Goal: Task Accomplishment & Management: Use online tool/utility

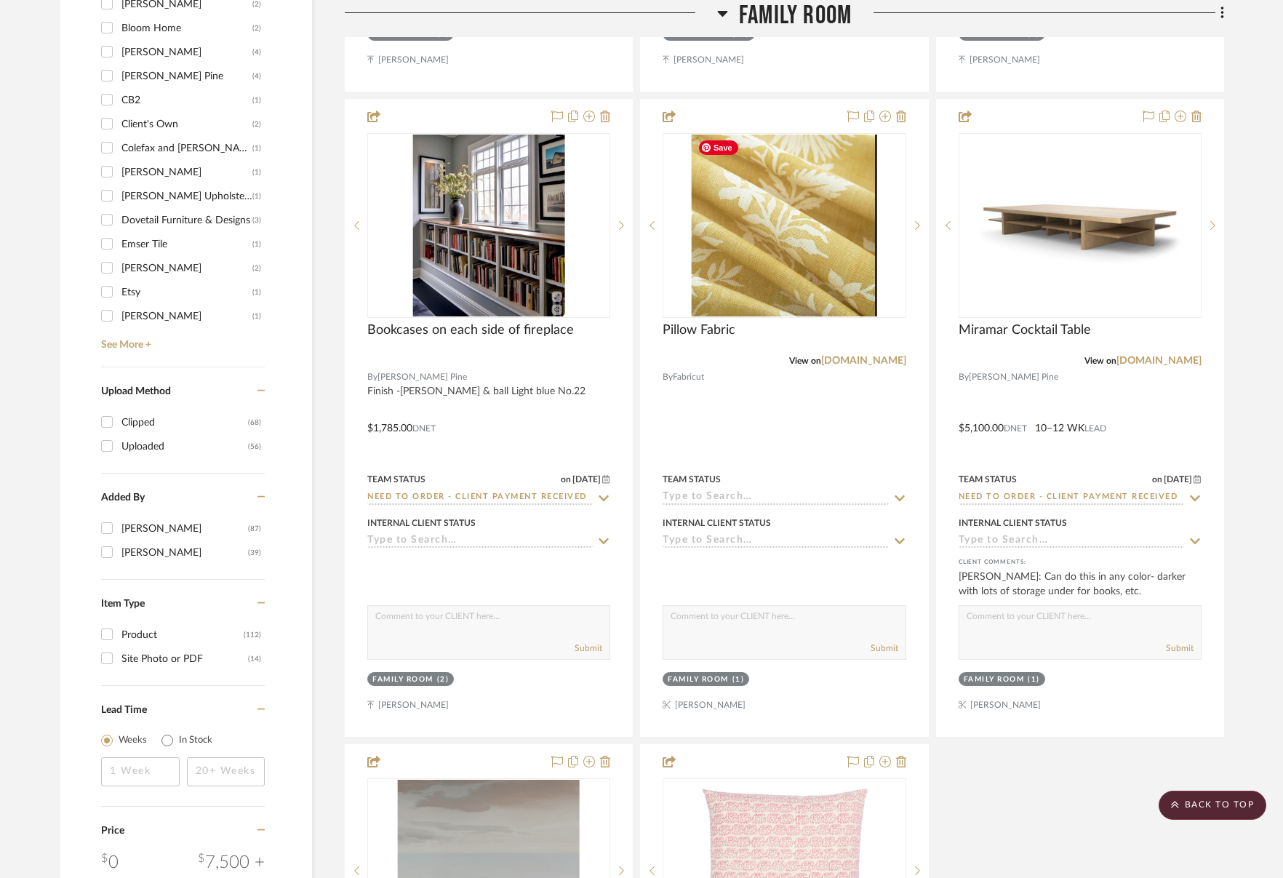
click at [809, 16] on span "Family Room" at bounding box center [795, 15] width 113 height 31
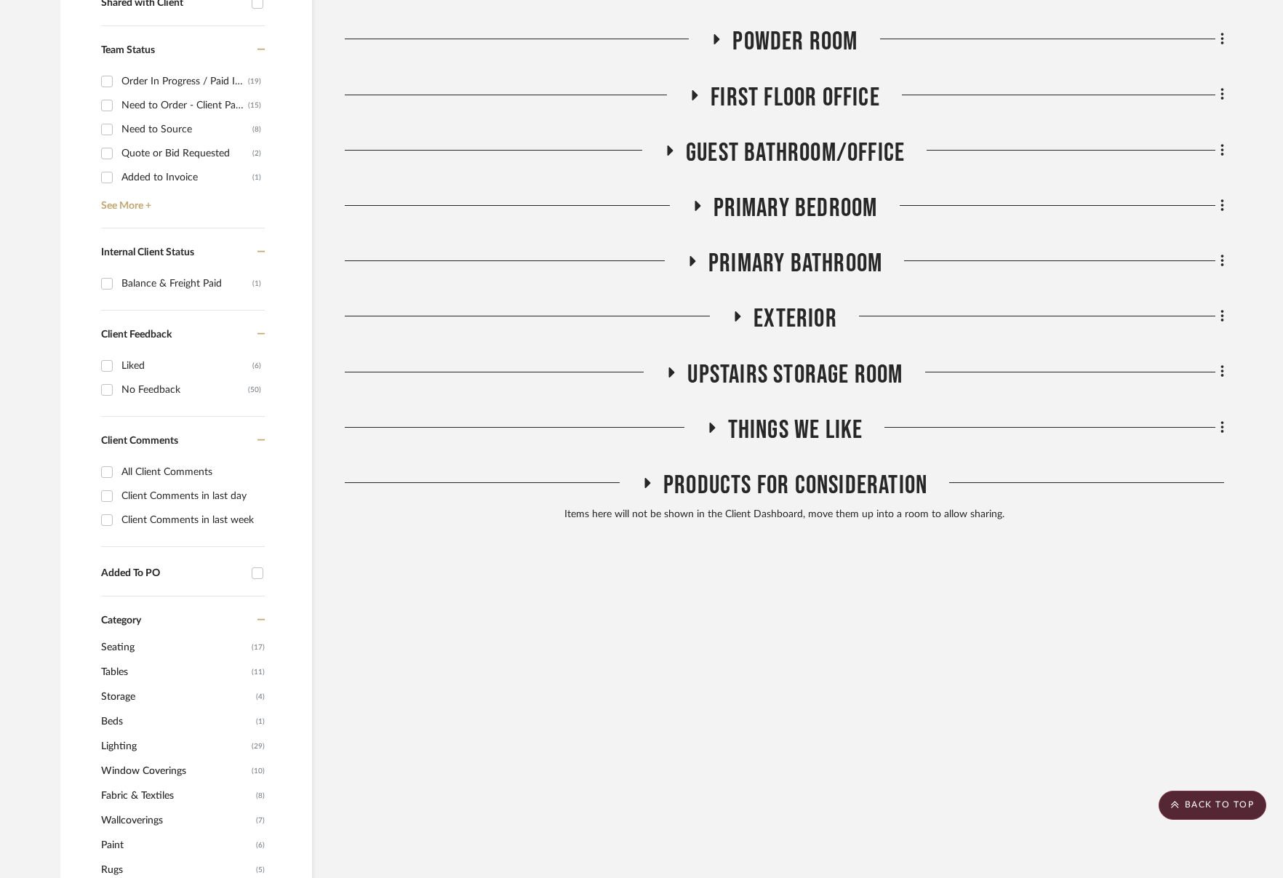
scroll to position [463, 0]
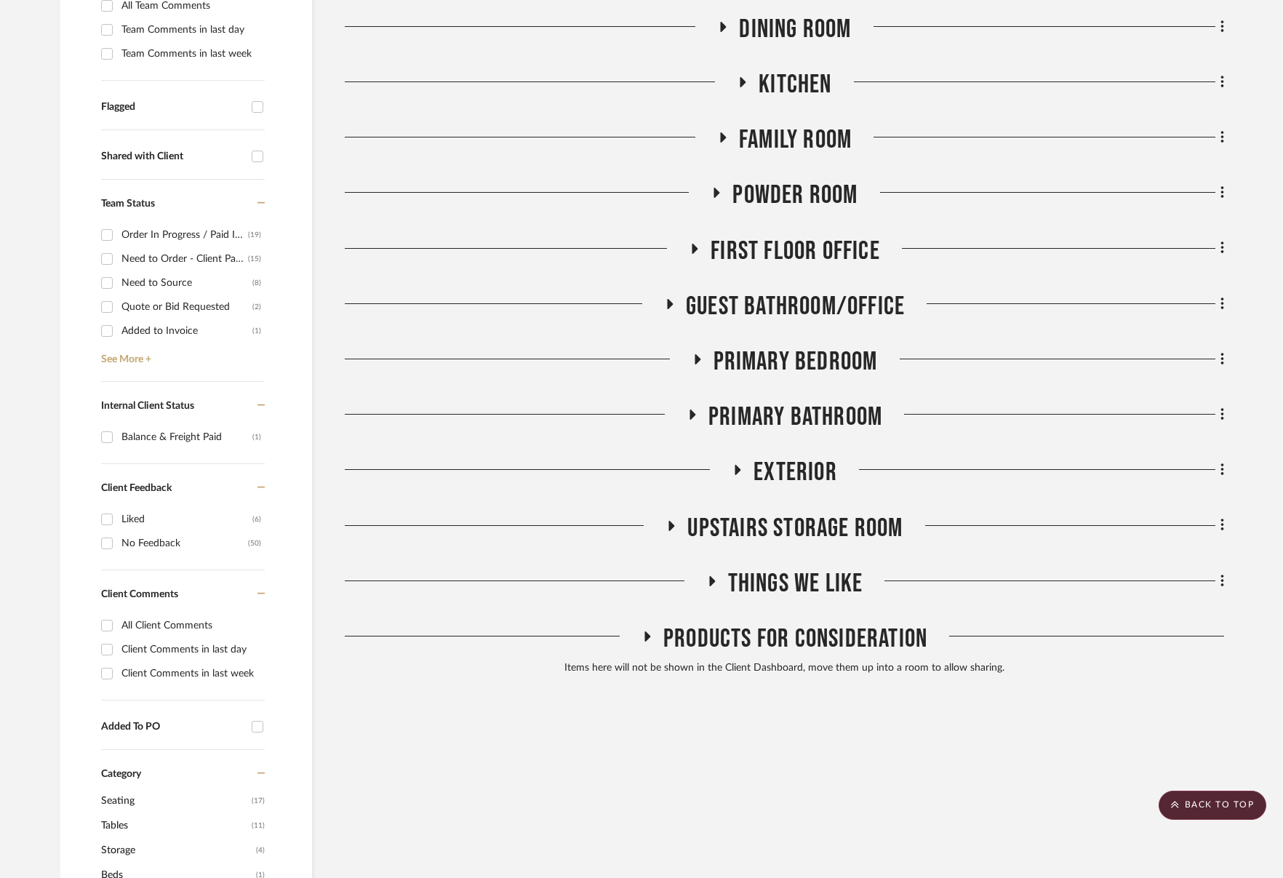
click at [811, 183] on span "Powder Room" at bounding box center [794, 195] width 125 height 31
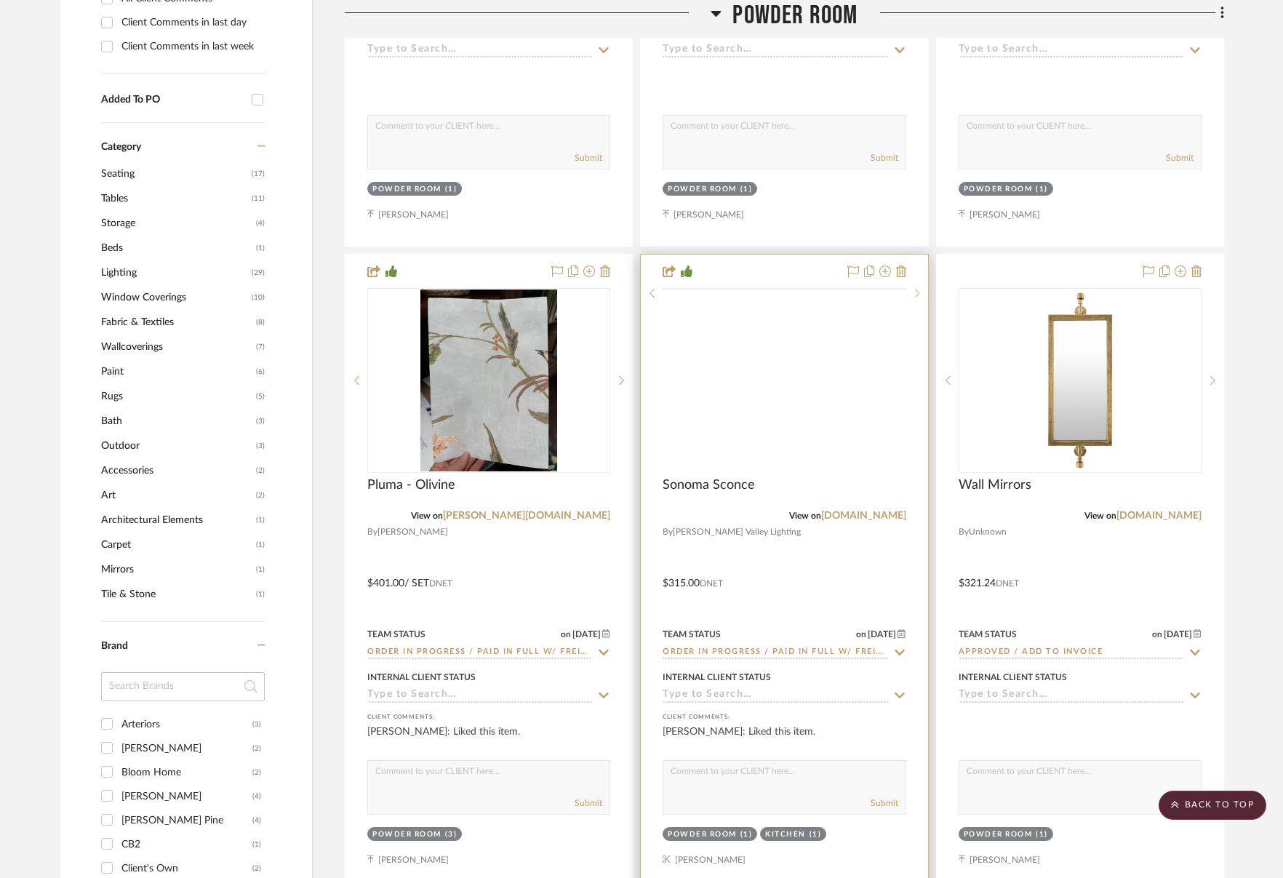
scroll to position [1157, 0]
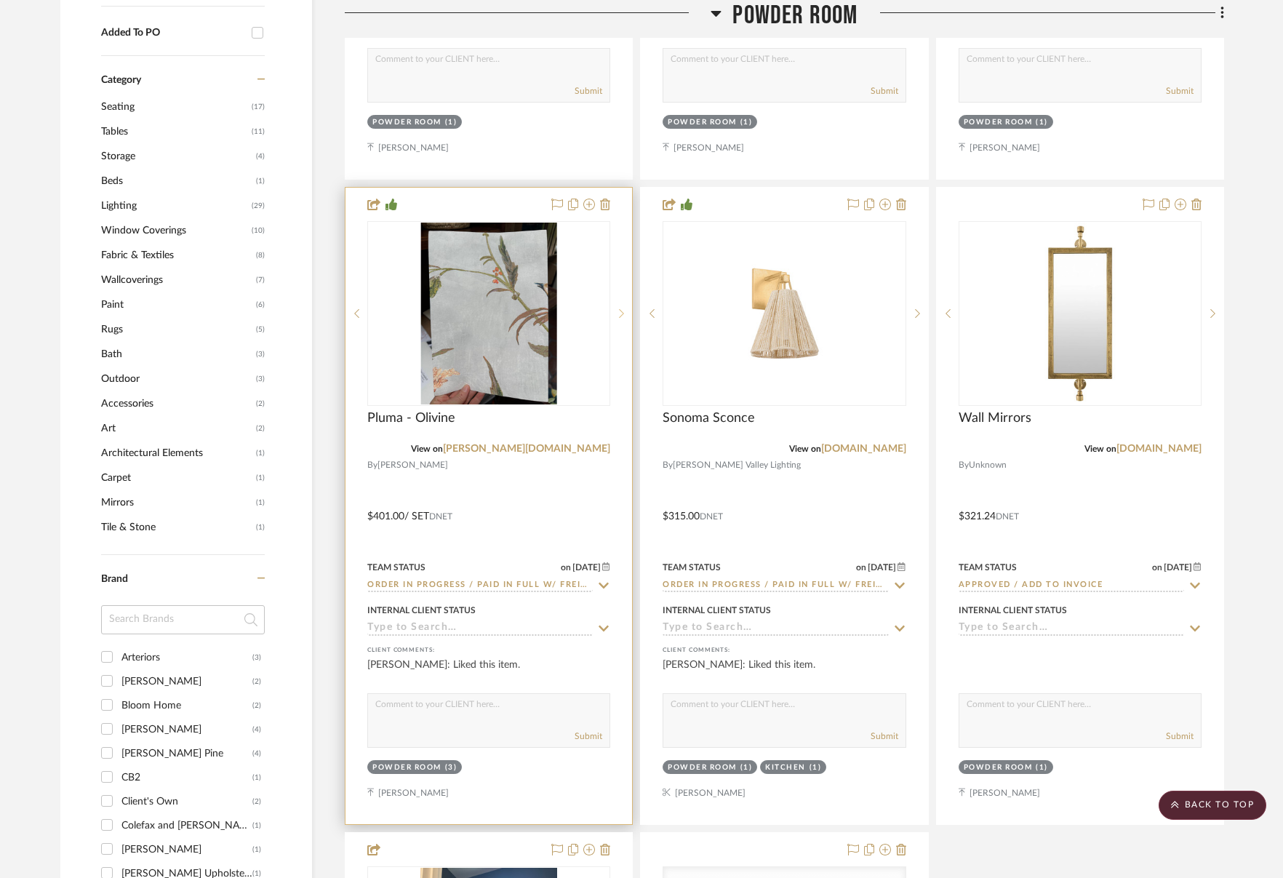
click at [616, 317] on sr-next-btn at bounding box center [621, 313] width 22 height 10
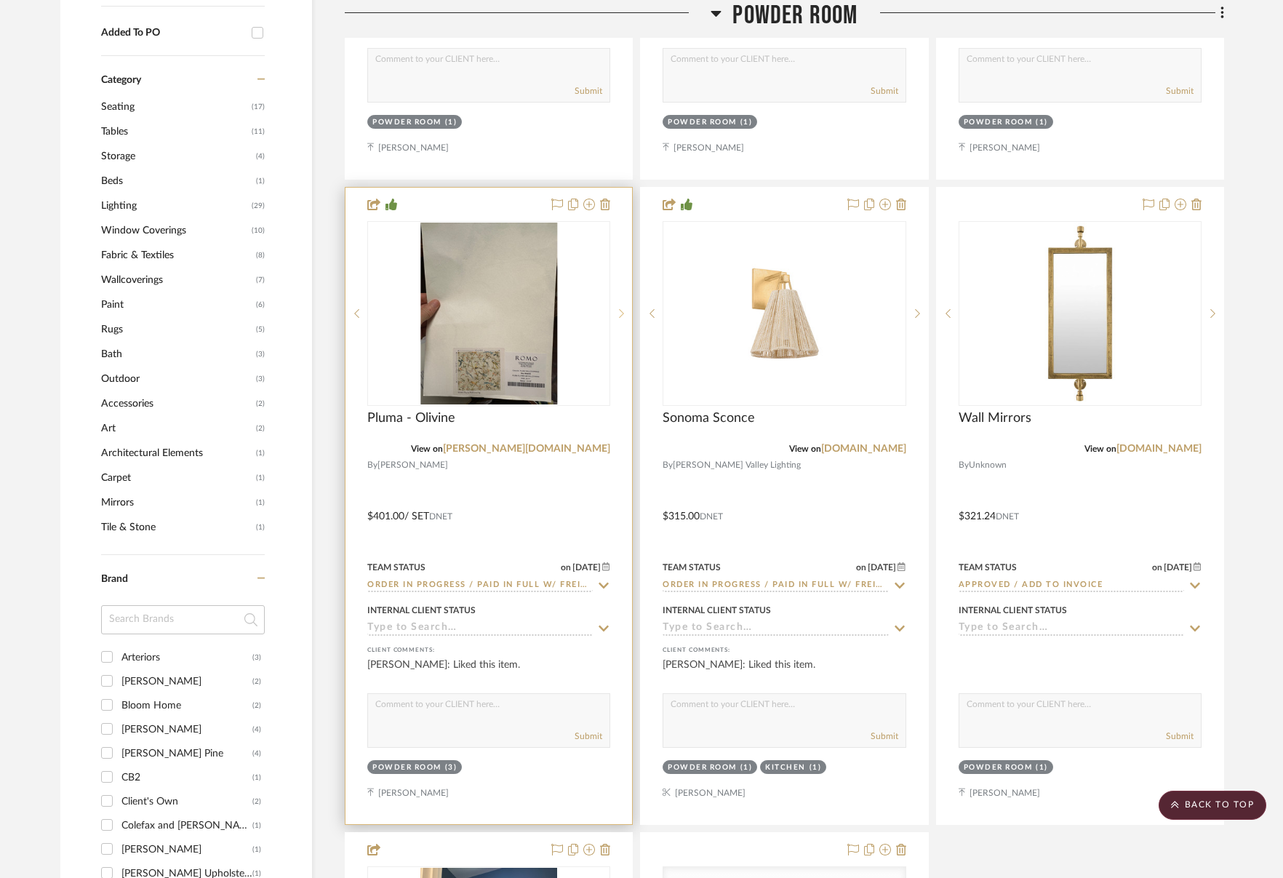
click at [616, 317] on sr-next-btn at bounding box center [621, 313] width 22 height 10
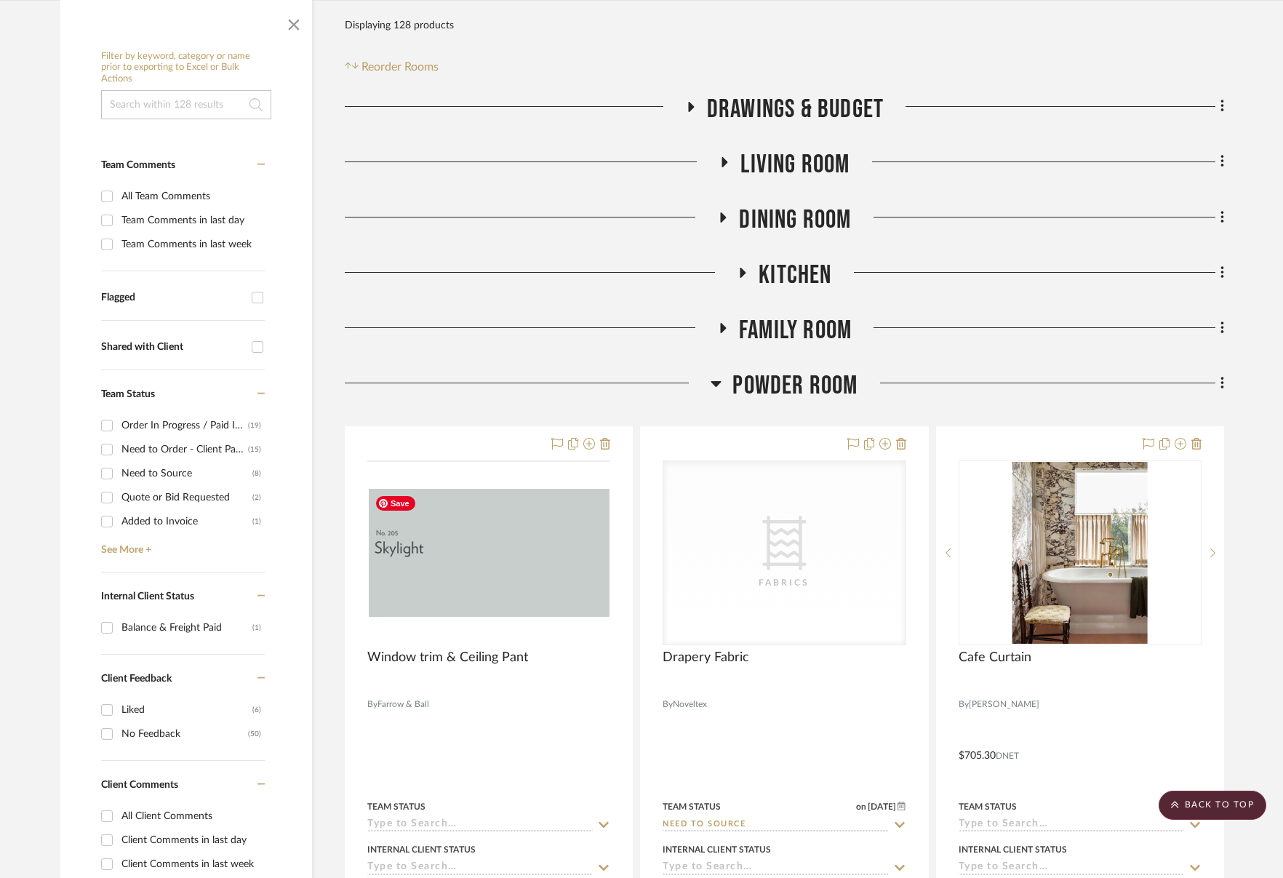
scroll to position [0, 0]
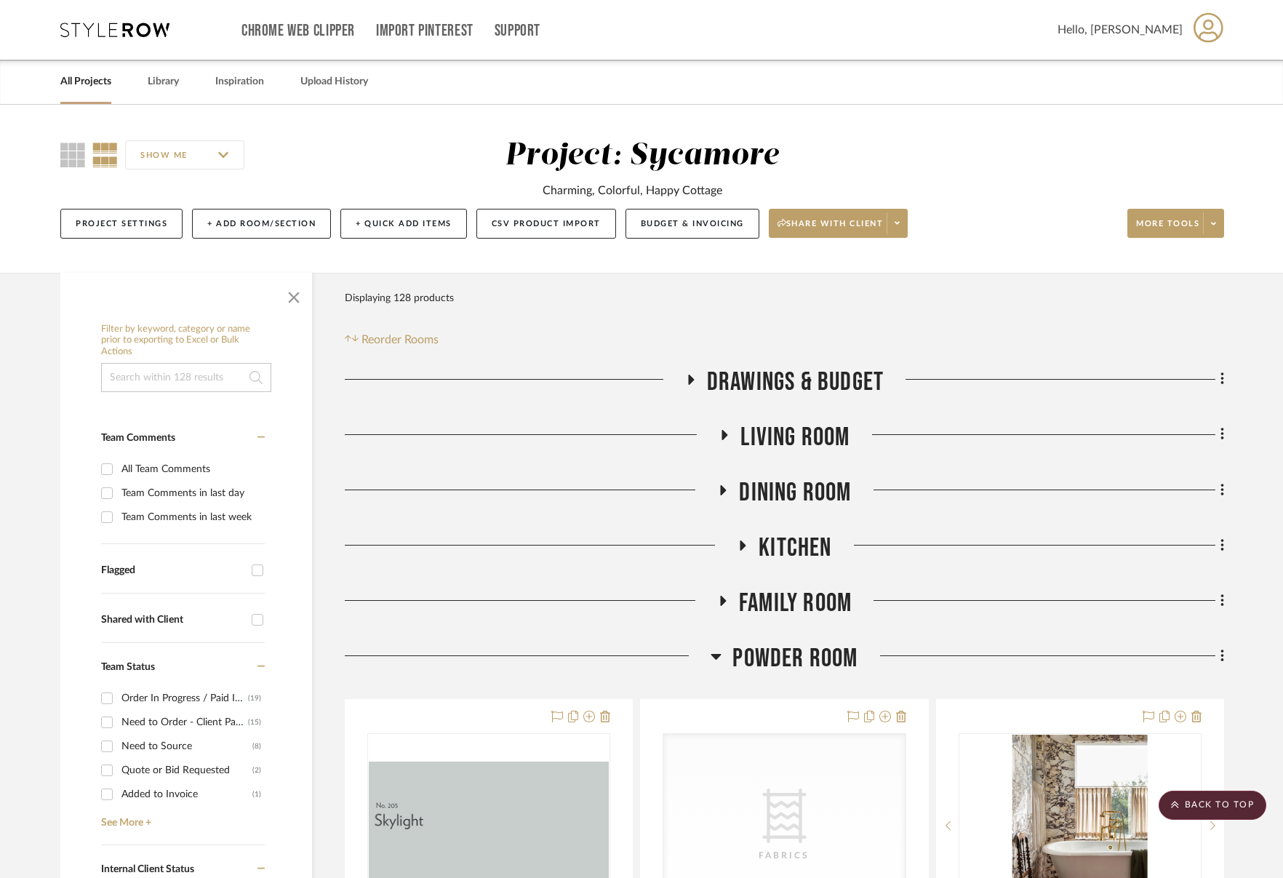
drag, startPoint x: 830, startPoint y: 654, endPoint x: 820, endPoint y: 649, distance: 10.7
click at [828, 654] on span "Powder Room" at bounding box center [794, 658] width 125 height 31
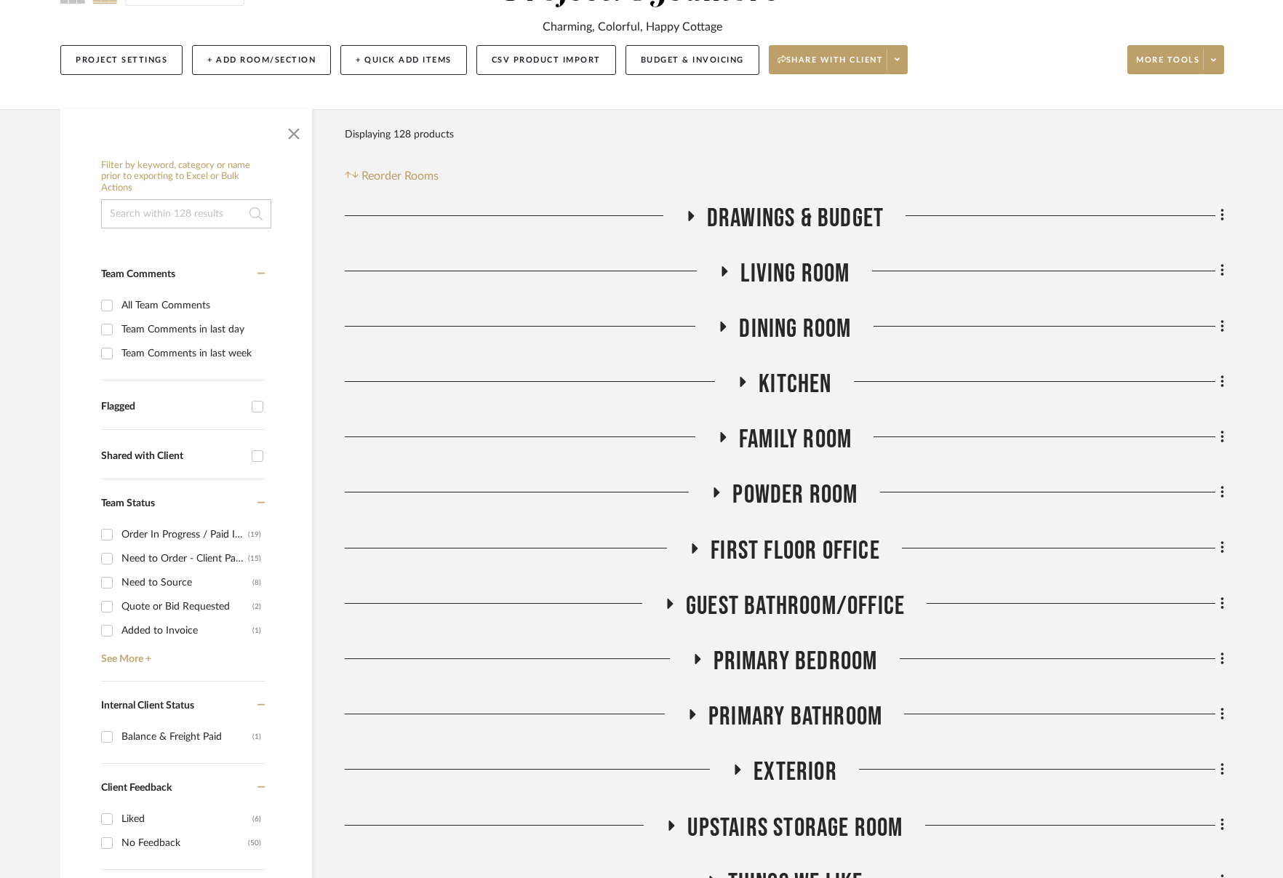
click at [829, 716] on span "Primary Bathroom" at bounding box center [795, 716] width 174 height 31
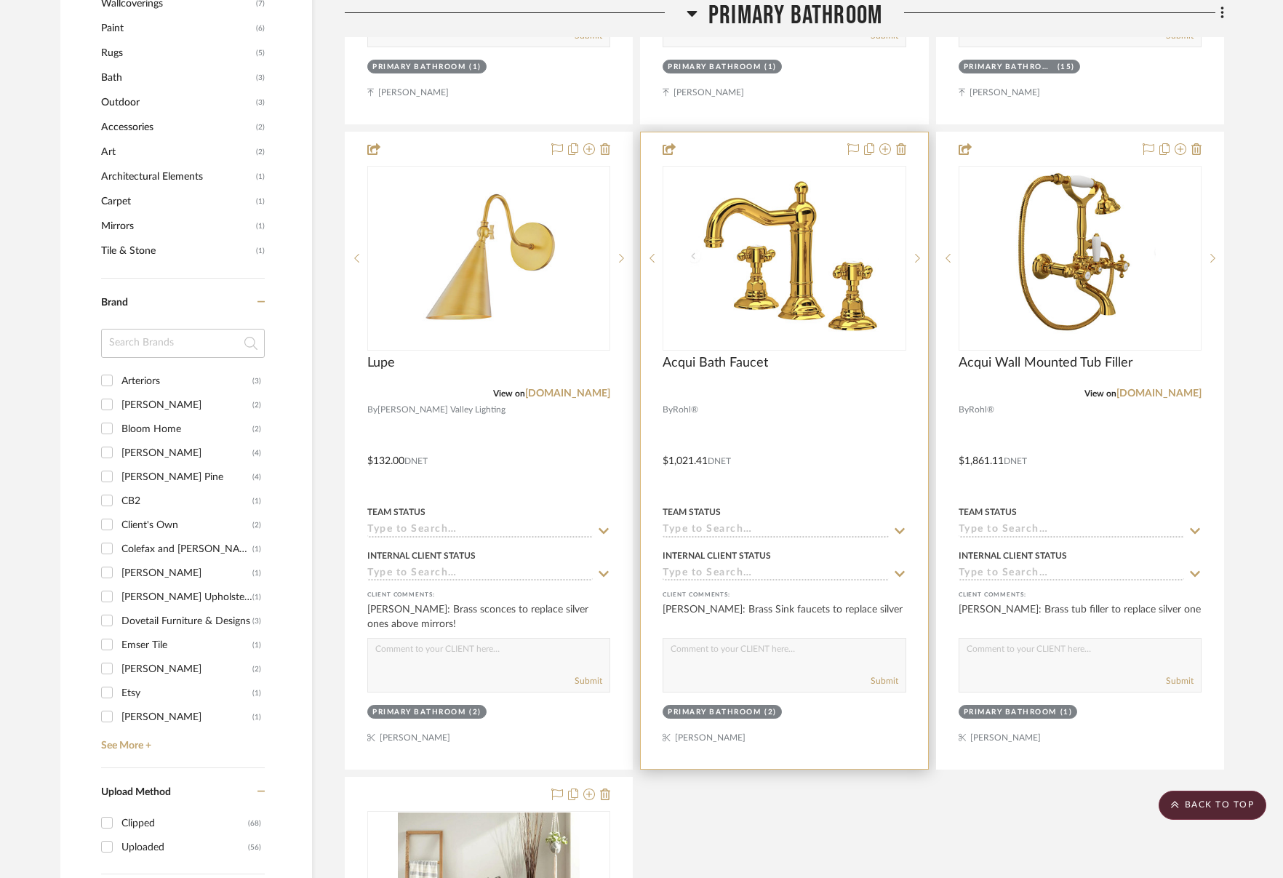
scroll to position [2017, 0]
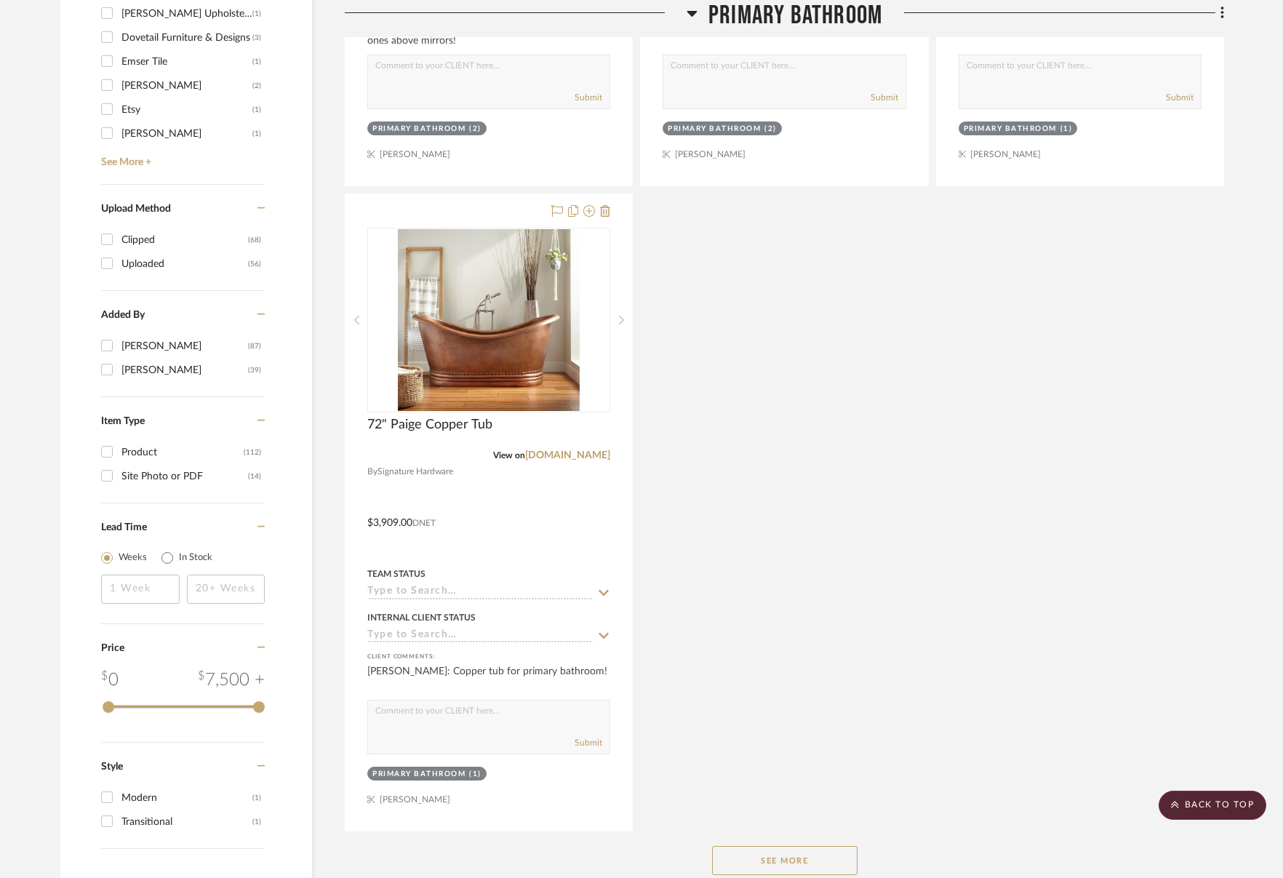
click at [817, 862] on button "See More" at bounding box center [784, 860] width 145 height 29
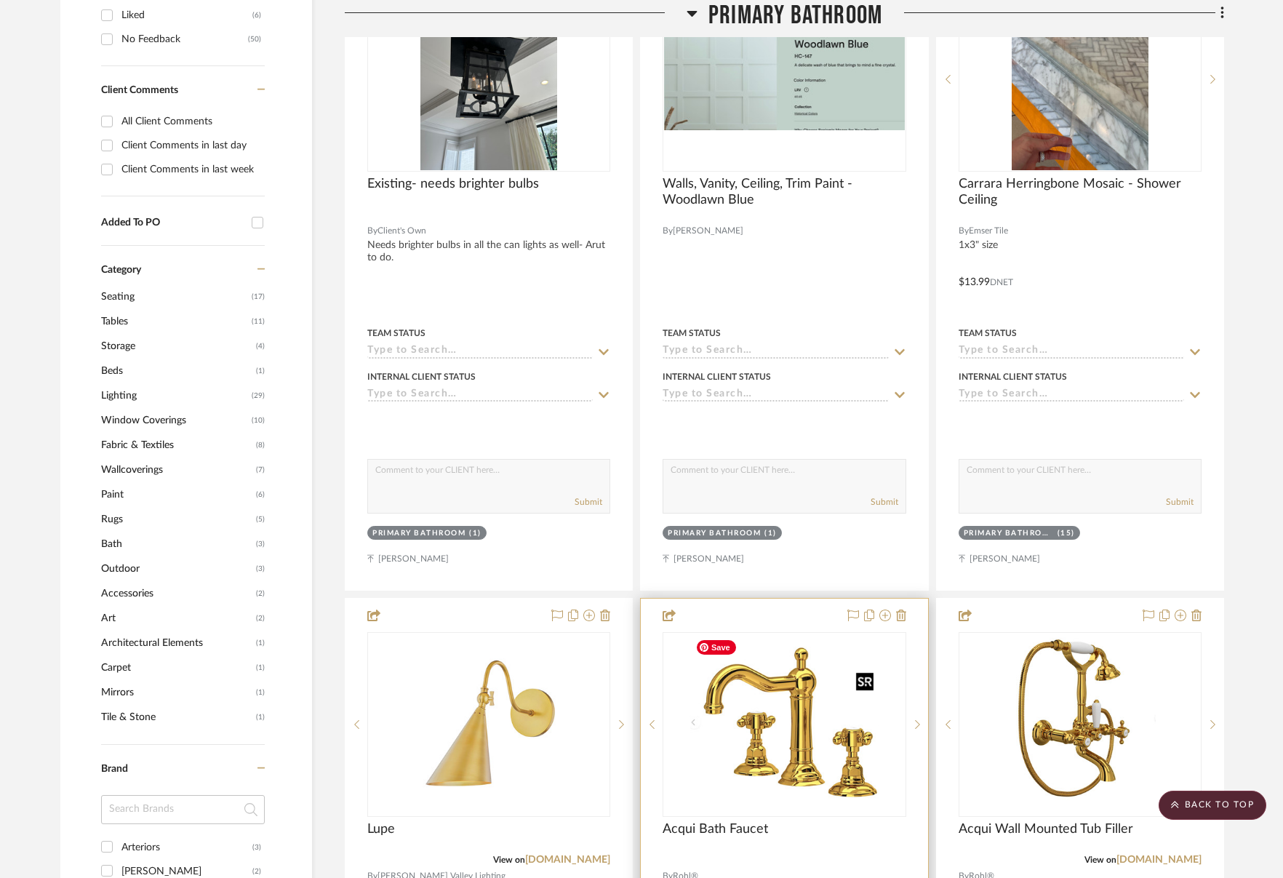
scroll to position [944, 0]
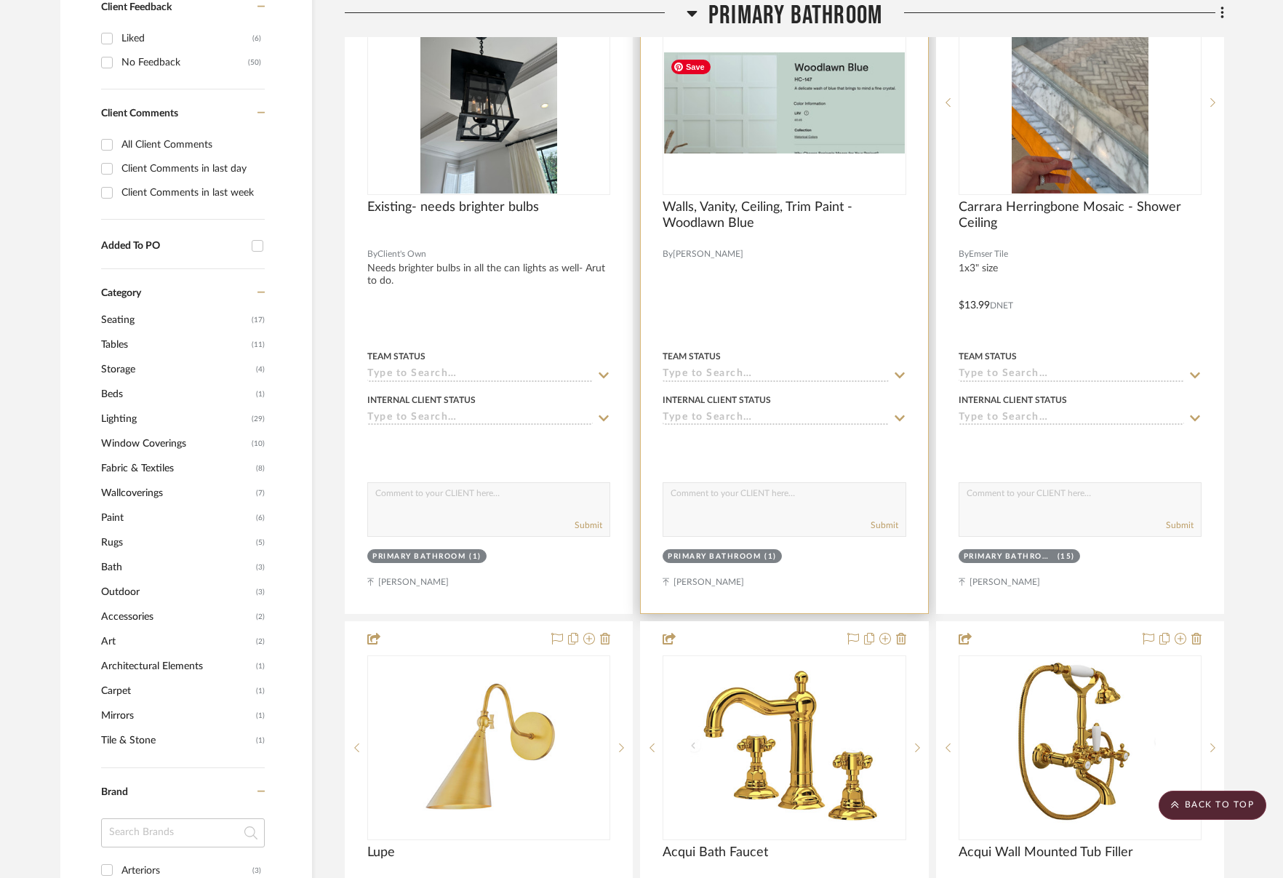
click at [828, 120] on img "0" at bounding box center [784, 102] width 240 height 101
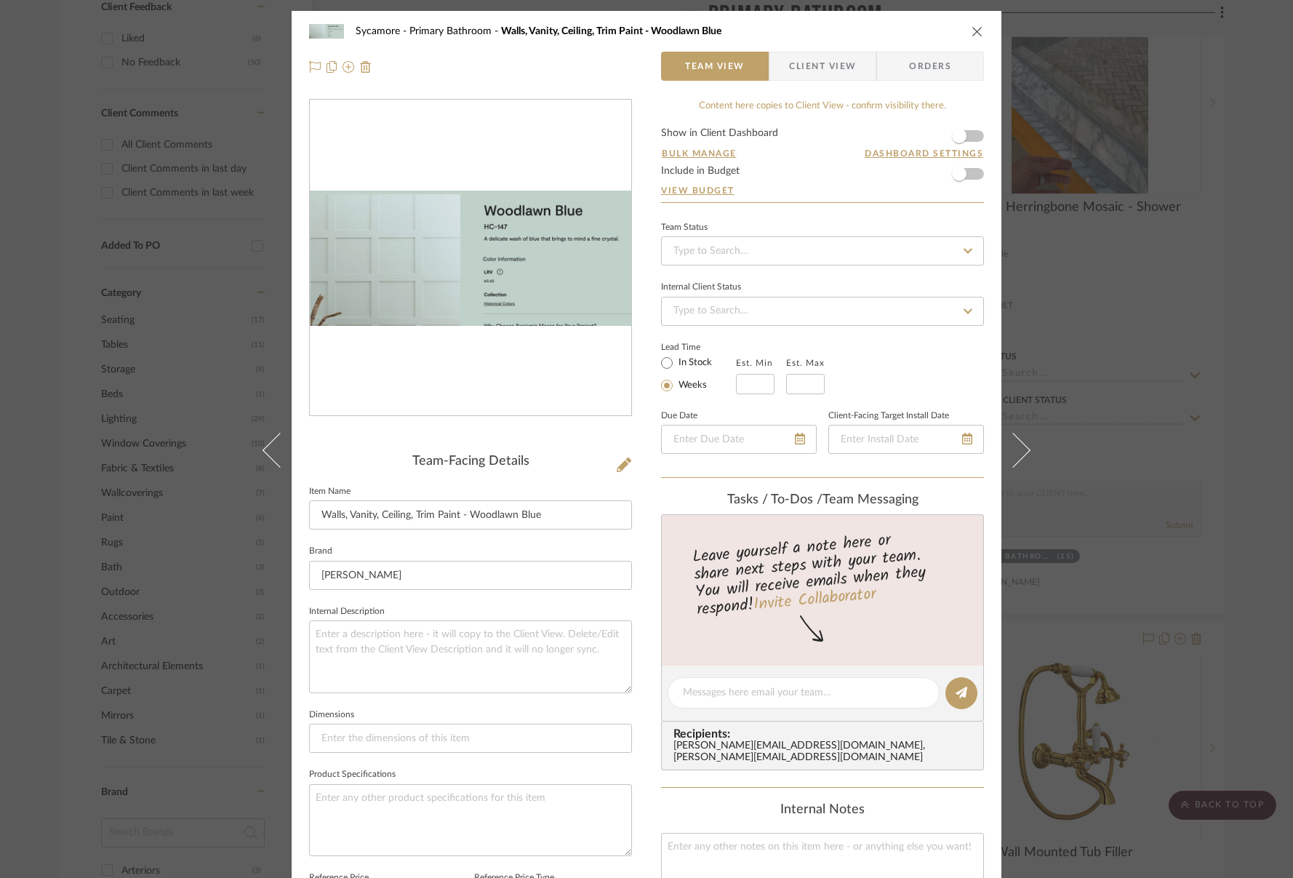
scroll to position [335, 0]
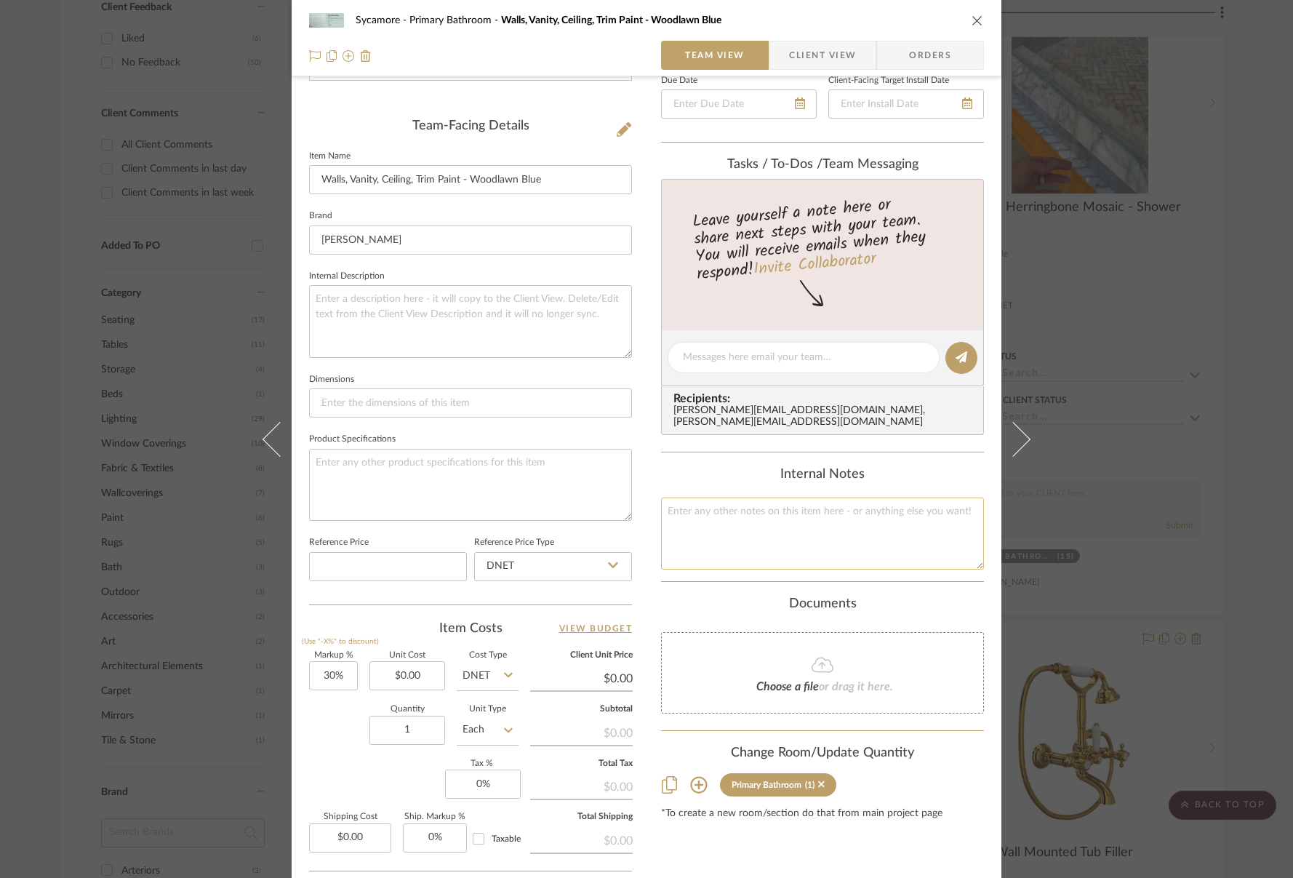
drag, startPoint x: 748, startPoint y: 494, endPoint x: 732, endPoint y: 507, distance: 20.7
click at [748, 497] on textarea at bounding box center [822, 533] width 323 height 72
click at [515, 502] on textarea at bounding box center [470, 485] width 323 height 72
paste textarea "https://mikeandally.com/collections/taj-premium-gemstone-rose-quartz#"
type textarea "https://mikeandally.com/collections/taj-premium-gemstone-rose-quartz#"
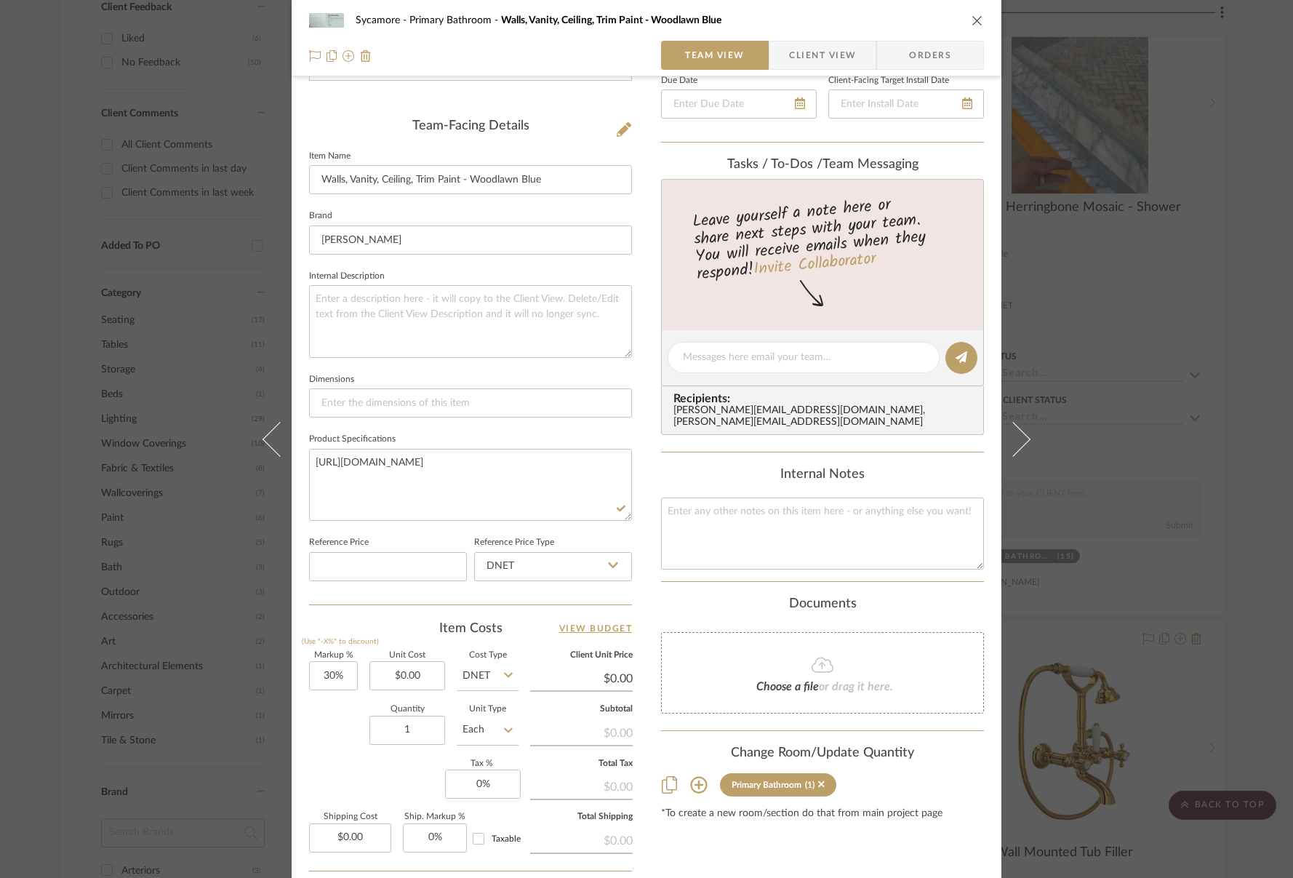
drag, startPoint x: 976, startPoint y: 23, endPoint x: 913, endPoint y: 28, distance: 62.7
click at [976, 23] on icon "close" at bounding box center [978, 21] width 12 height 12
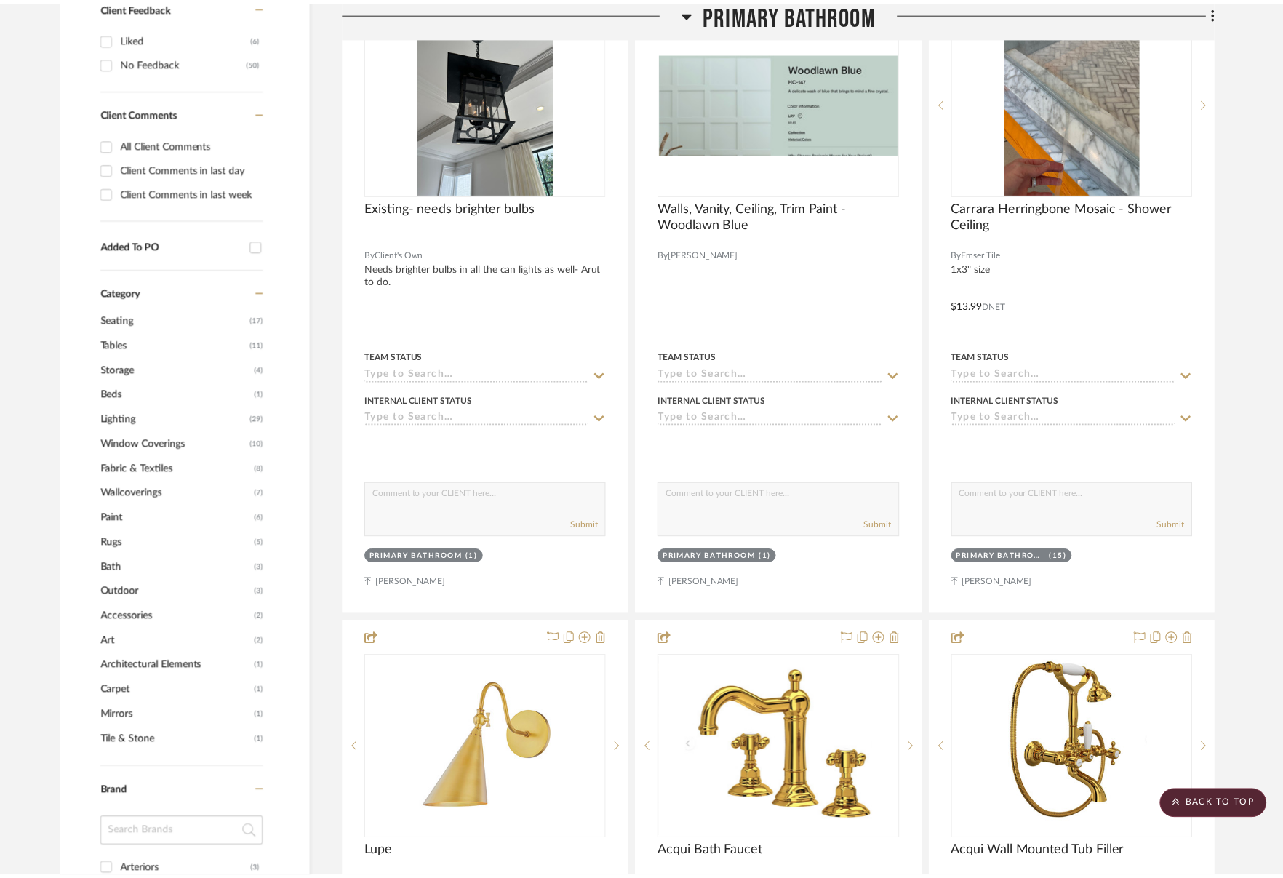
scroll to position [944, 0]
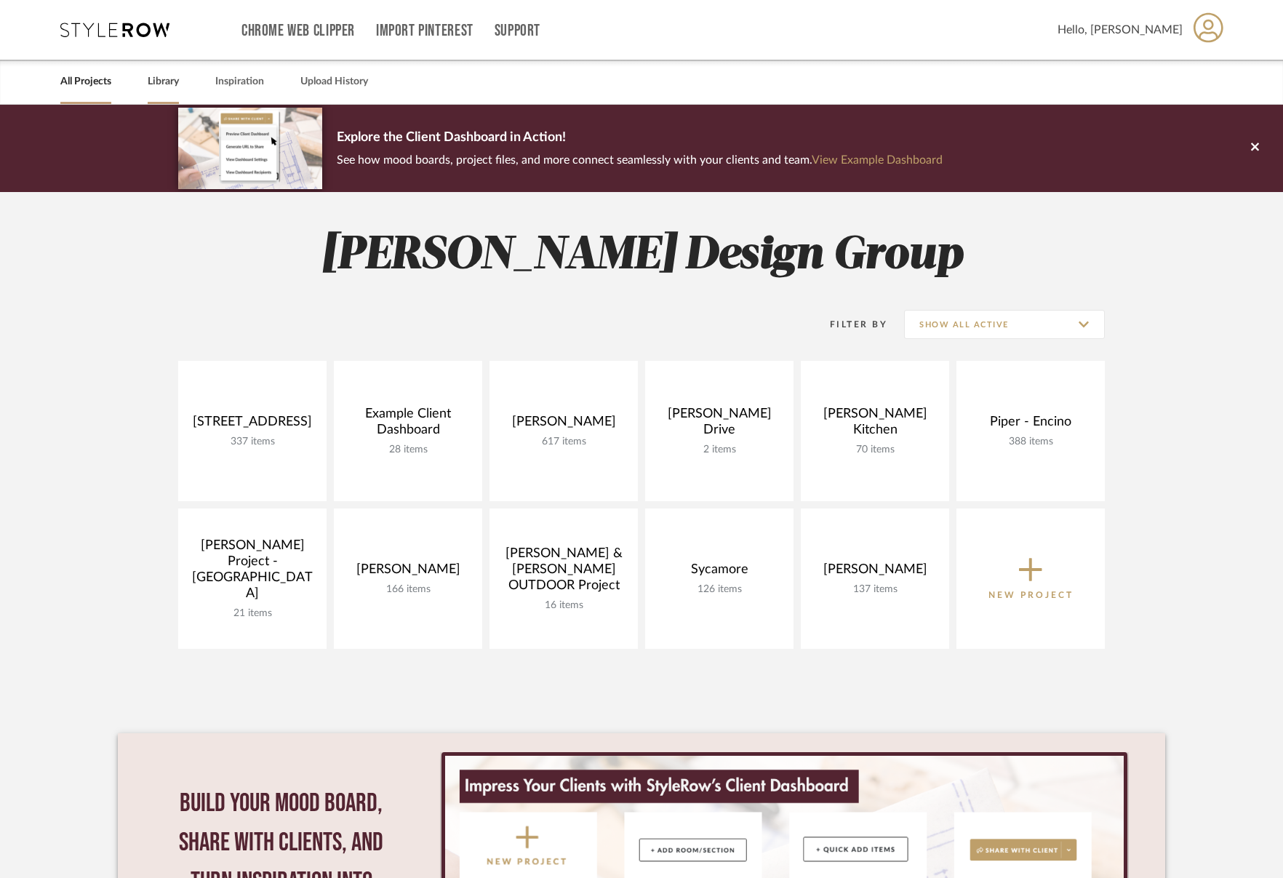
click at [162, 83] on link "Library" at bounding box center [163, 82] width 31 height 20
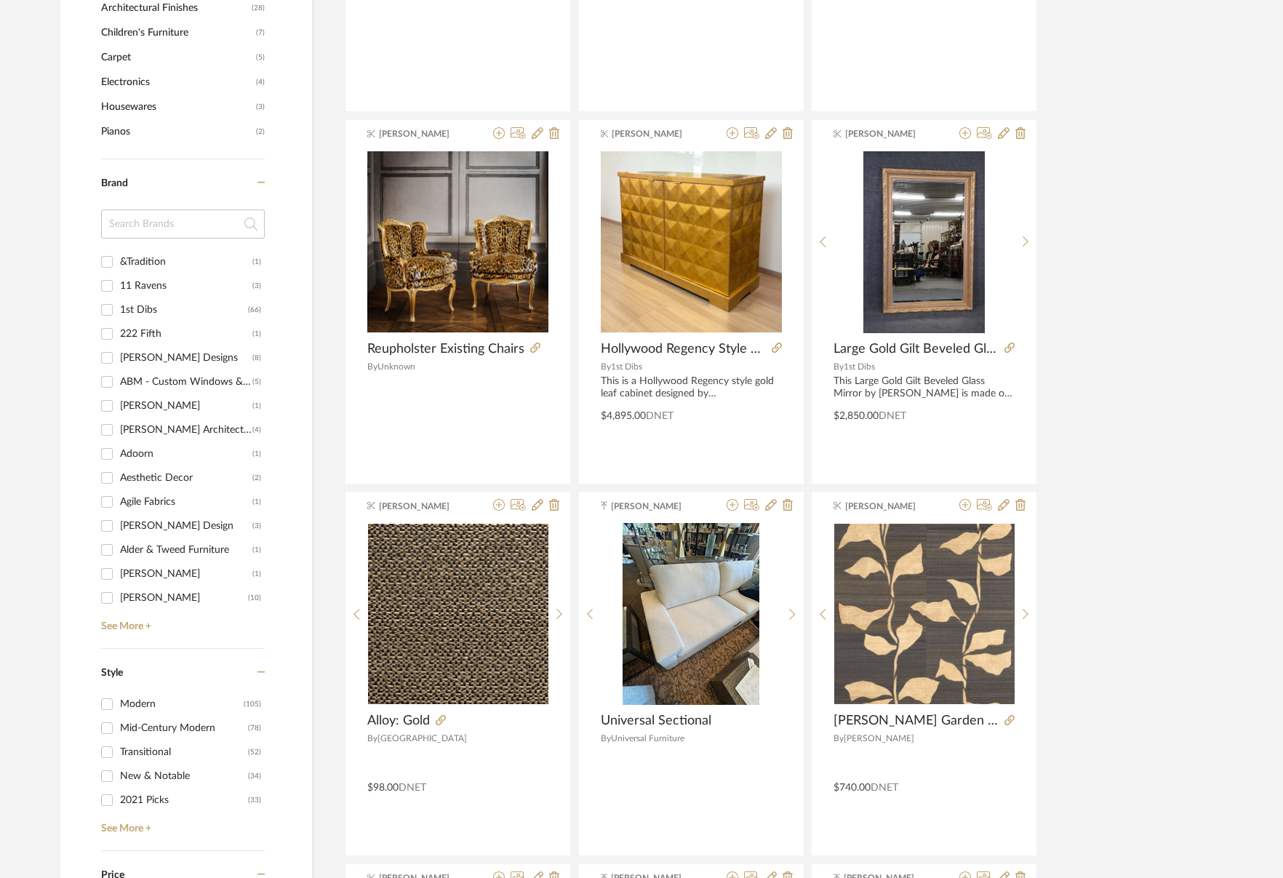
scroll to position [1204, 0]
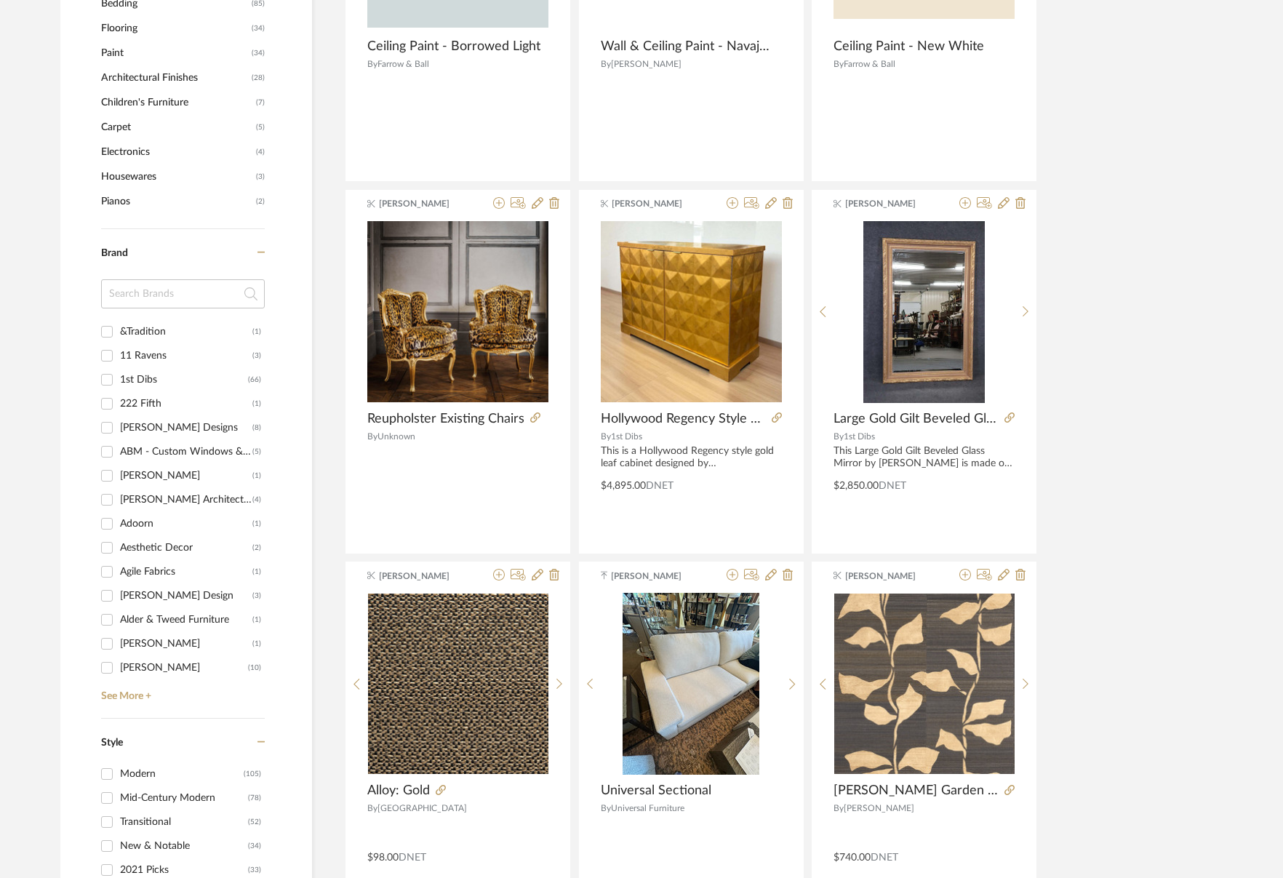
click at [179, 291] on input at bounding box center [183, 293] width 164 height 29
click at [794, 313] on div at bounding box center [691, 312] width 225 height 183
click at [965, 205] on icon at bounding box center [965, 203] width 12 height 12
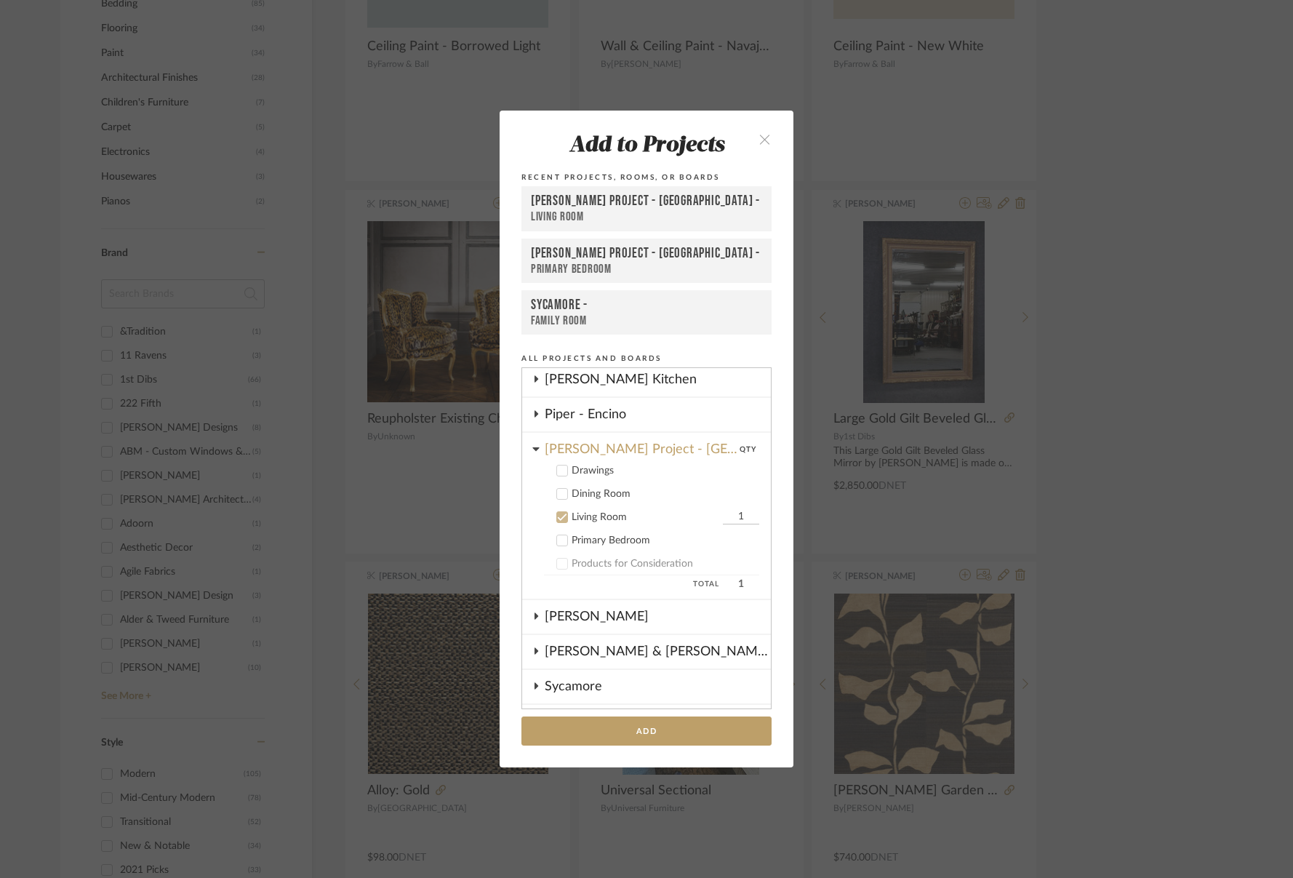
scroll to position [174, 0]
drag, startPoint x: 559, startPoint y: 529, endPoint x: 593, endPoint y: 473, distance: 65.6
click at [558, 529] on cdk-nested-tree-node "Living Room 1" at bounding box center [640, 520] width 237 height 23
drag, startPoint x: 762, startPoint y: 134, endPoint x: 736, endPoint y: 239, distance: 107.9
click at [762, 134] on icon "close" at bounding box center [764, 139] width 12 height 12
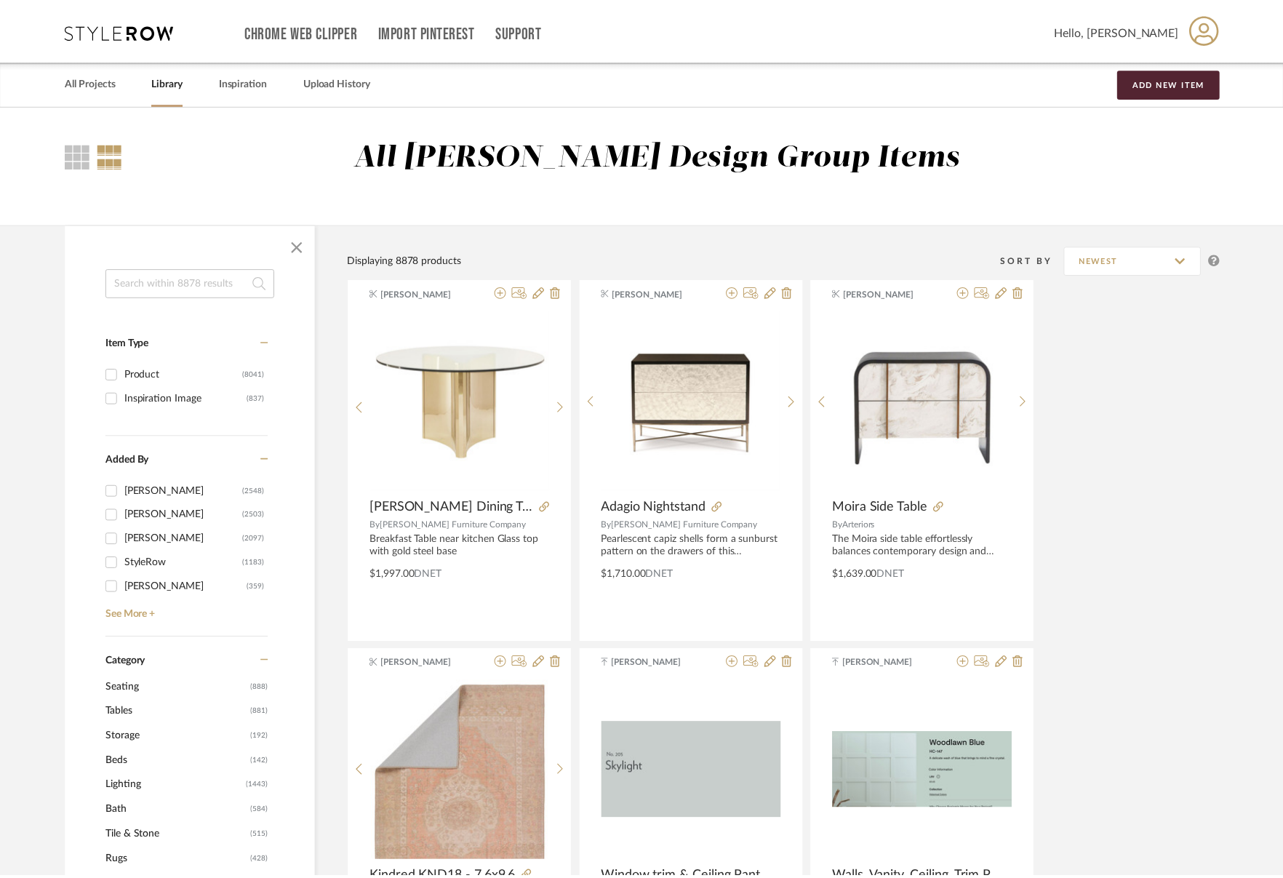
scroll to position [1204, 0]
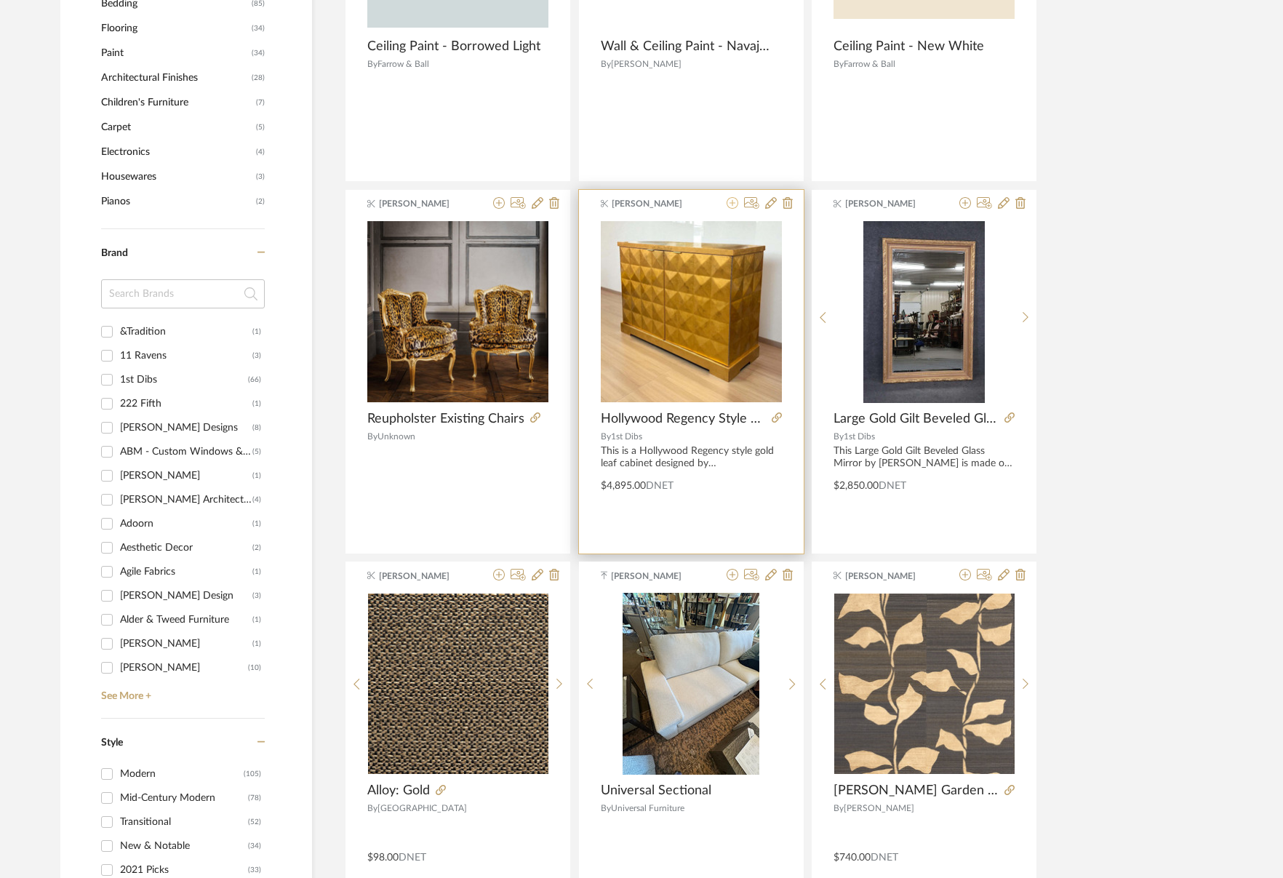
click at [732, 203] on icon at bounding box center [732, 203] width 12 height 12
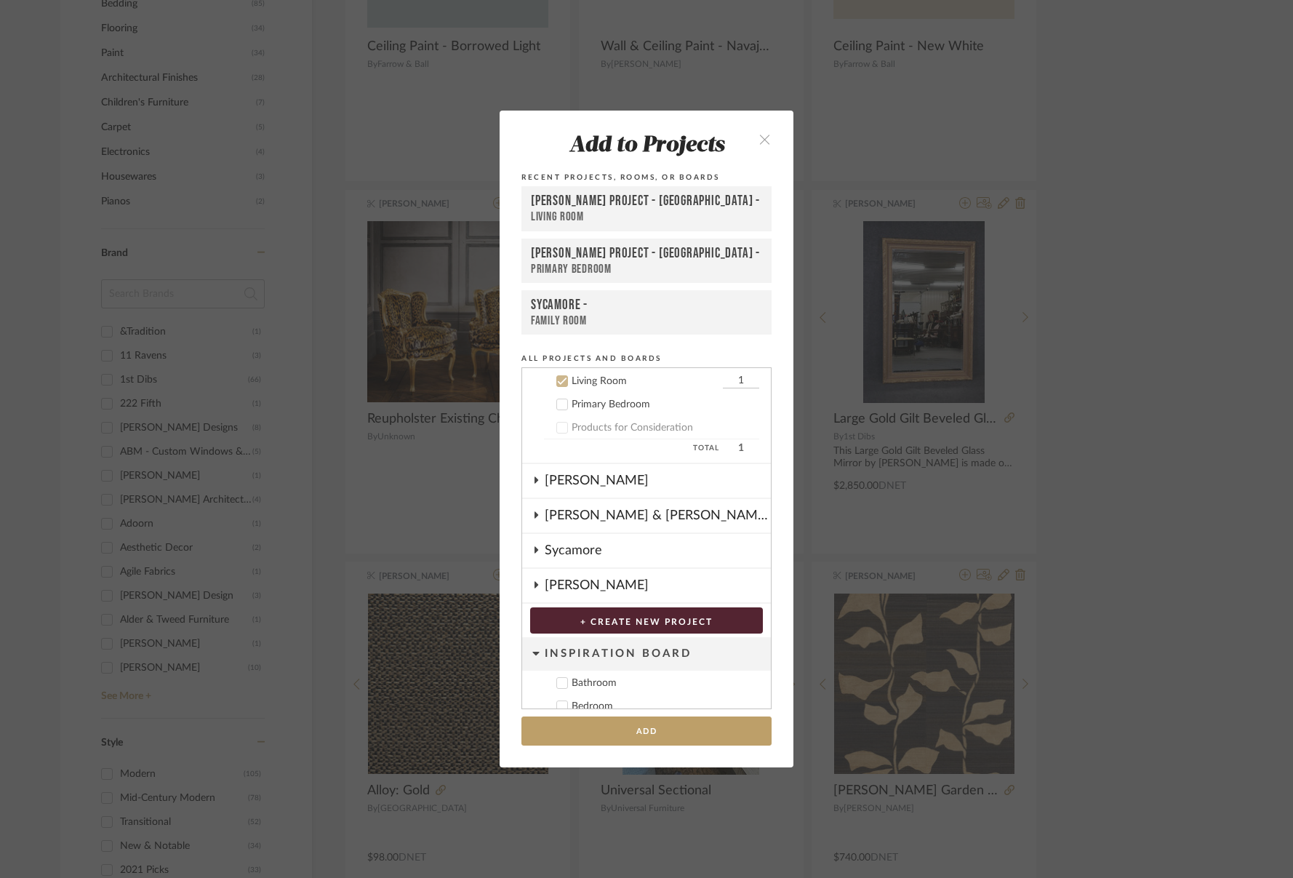
scroll to position [315, 0]
drag, startPoint x: 564, startPoint y: 402, endPoint x: 555, endPoint y: 396, distance: 10.5
click at [564, 402] on label "Primary Bedroom" at bounding box center [651, 403] width 215 height 15
drag, startPoint x: 553, startPoint y: 377, endPoint x: 566, endPoint y: 379, distance: 13.3
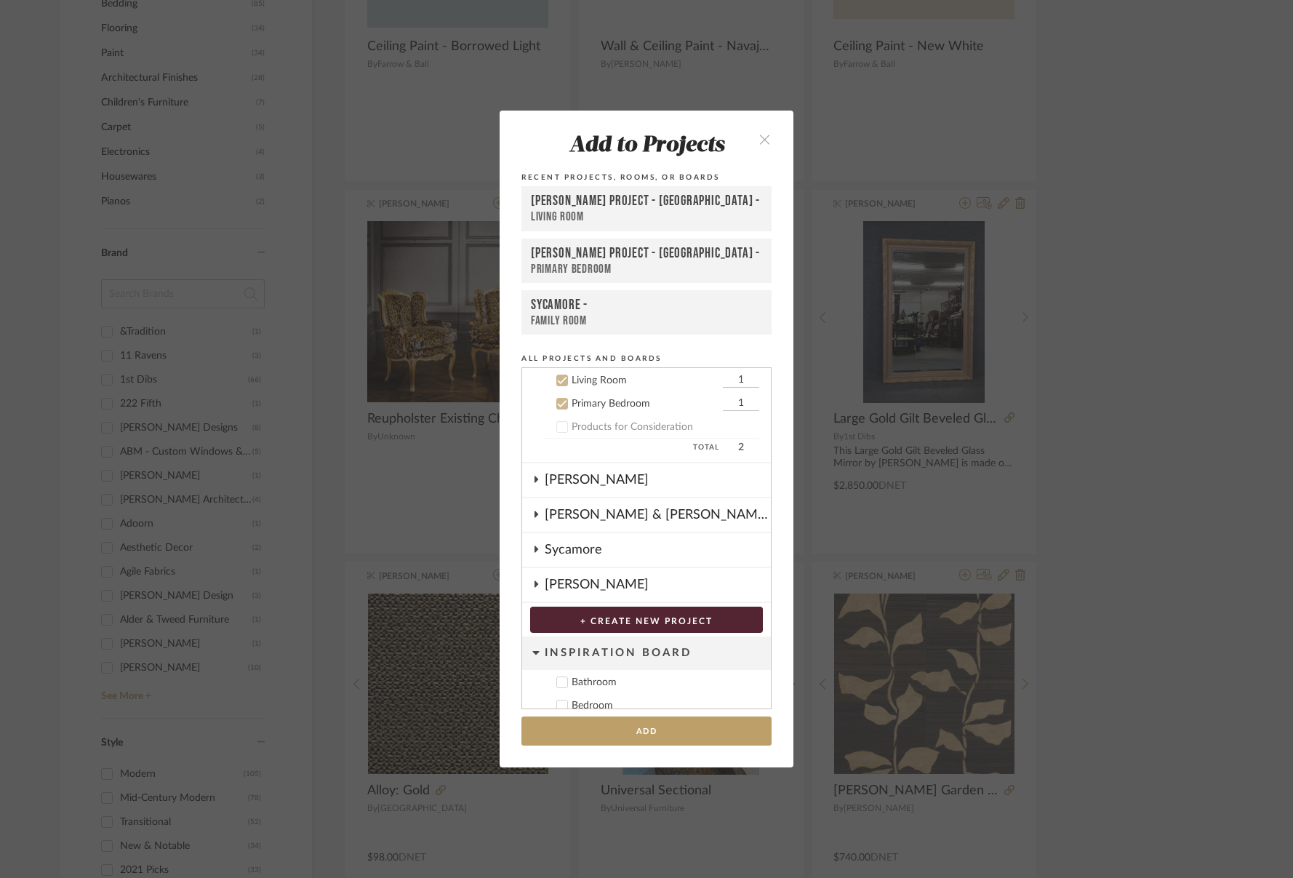
click at [557, 377] on icon at bounding box center [562, 380] width 10 height 10
drag, startPoint x: 705, startPoint y: 401, endPoint x: 730, endPoint y: 401, distance: 24.7
click at [730, 401] on label "Primary Bedroom 1" at bounding box center [651, 403] width 215 height 15
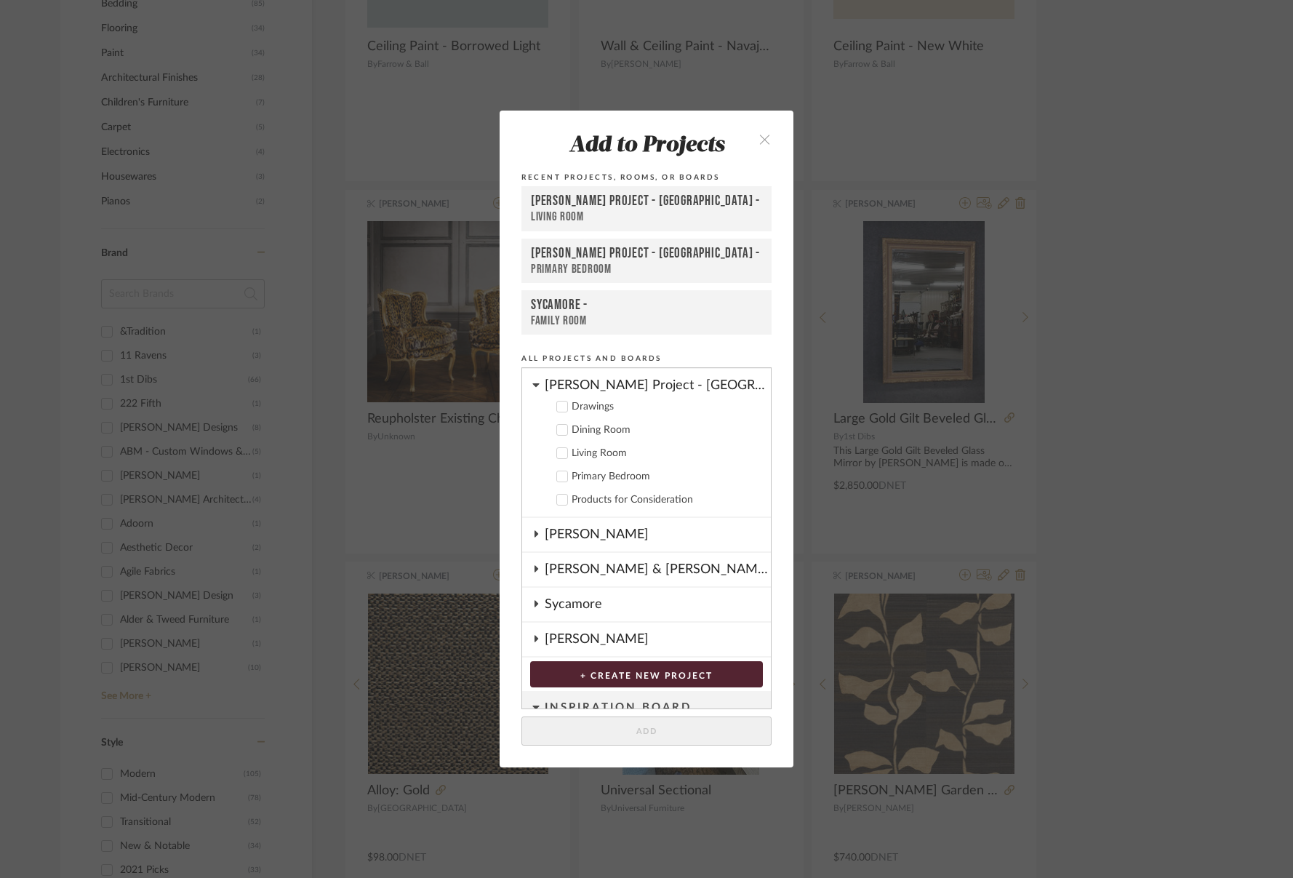
scroll to position [234, 0]
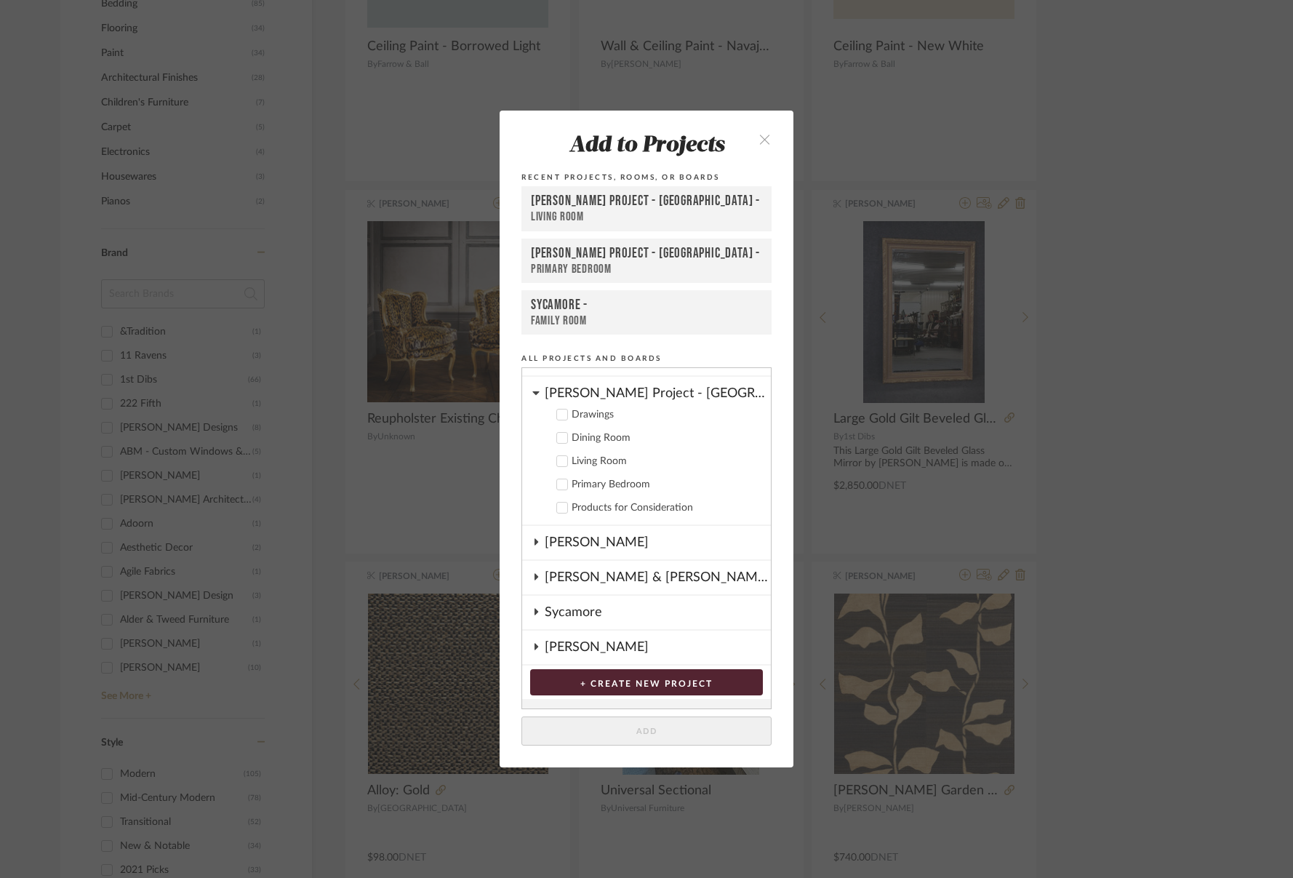
drag, startPoint x: 610, startPoint y: 479, endPoint x: 660, endPoint y: 478, distance: 50.2
click at [611, 478] on div "Primary Bedroom" at bounding box center [666, 484] width 188 height 12
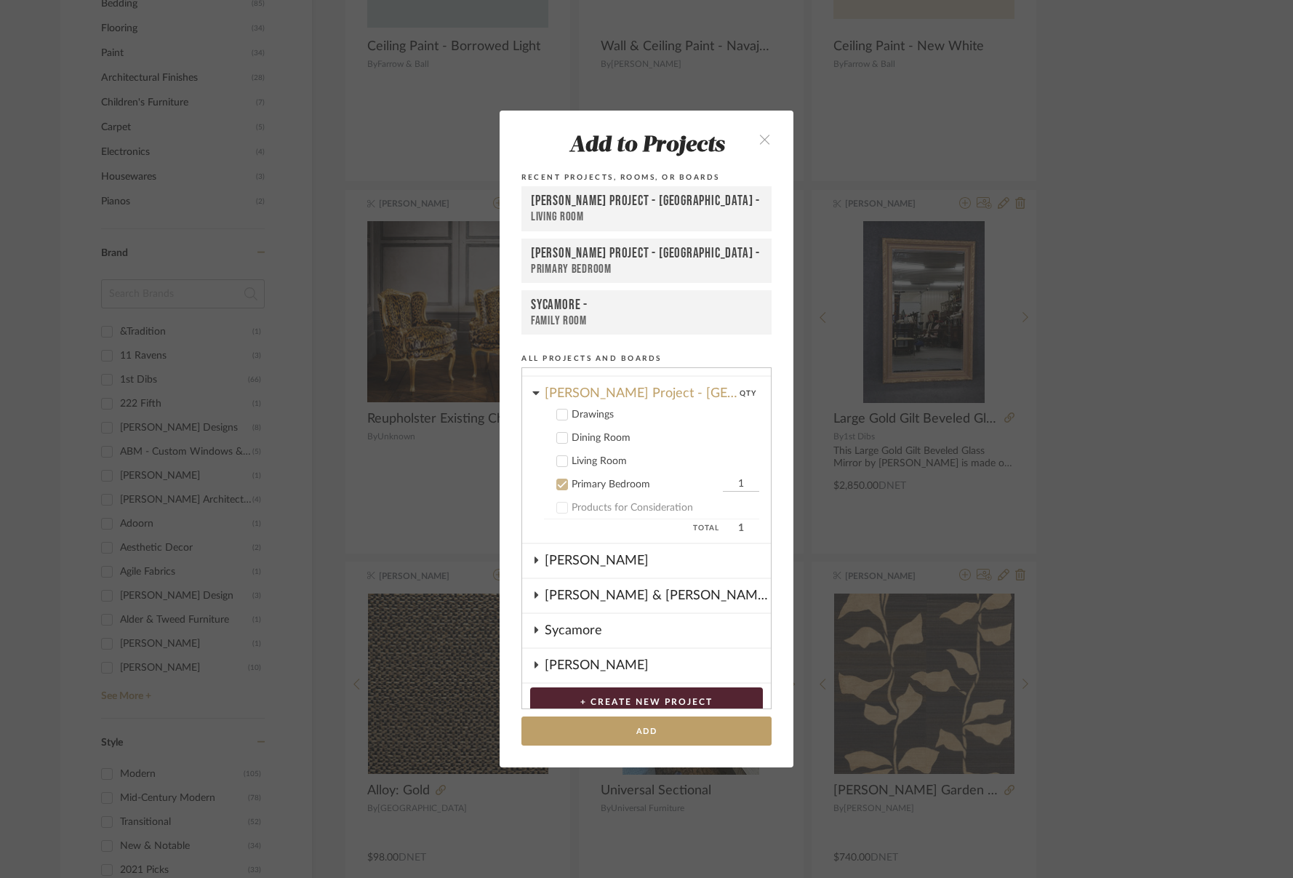
drag, startPoint x: 729, startPoint y: 484, endPoint x: 711, endPoint y: 483, distance: 17.5
click at [723, 483] on input "1" at bounding box center [741, 484] width 36 height 15
type input "2"
click at [697, 746] on add-to "Add to Projects Recent Projects, Rooms, or Boards [PERSON_NAME] Project - [GEOG…" at bounding box center [647, 439] width 294 height 657
click at [695, 737] on button "Add" at bounding box center [646, 731] width 250 height 30
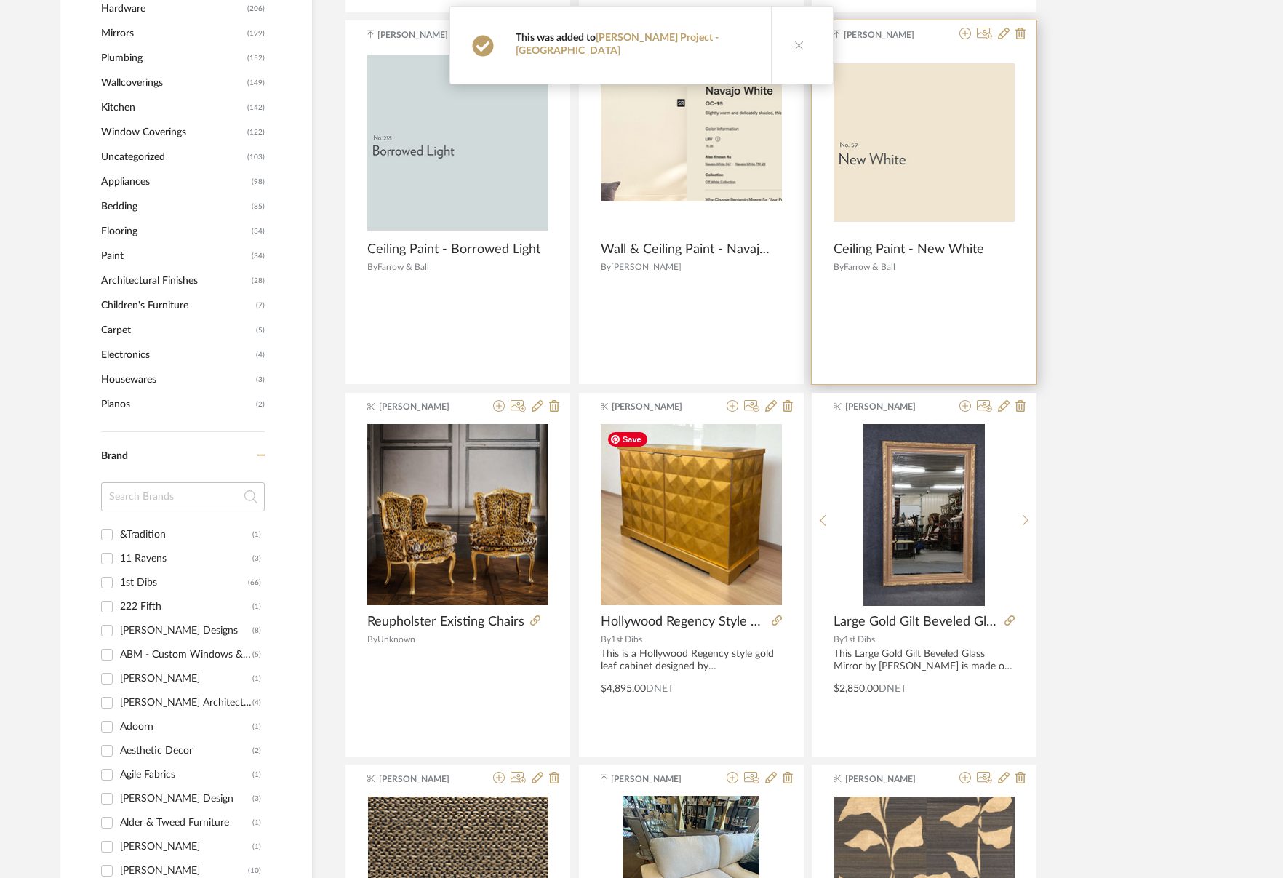
scroll to position [989, 0]
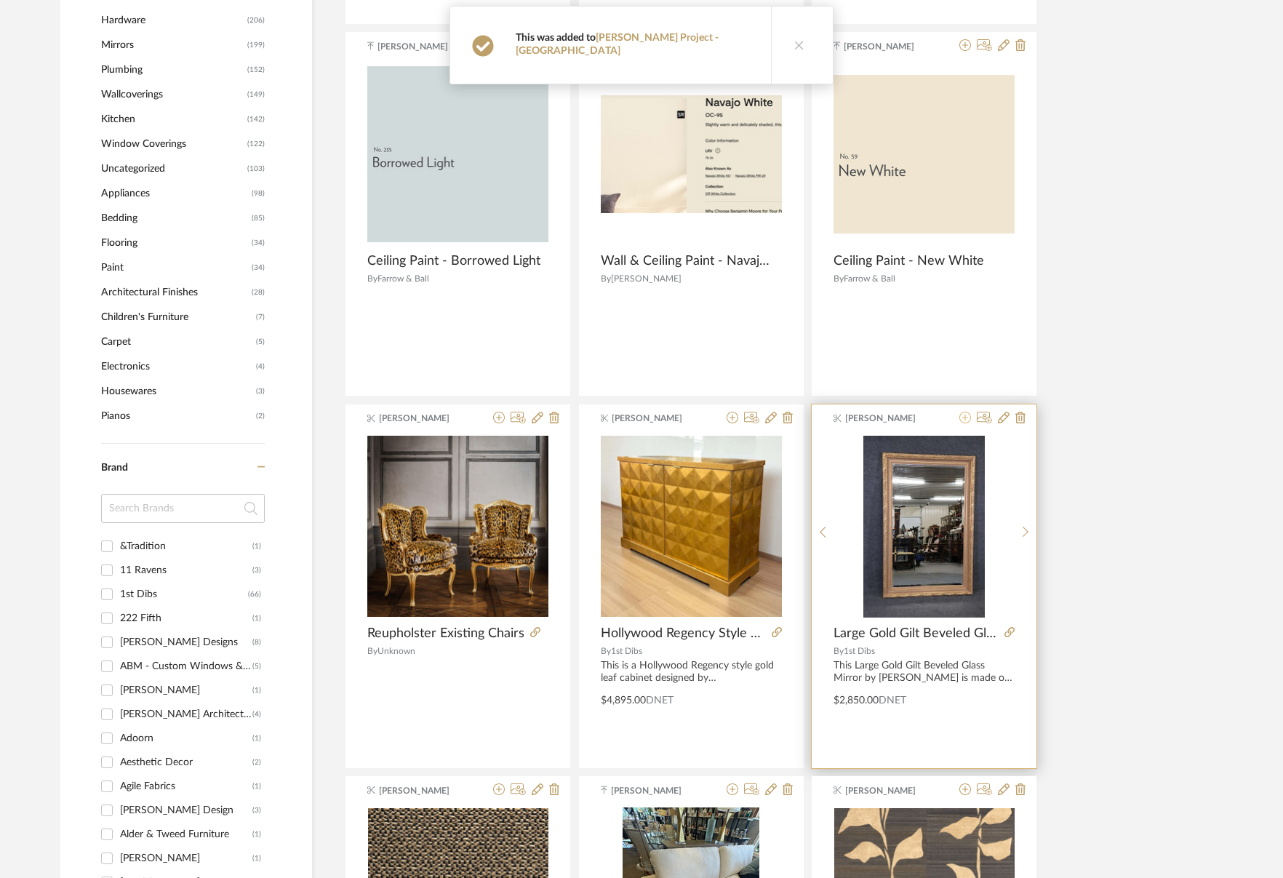
click at [964, 420] on icon at bounding box center [965, 418] width 12 height 12
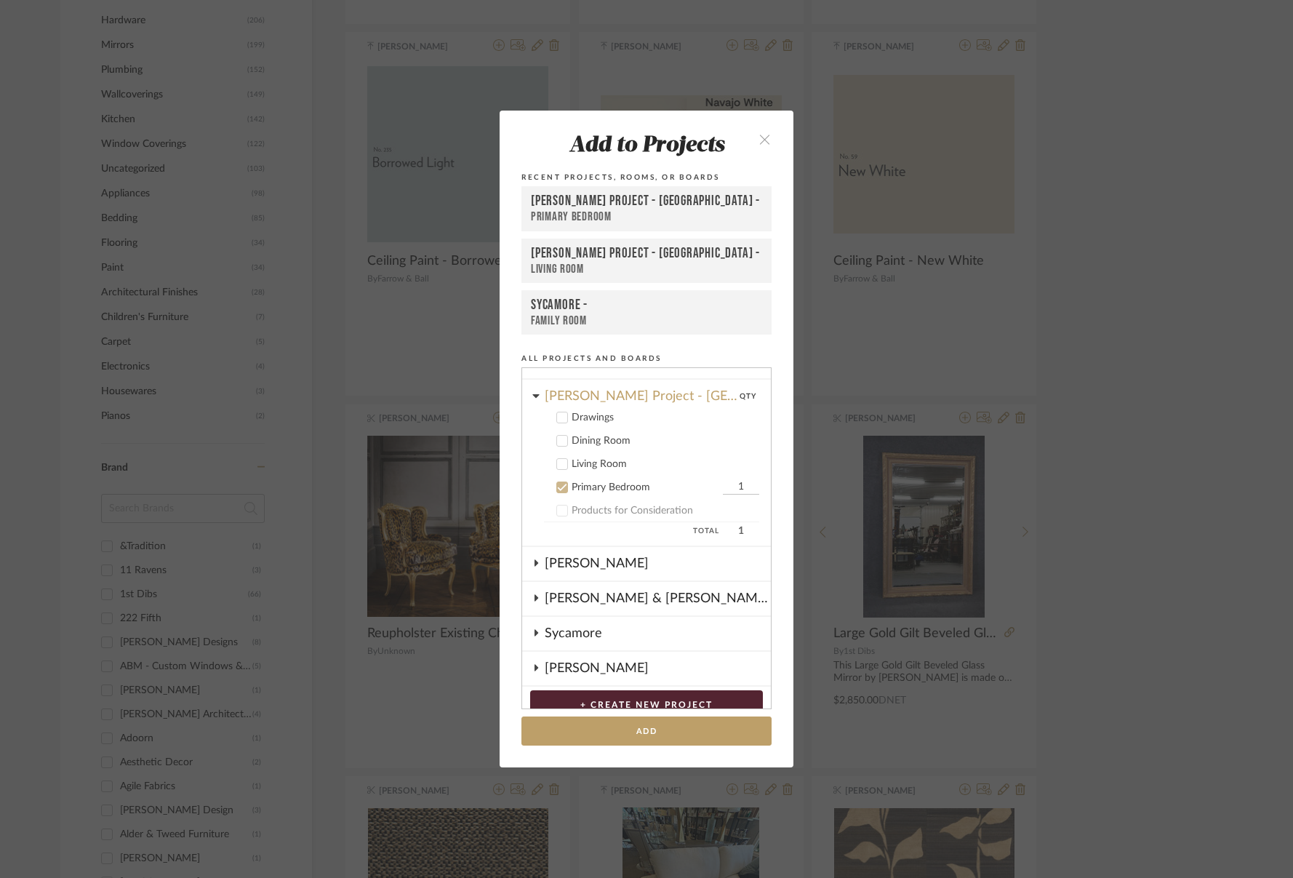
scroll to position [217, 0]
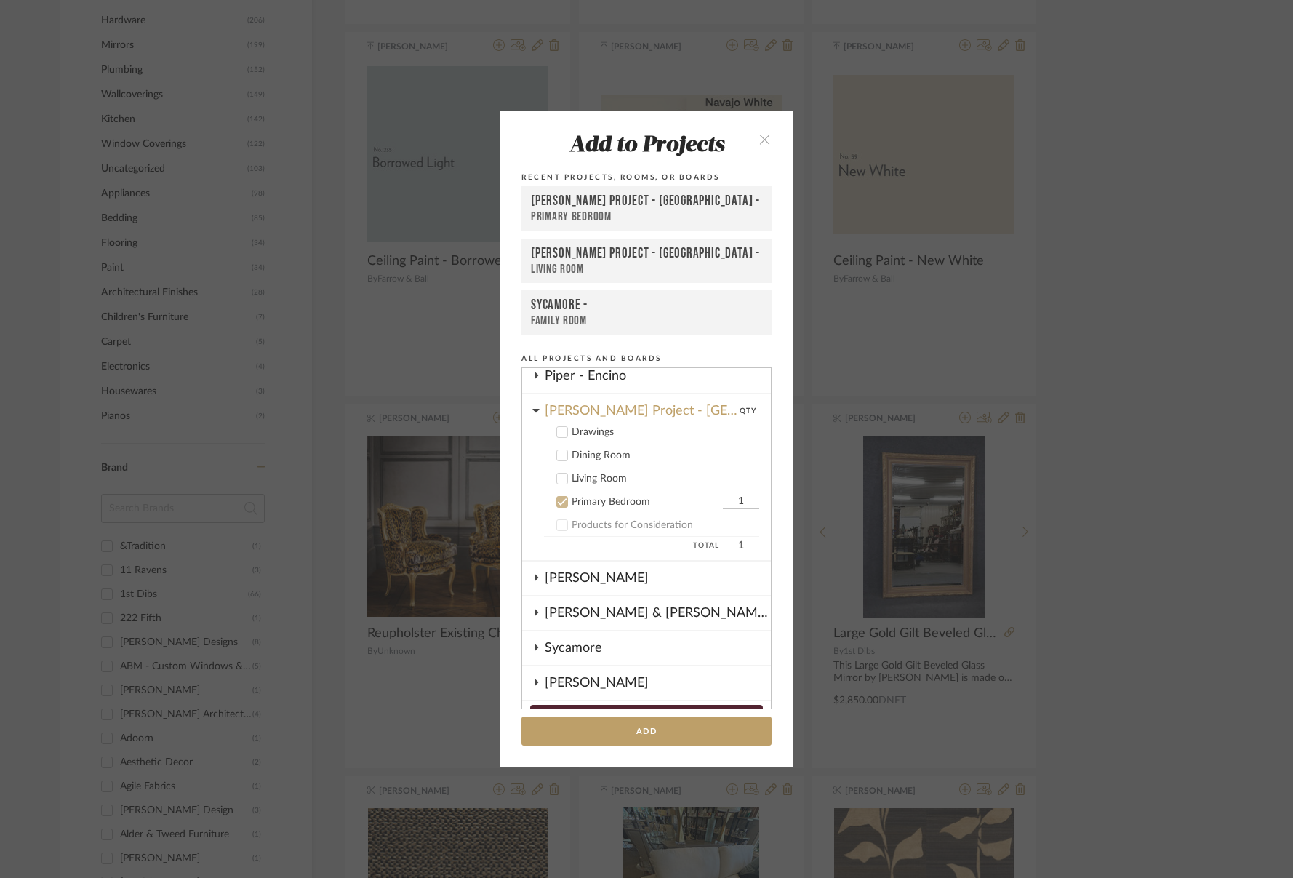
click at [558, 456] on icon at bounding box center [562, 455] width 9 height 7
click at [558, 501] on icon at bounding box center [562, 501] width 9 height 7
click at [665, 729] on button "Add" at bounding box center [646, 731] width 250 height 30
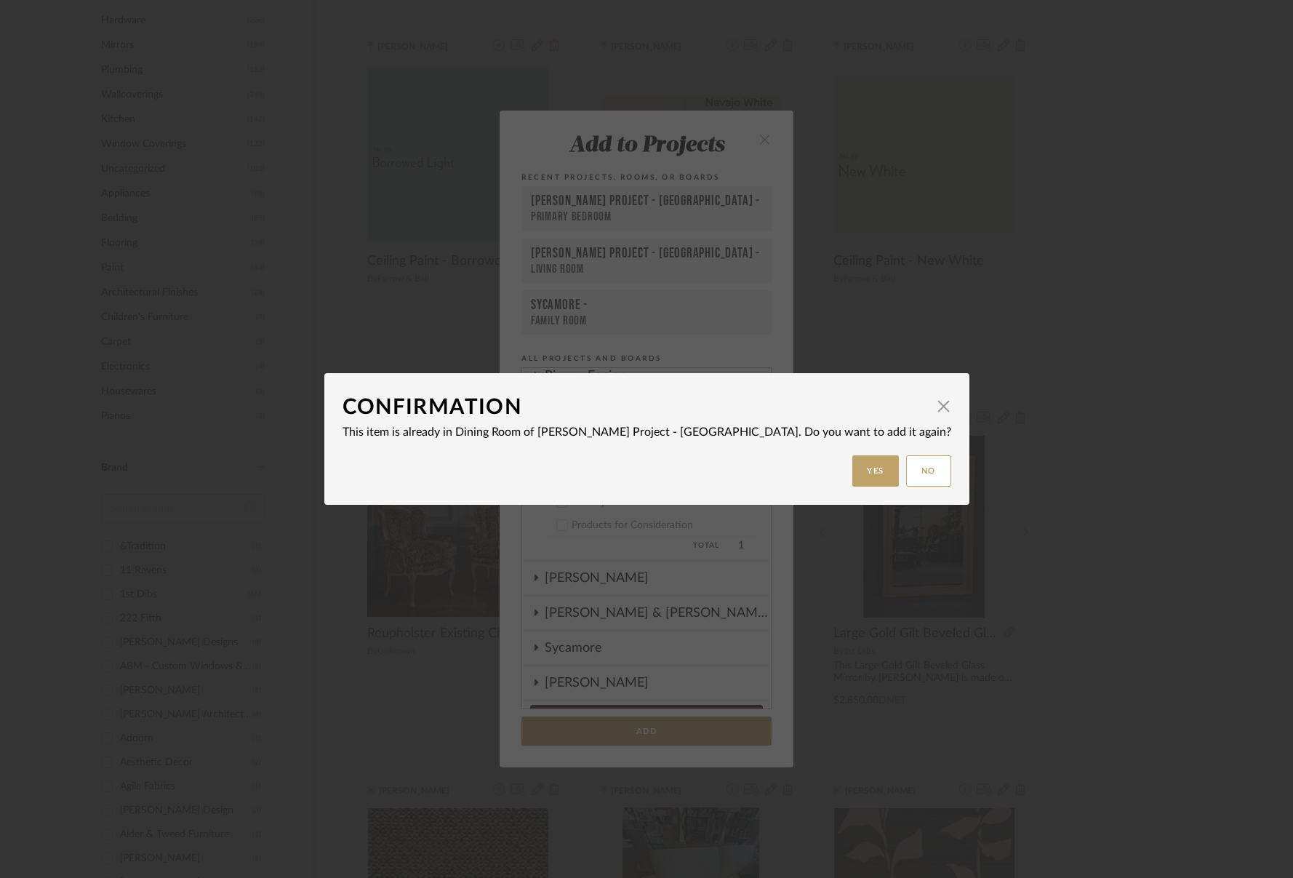
drag, startPoint x: 870, startPoint y: 465, endPoint x: 868, endPoint y: 427, distance: 37.9
click at [906, 465] on button "No" at bounding box center [928, 470] width 45 height 31
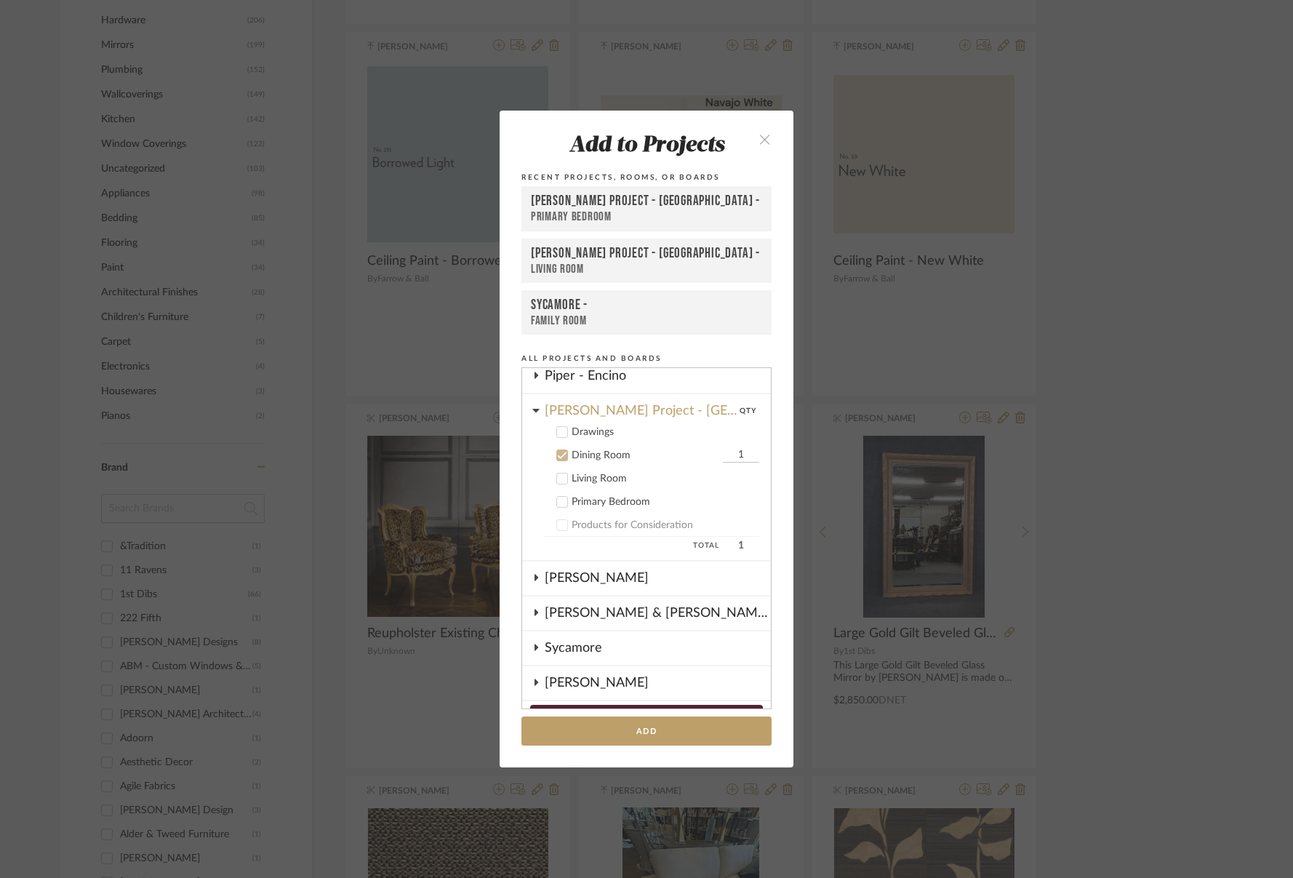
drag, startPoint x: 758, startPoint y: 133, endPoint x: 756, endPoint y: 141, distance: 8.3
click at [758, 133] on icon "close" at bounding box center [764, 139] width 12 height 12
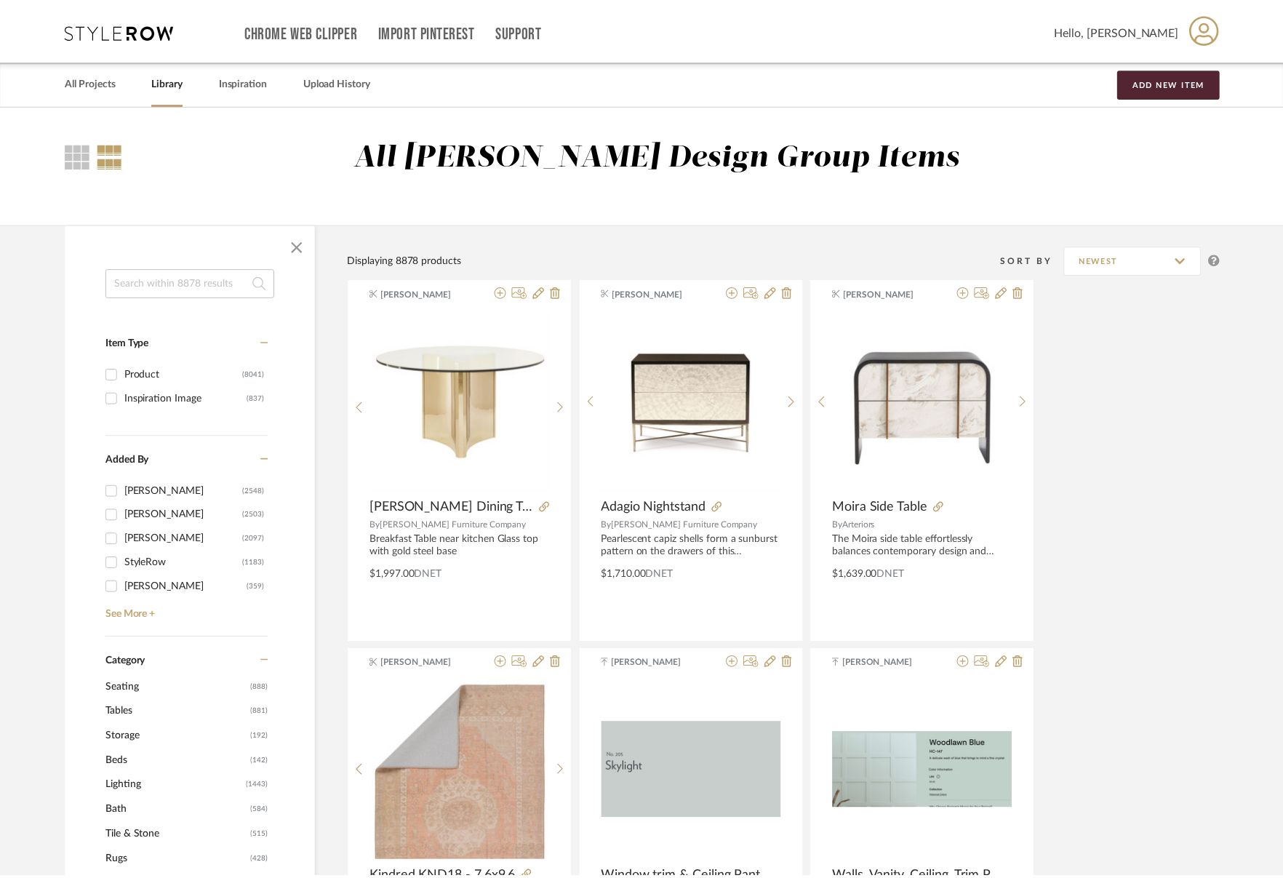
scroll to position [989, 0]
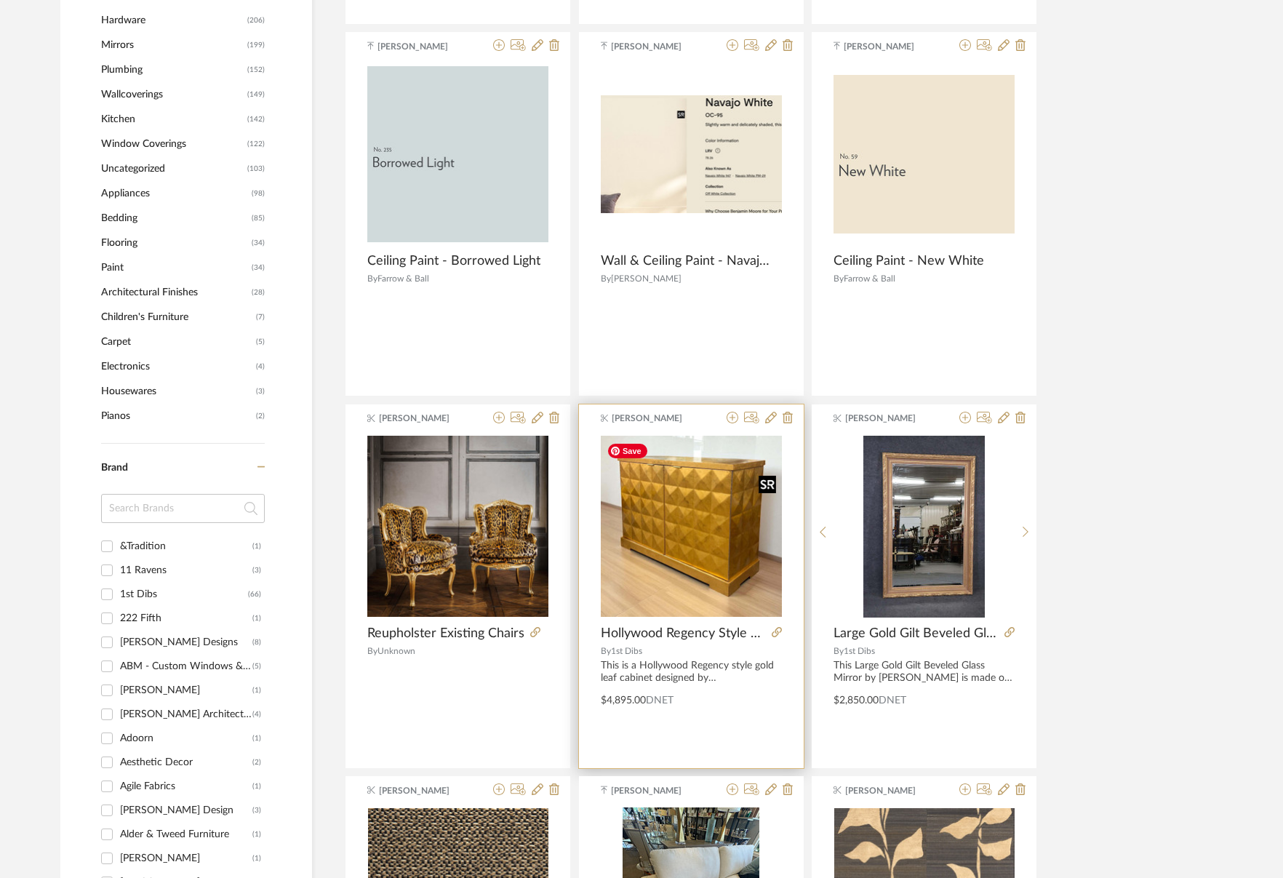
click at [716, 475] on img "0" at bounding box center [691, 526] width 181 height 181
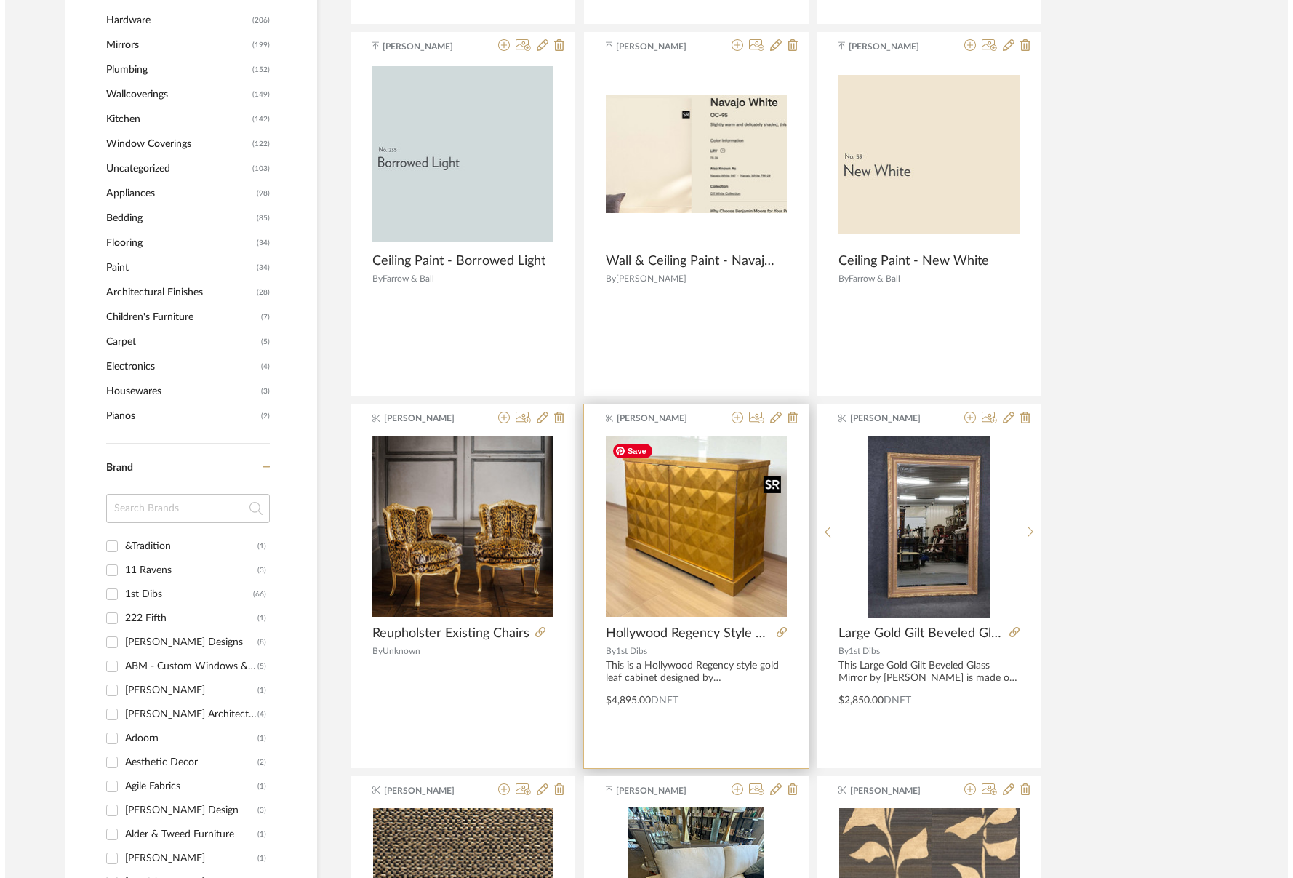
scroll to position [0, 0]
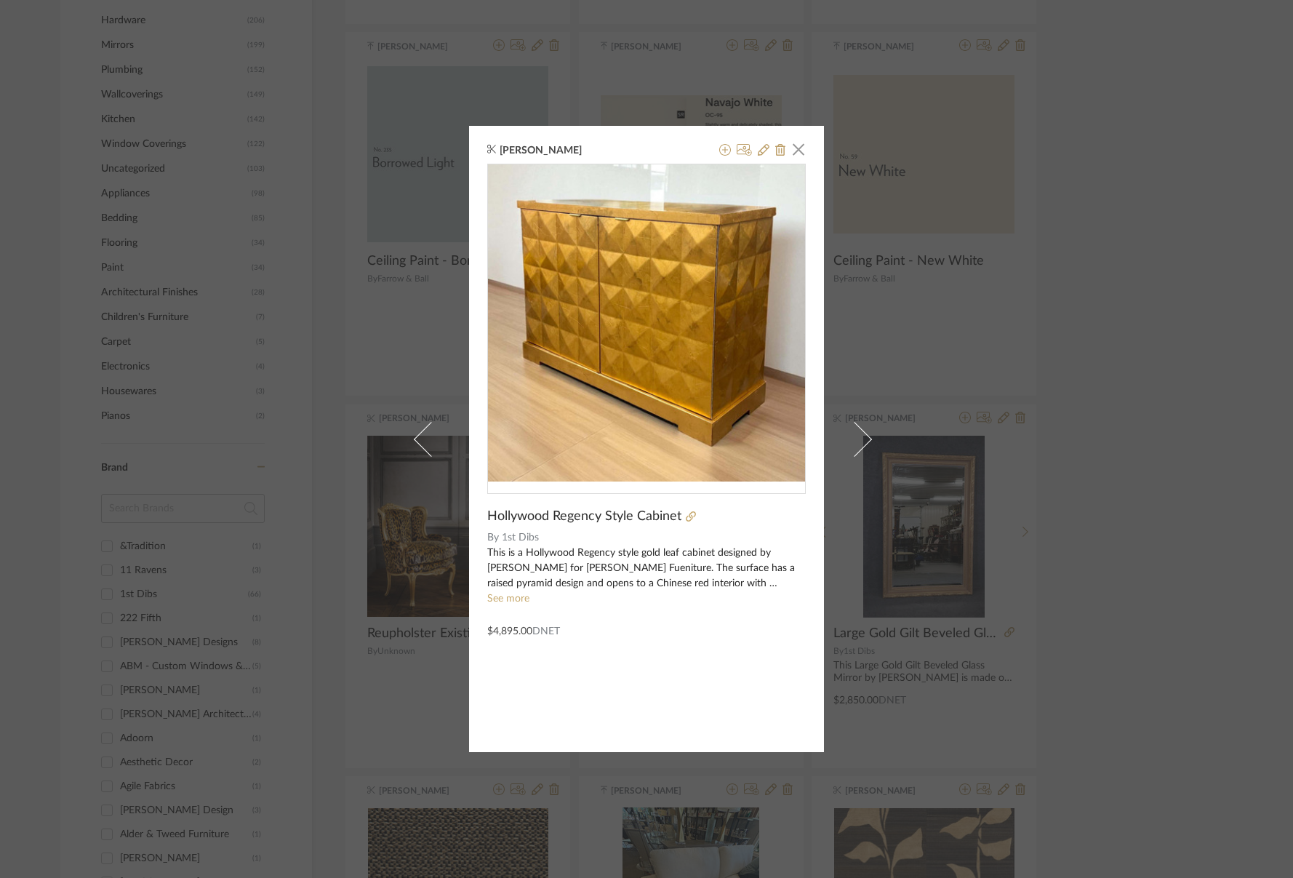
click at [635, 349] on div "0" at bounding box center [646, 322] width 317 height 317
click at [514, 600] on link "See more" at bounding box center [508, 598] width 42 height 10
click at [793, 156] on span "button" at bounding box center [798, 149] width 29 height 29
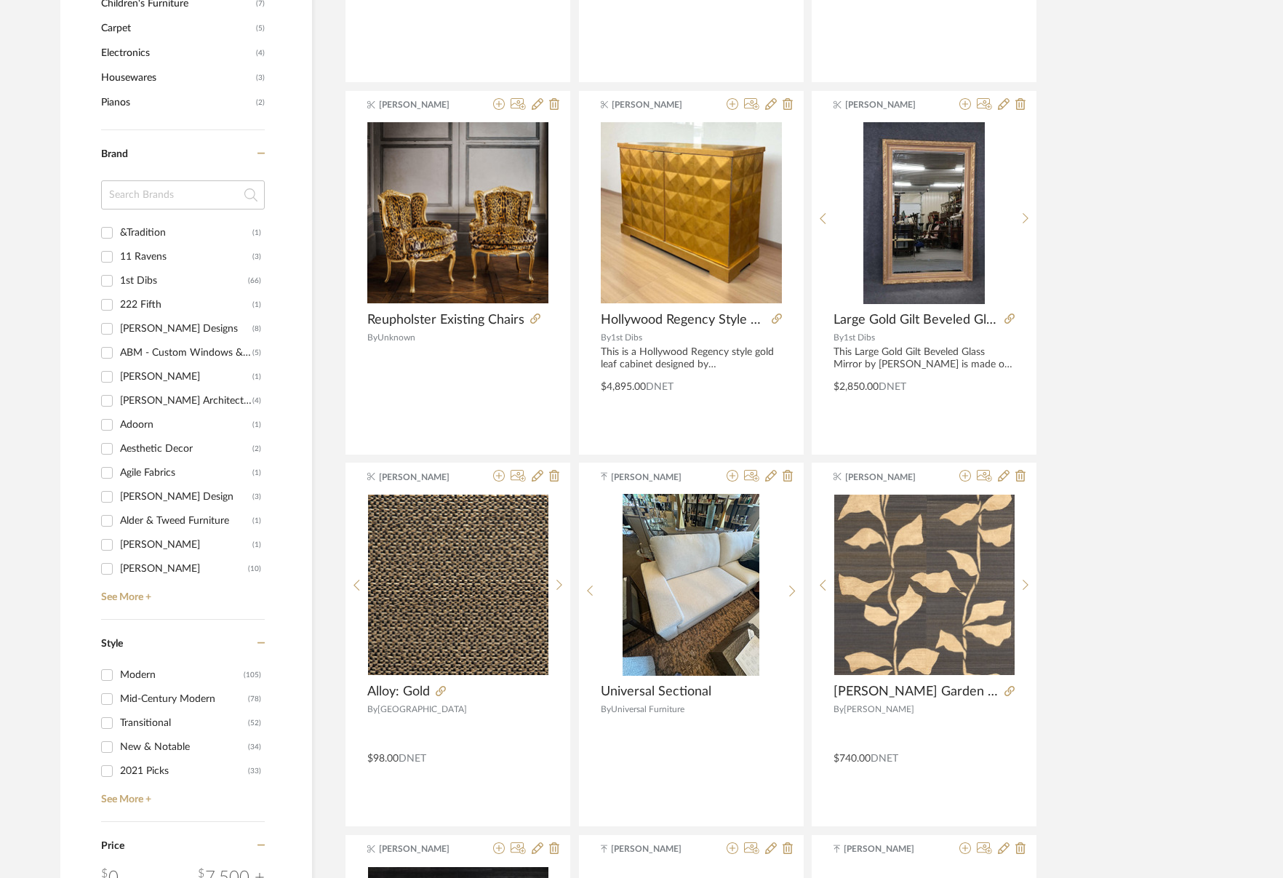
scroll to position [1308, 0]
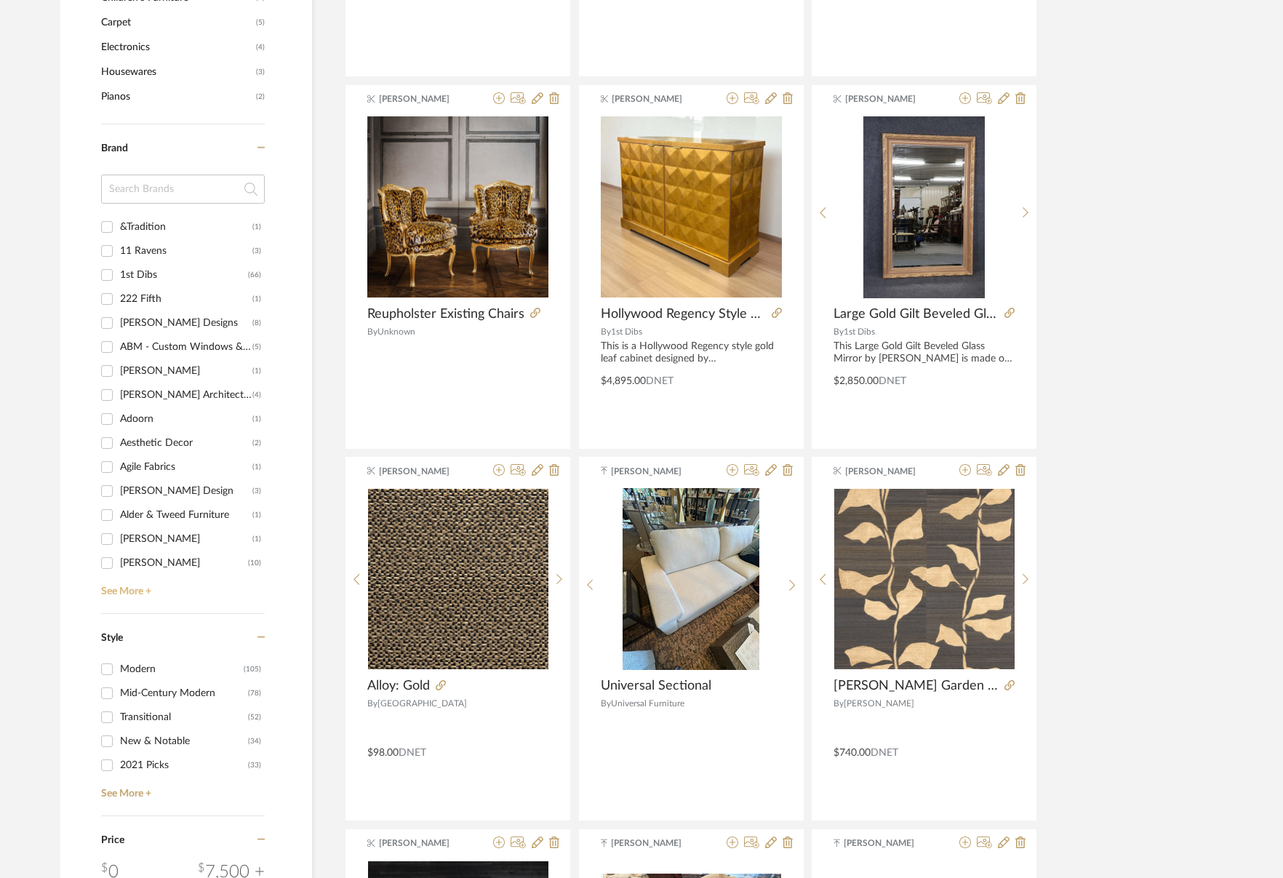
click at [137, 584] on link "See More +" at bounding box center [180, 585] width 167 height 23
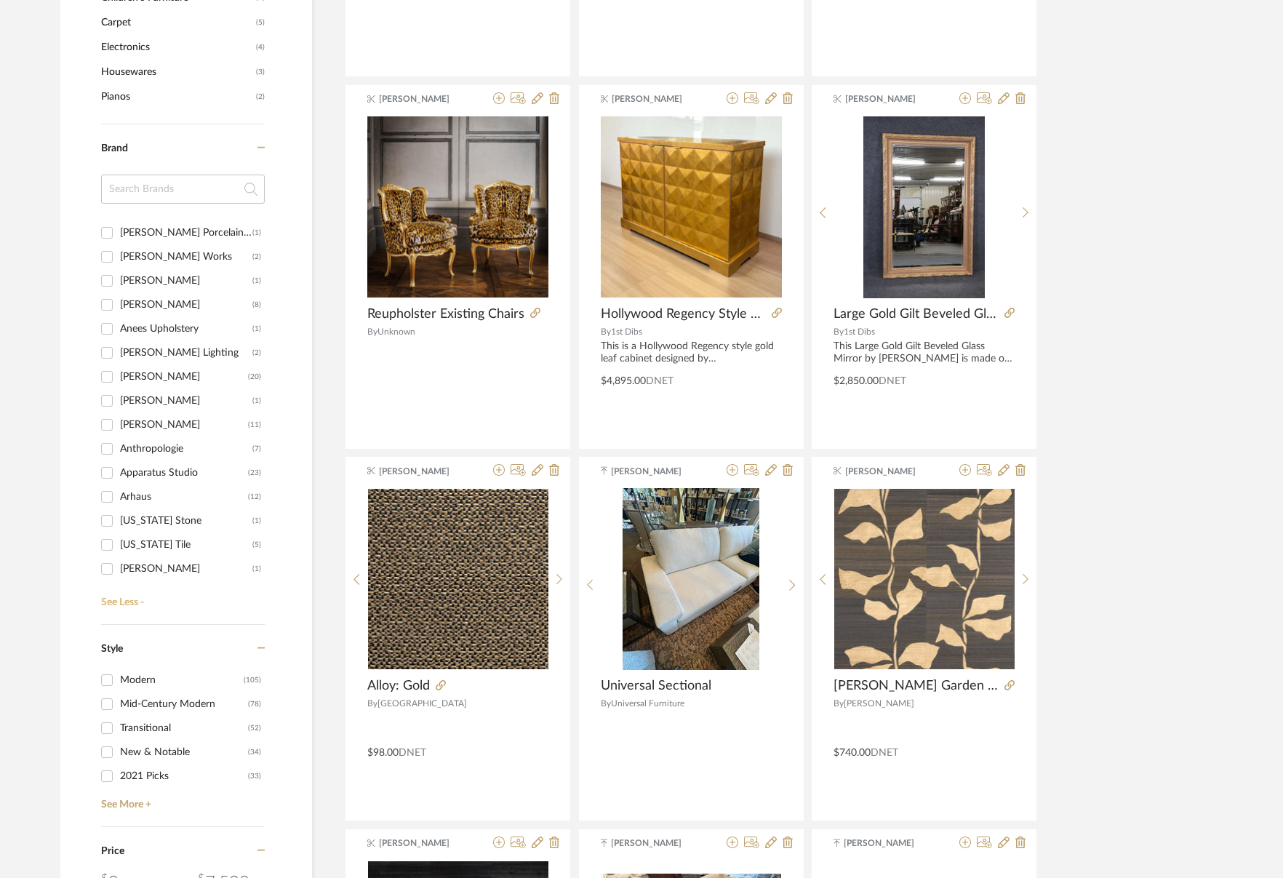
scroll to position [743, 0]
drag, startPoint x: 138, startPoint y: 525, endPoint x: 263, endPoint y: 533, distance: 125.3
click at [138, 525] on div "Arteriors" at bounding box center [182, 523] width 124 height 23
click at [119, 525] on input "Arteriors (122)" at bounding box center [106, 523] width 23 height 23
checkbox input "true"
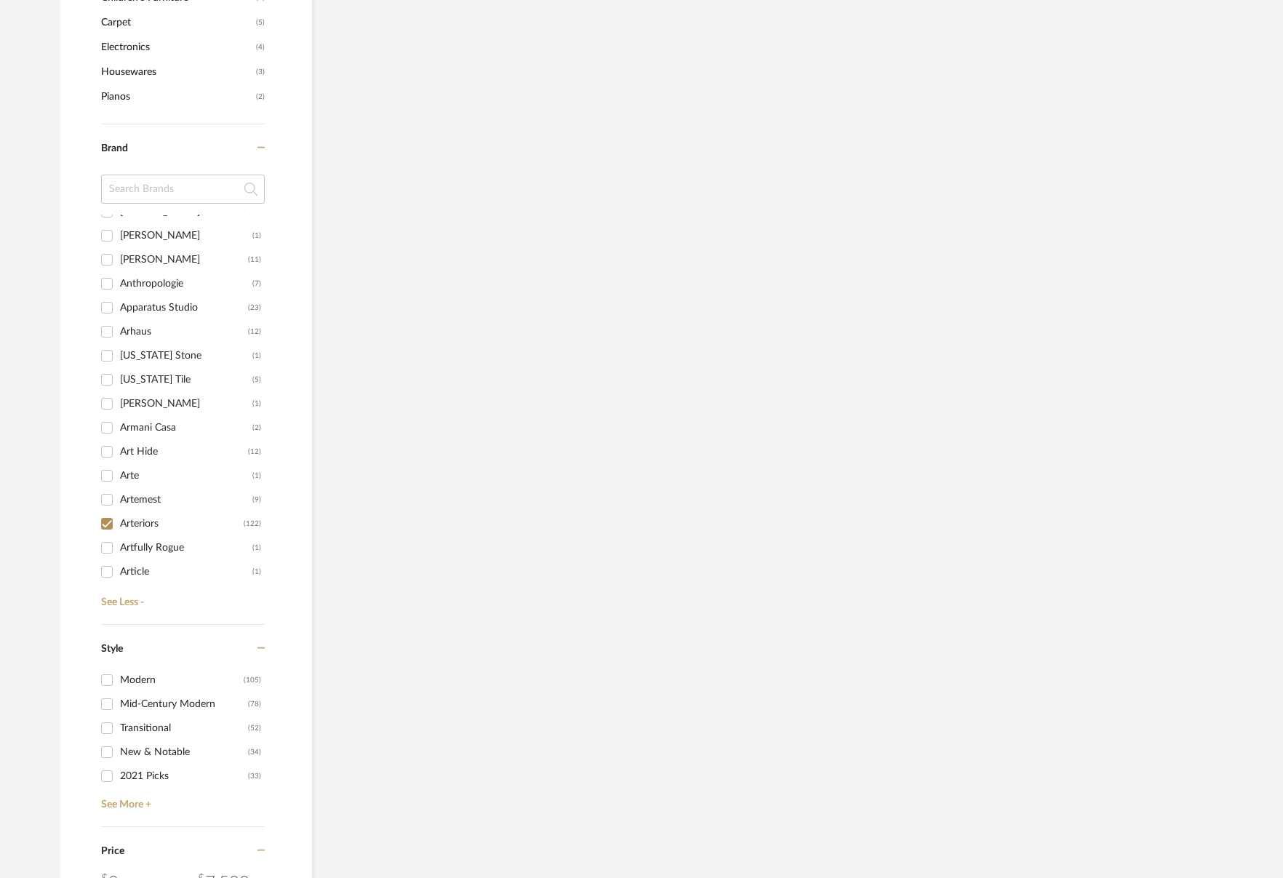
scroll to position [905, 0]
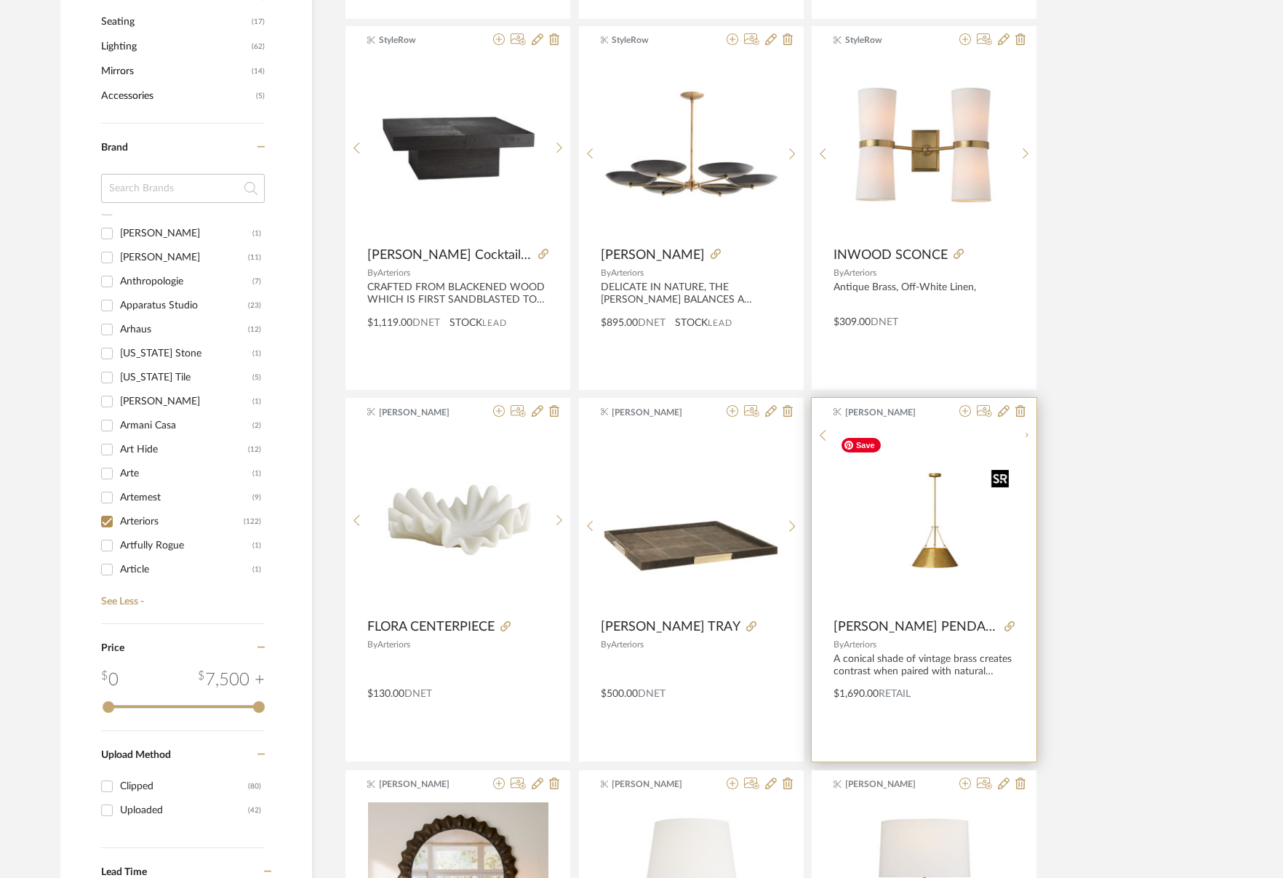
scroll to position [760, 0]
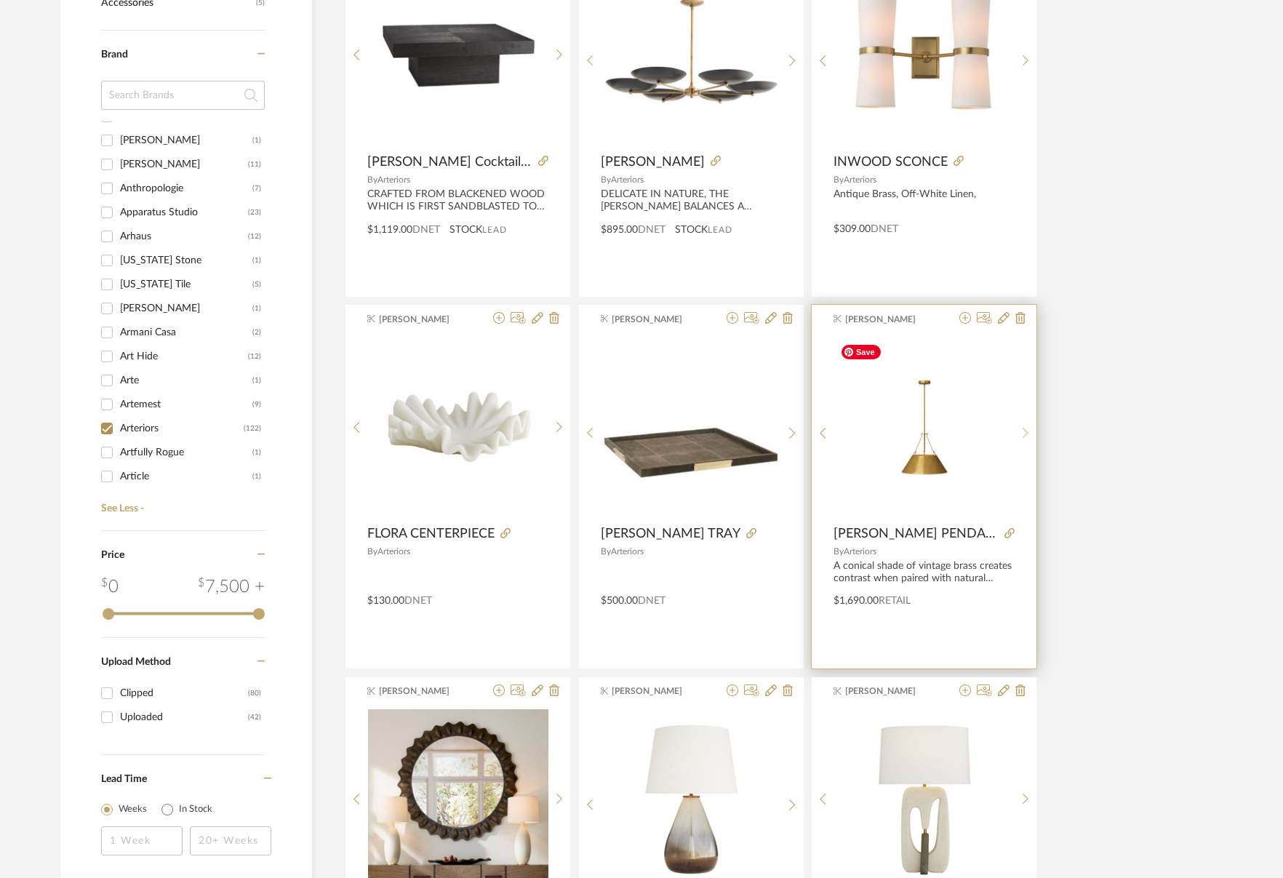
click at [1025, 430] on icon at bounding box center [1025, 433] width 7 height 12
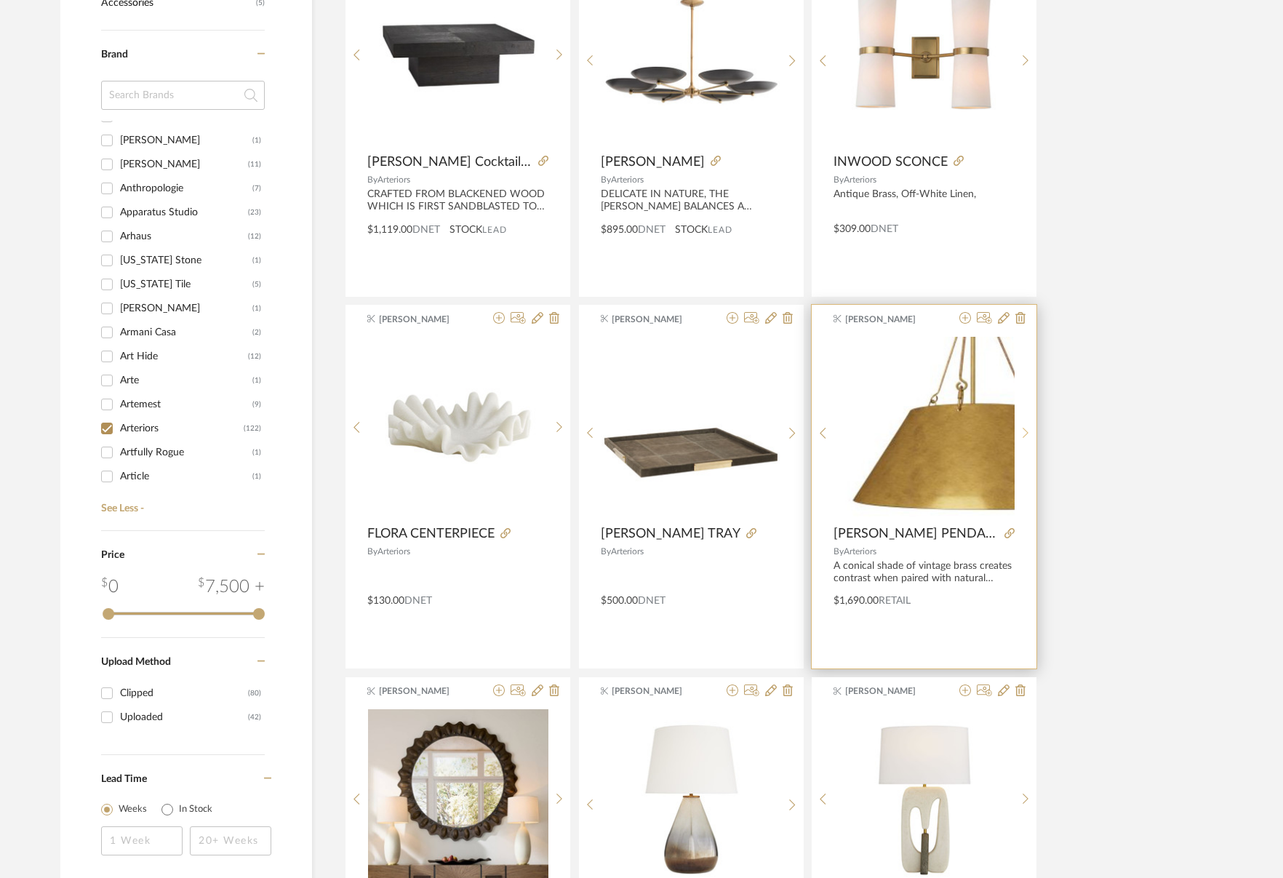
click at [1025, 430] on icon at bounding box center [1025, 433] width 7 height 12
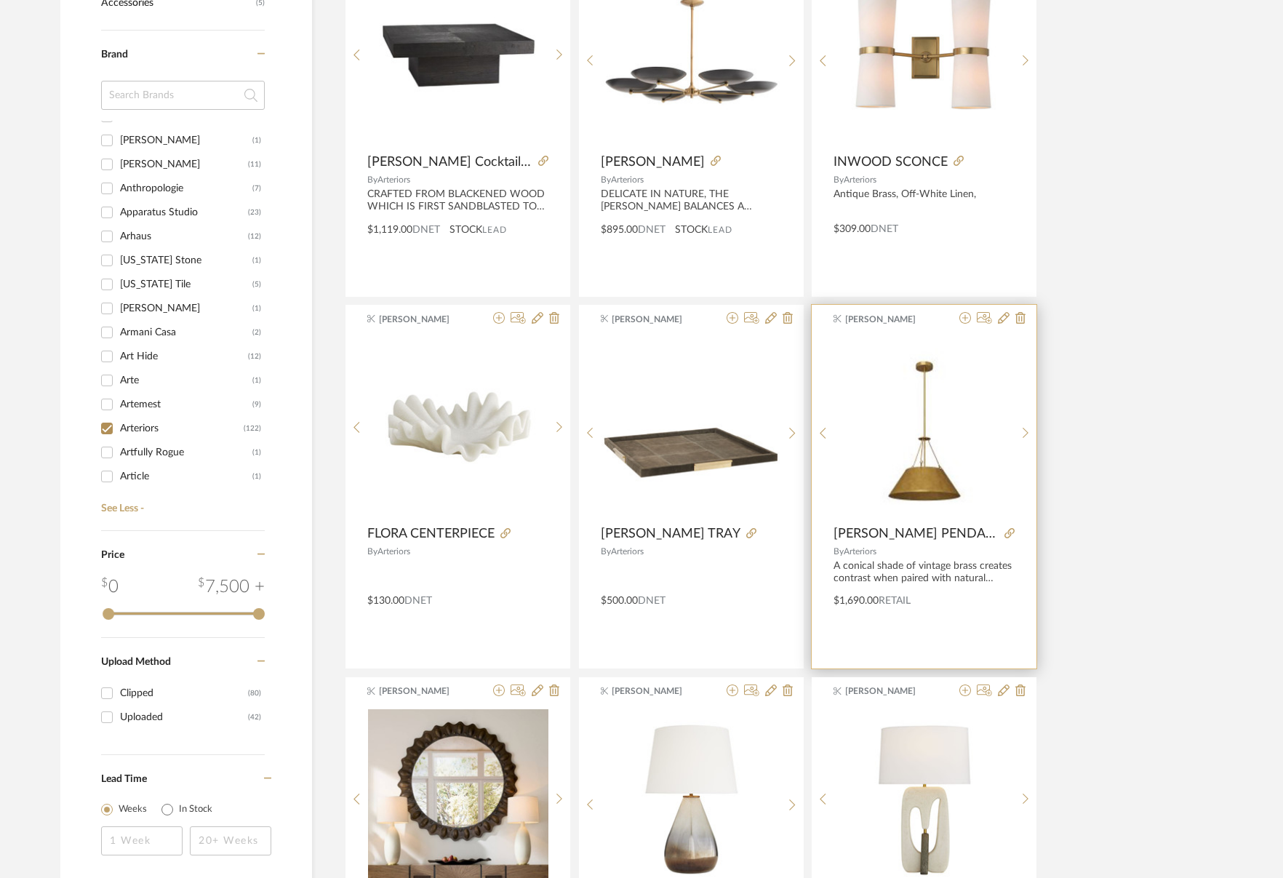
drag, startPoint x: 1026, startPoint y: 430, endPoint x: 886, endPoint y: 421, distance: 139.9
click at [1026, 430] on icon at bounding box center [1025, 433] width 7 height 12
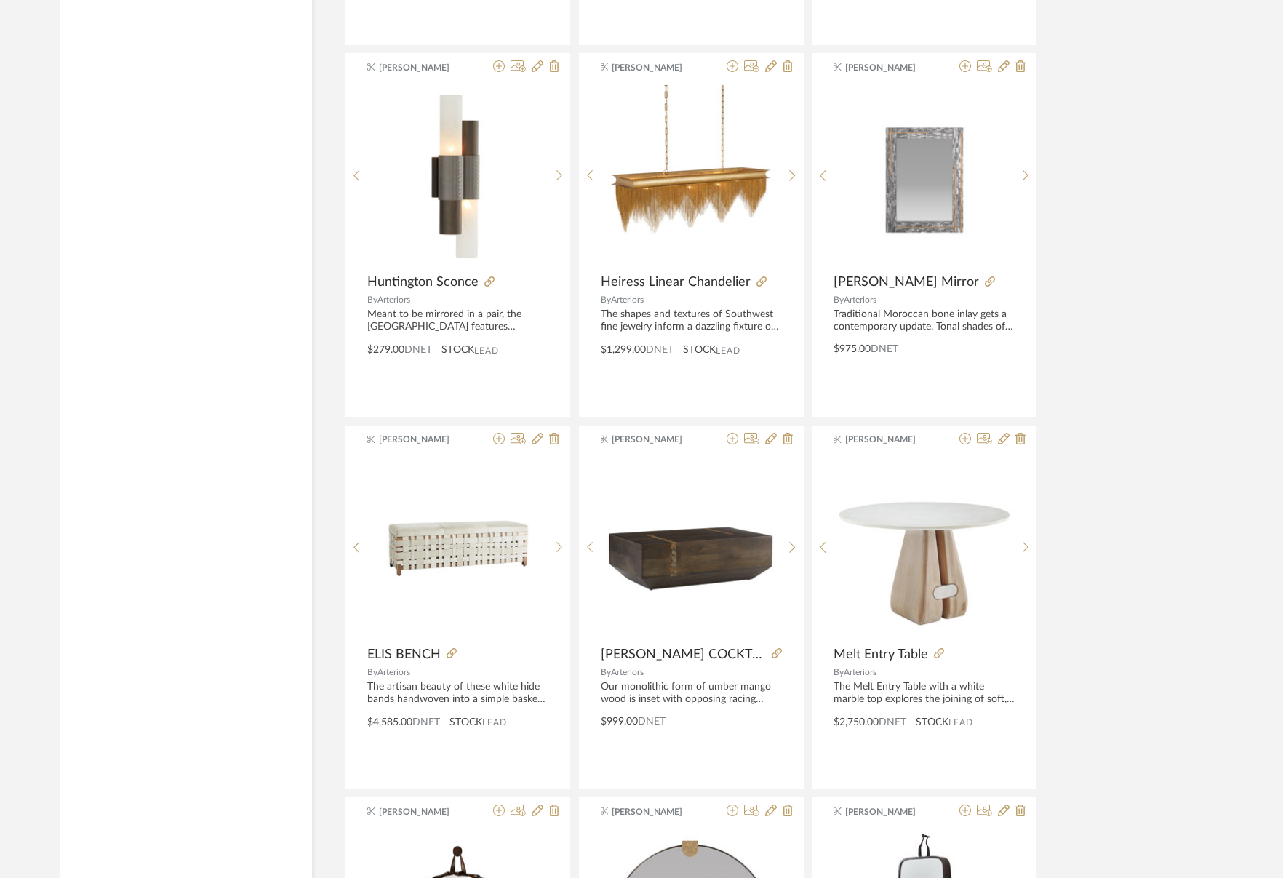
scroll to position [2605, 0]
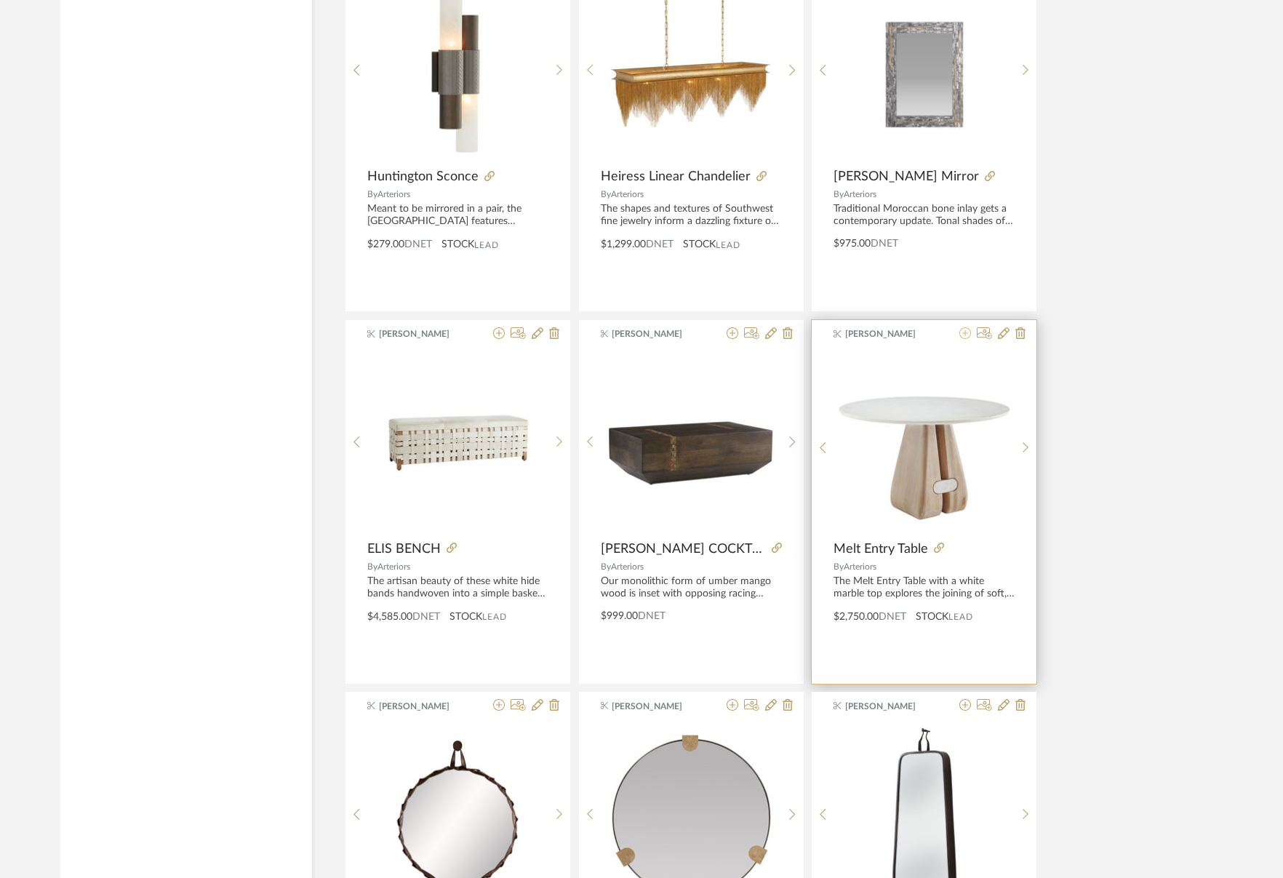
click at [964, 334] on icon at bounding box center [965, 333] width 12 height 12
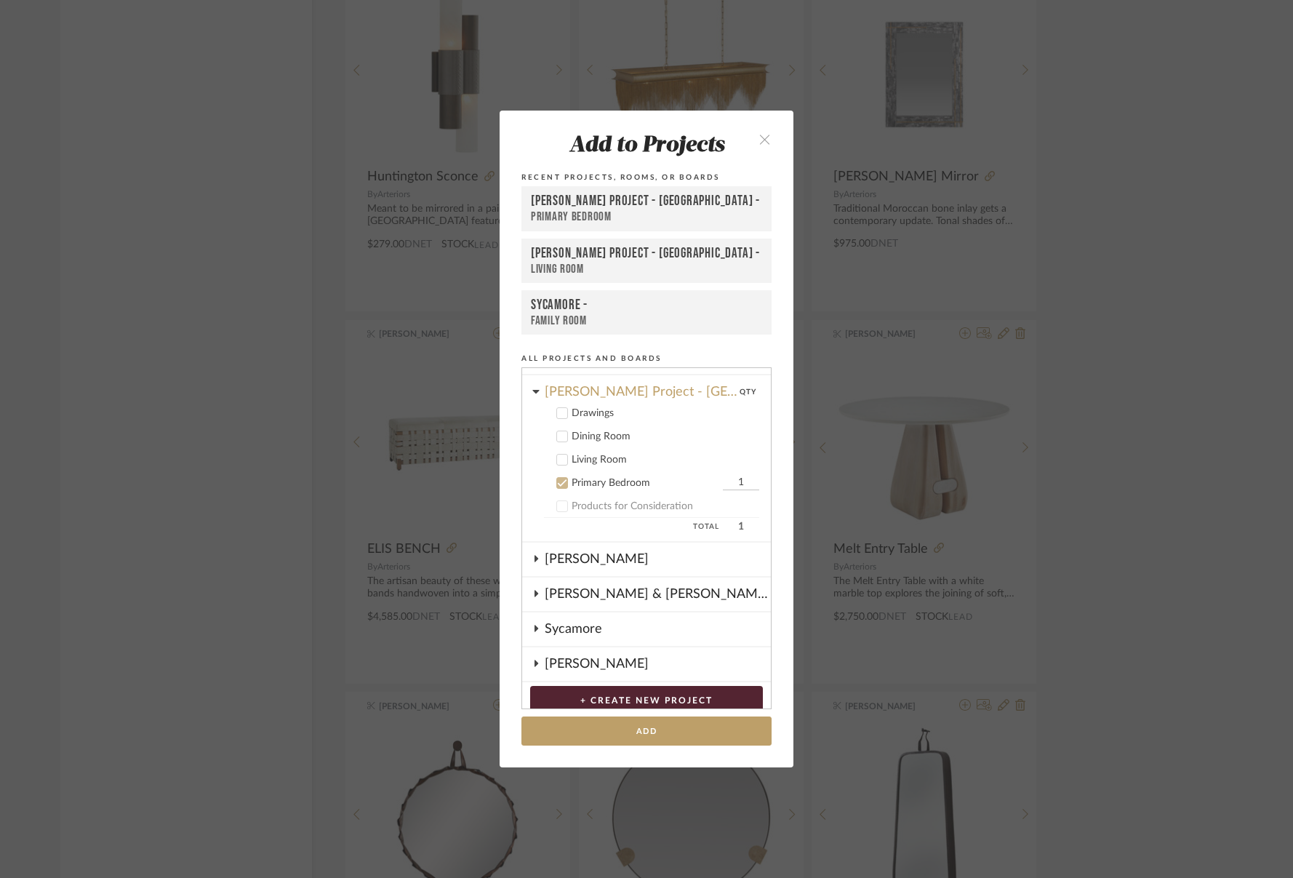
scroll to position [224, 0]
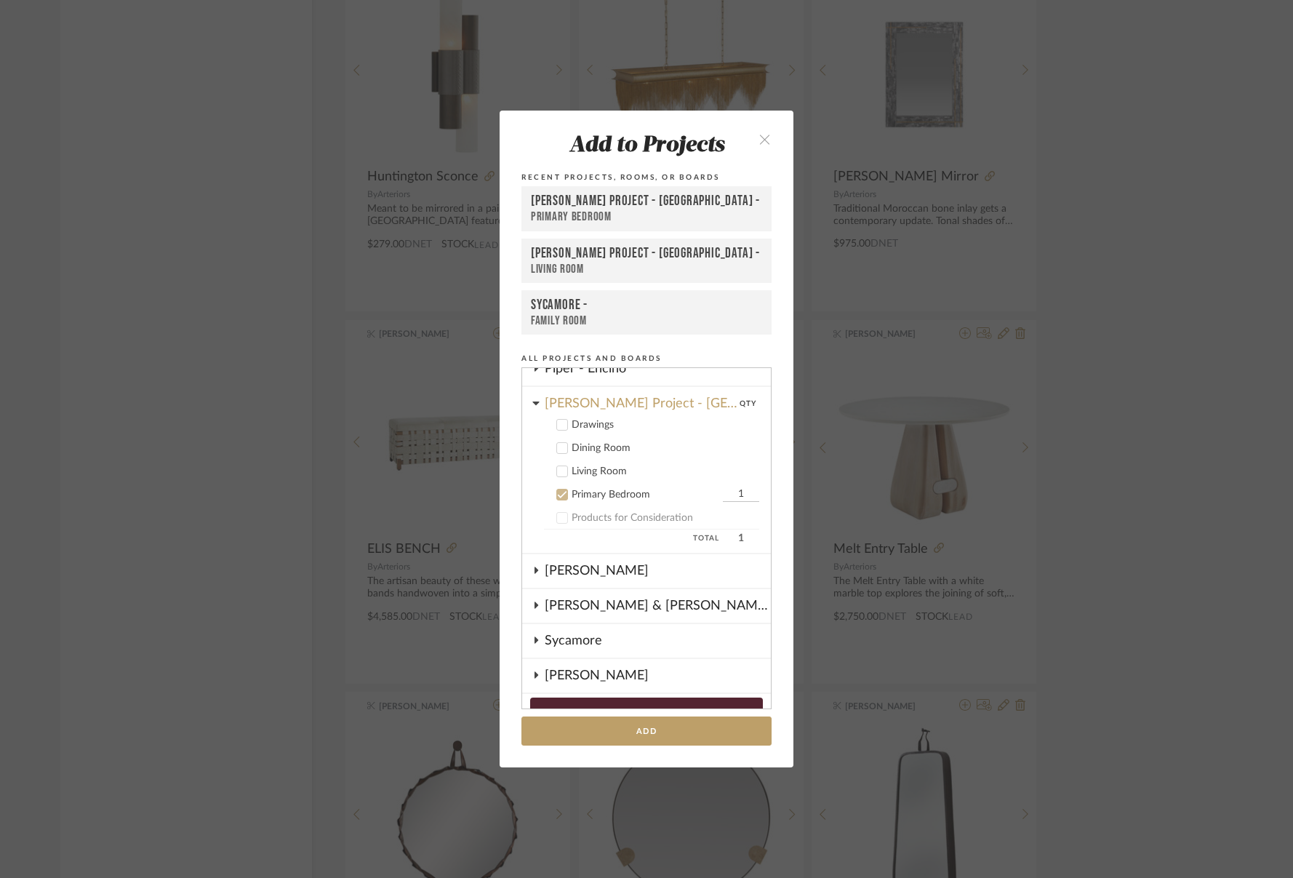
click at [596, 468] on div "Living Room" at bounding box center [666, 471] width 188 height 12
drag, startPoint x: 560, startPoint y: 492, endPoint x: 640, endPoint y: 613, distance: 144.8
click at [560, 492] on icon at bounding box center [562, 494] width 9 height 7
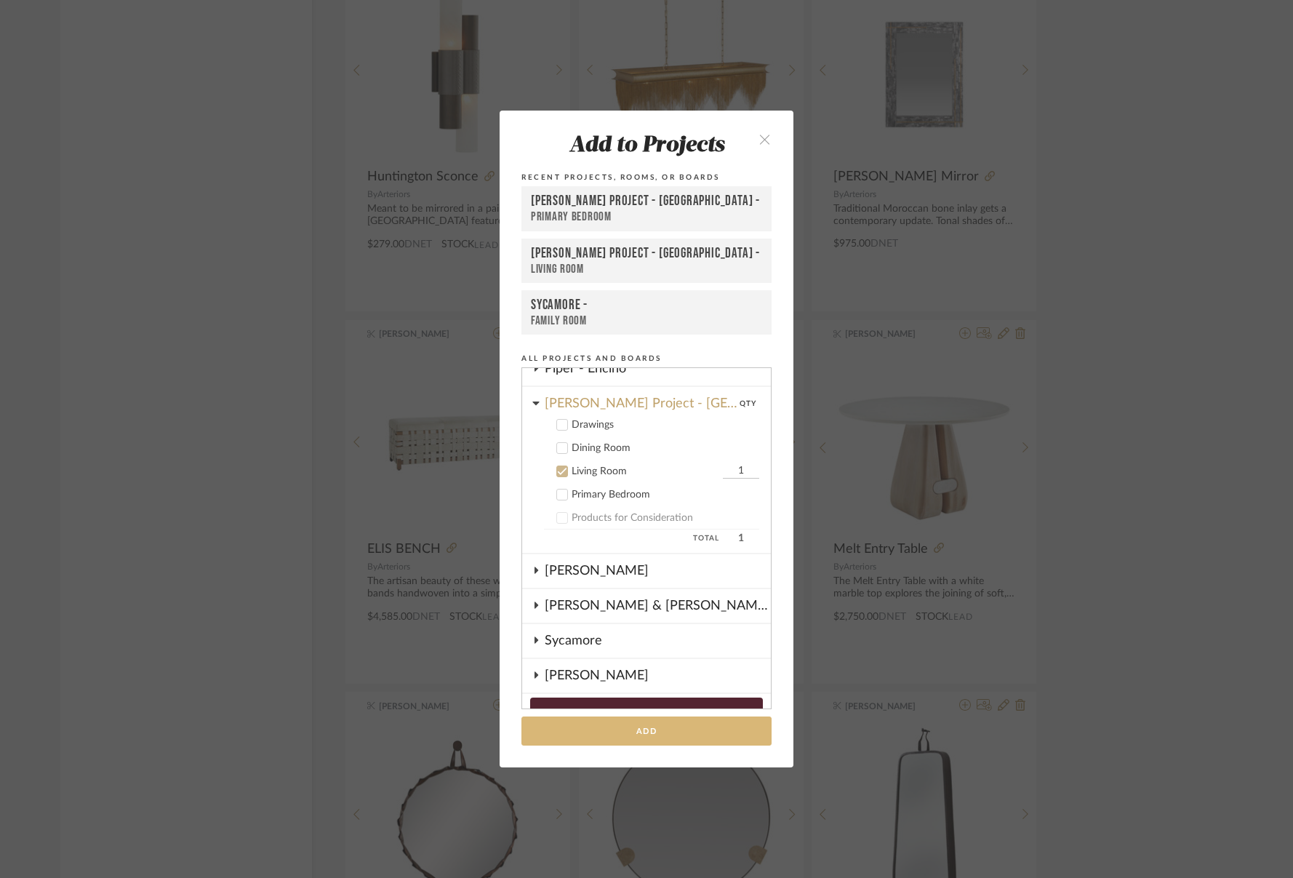
click at [696, 725] on button "Add" at bounding box center [646, 731] width 250 height 30
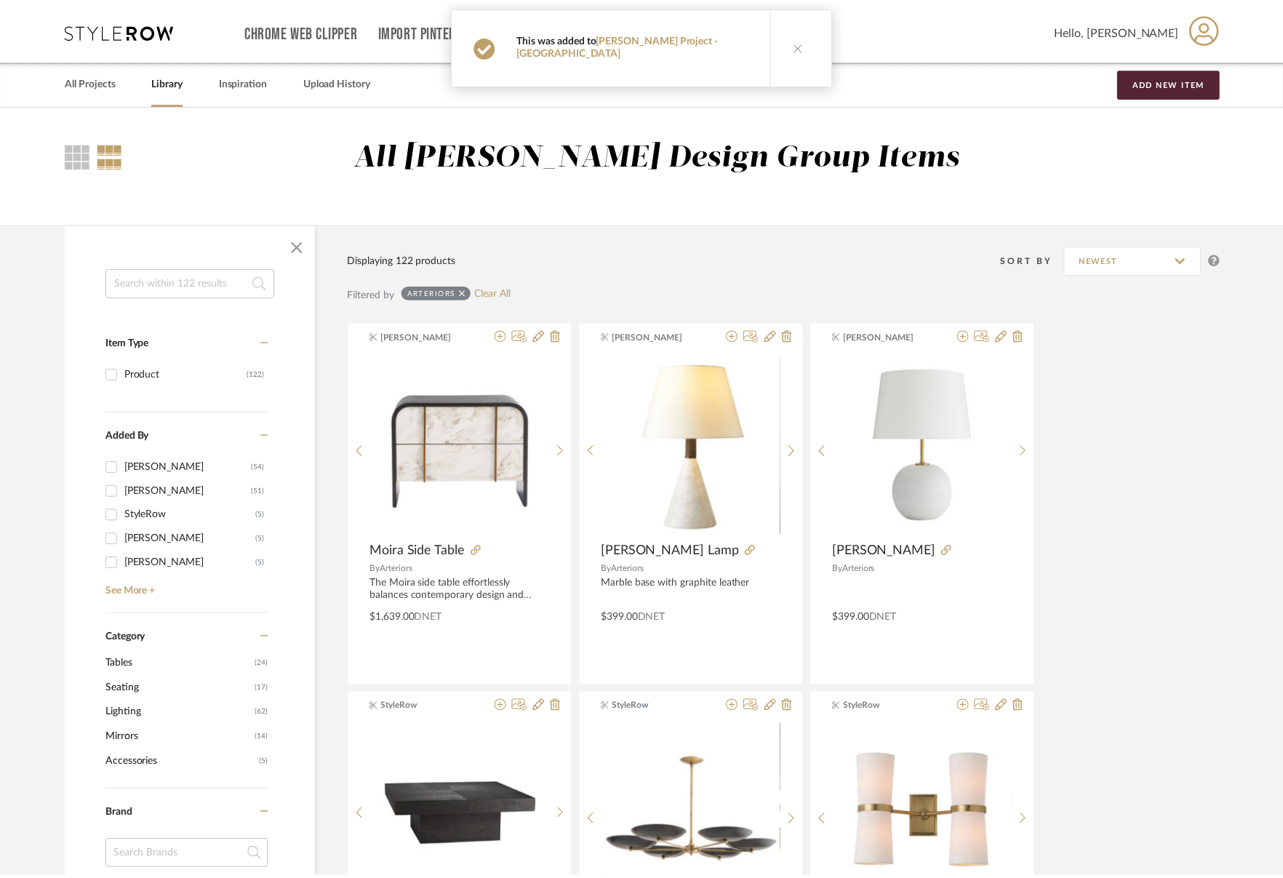
scroll to position [2605, 0]
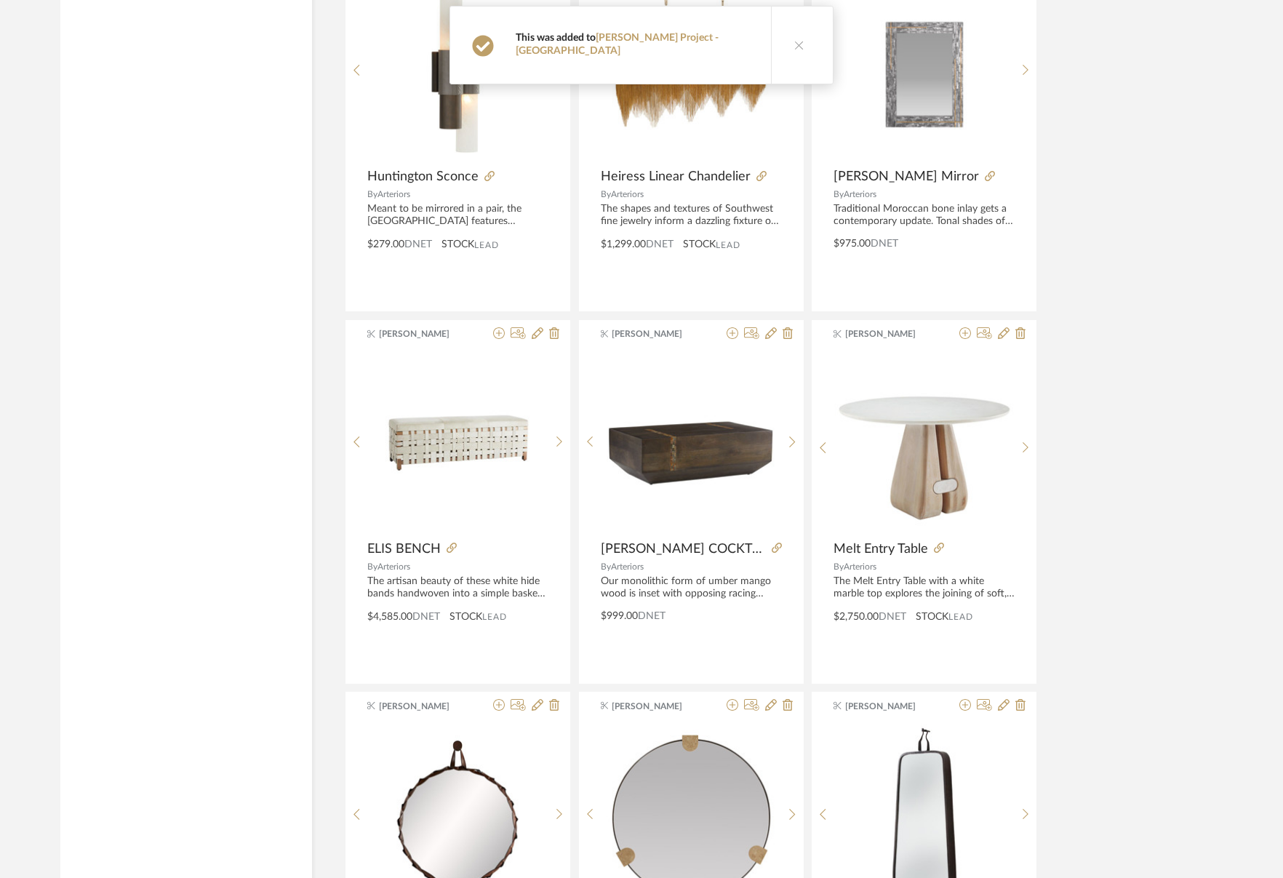
click at [794, 40] on icon at bounding box center [799, 45] width 10 height 10
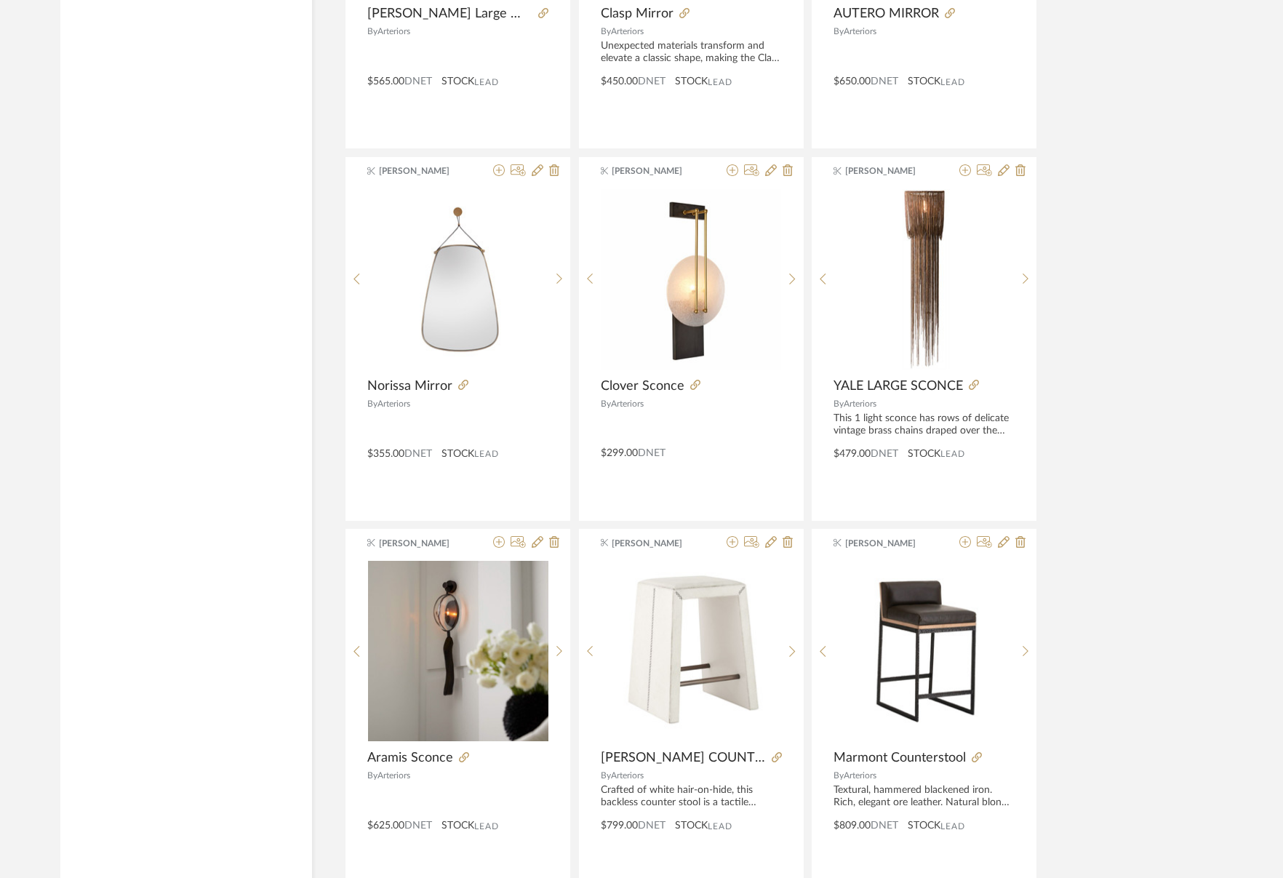
scroll to position [3677, 0]
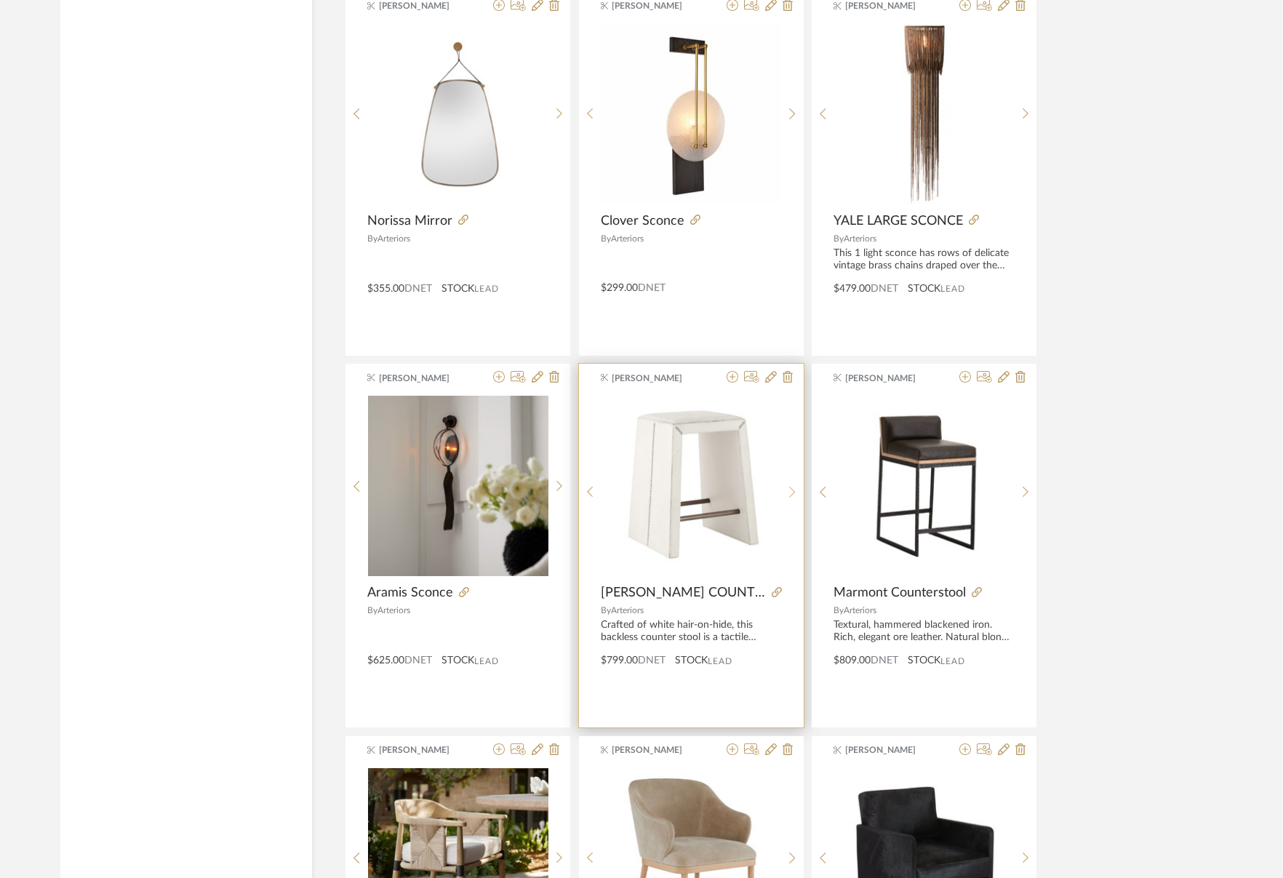
click at [787, 492] on sr-next-btn at bounding box center [792, 492] width 23 height 12
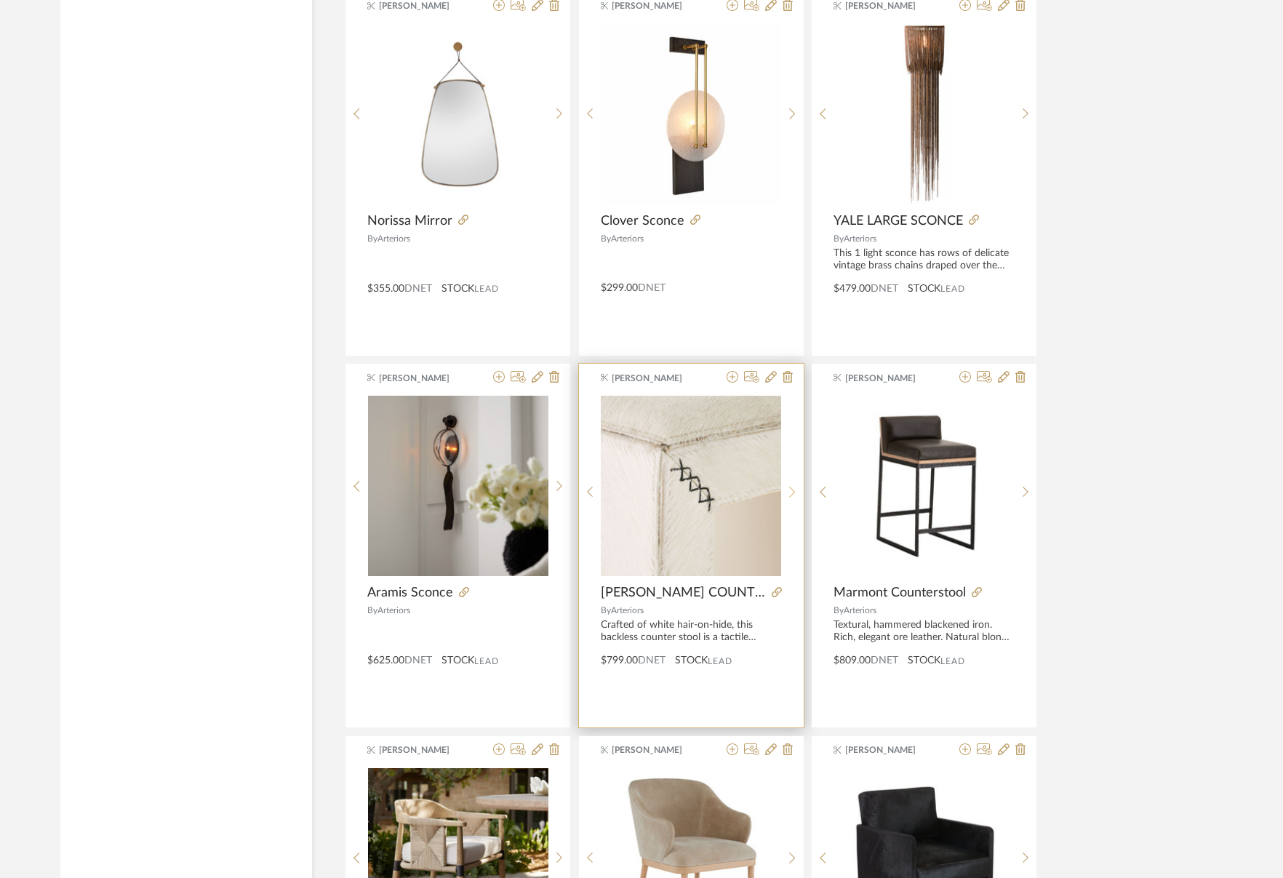
click at [787, 492] on sr-next-btn at bounding box center [792, 492] width 23 height 12
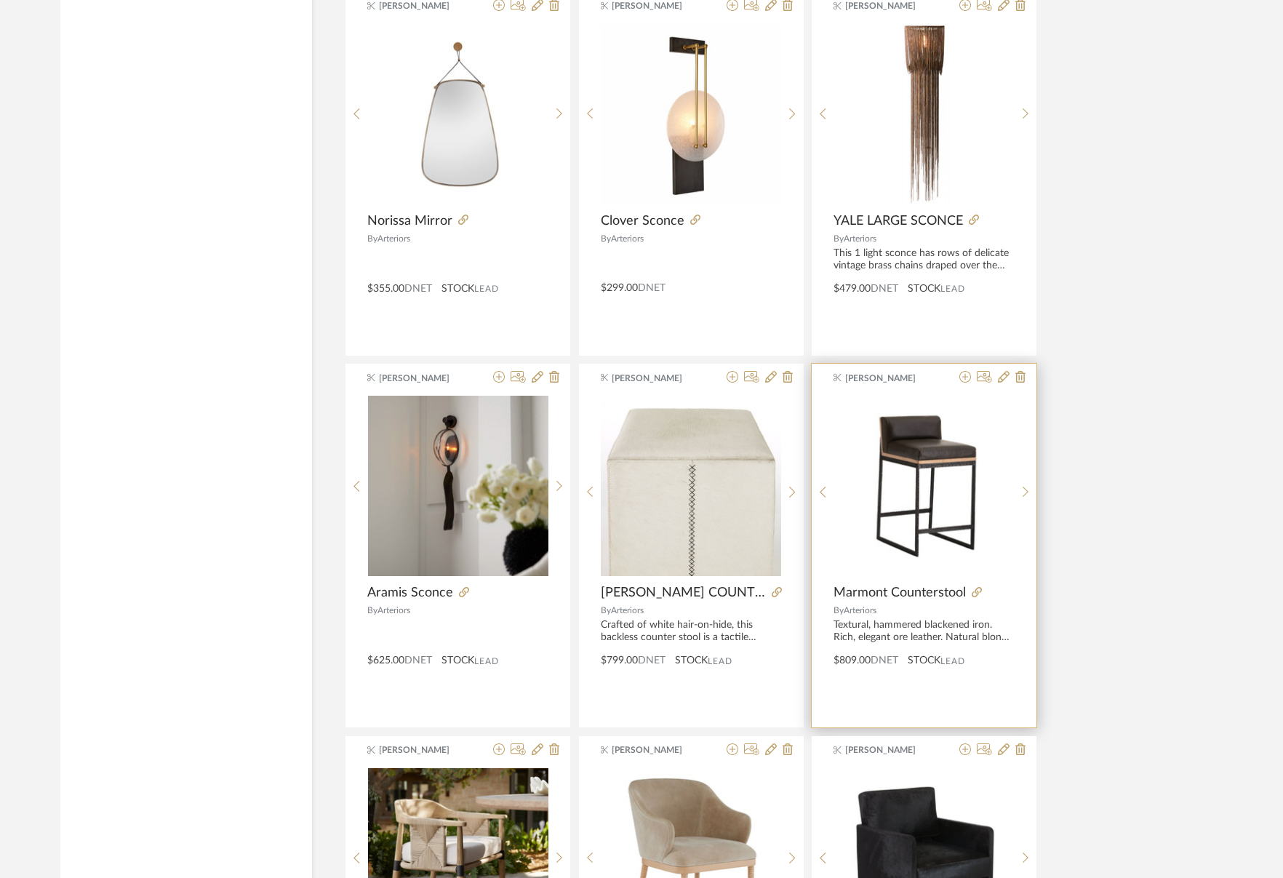
scroll to position [4053, 0]
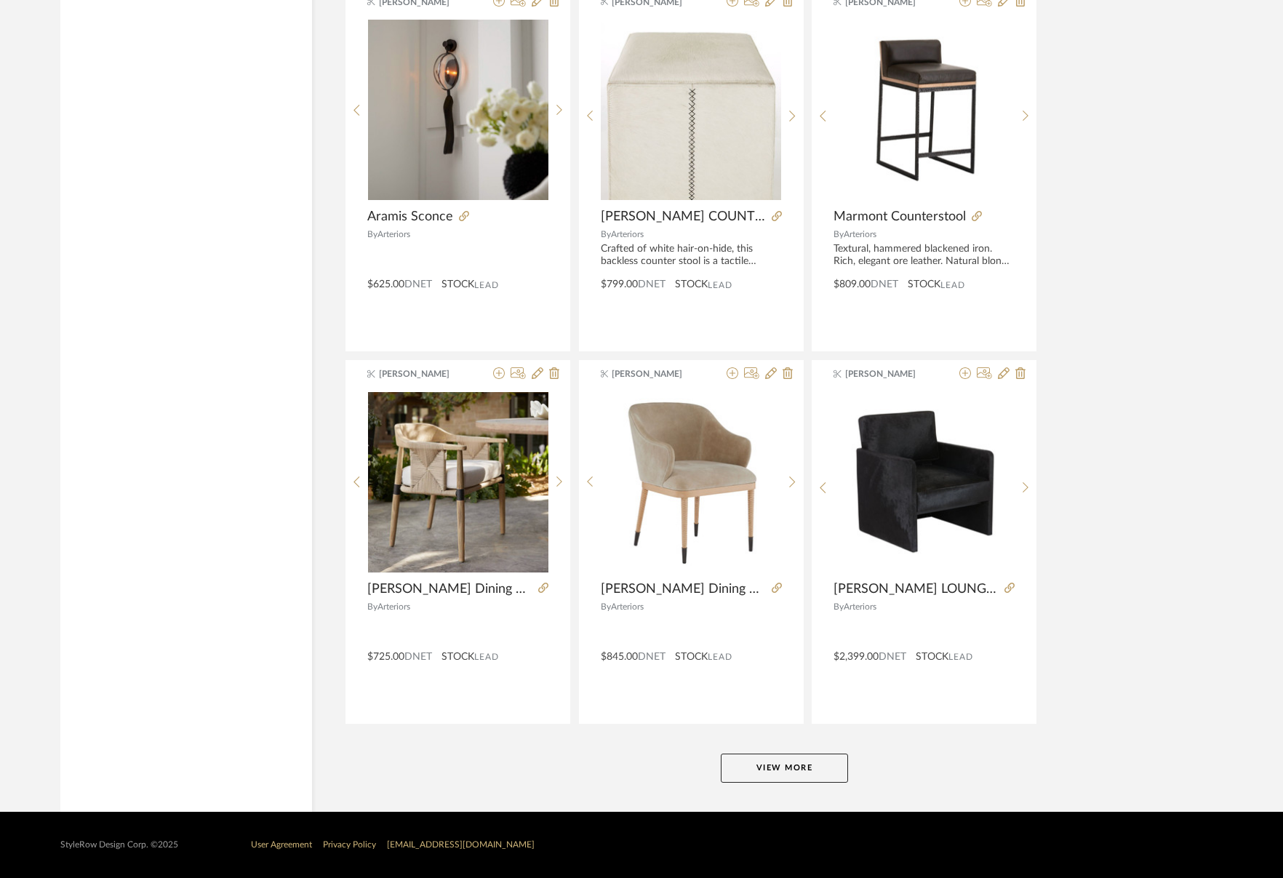
click at [774, 764] on button "View More" at bounding box center [784, 767] width 127 height 29
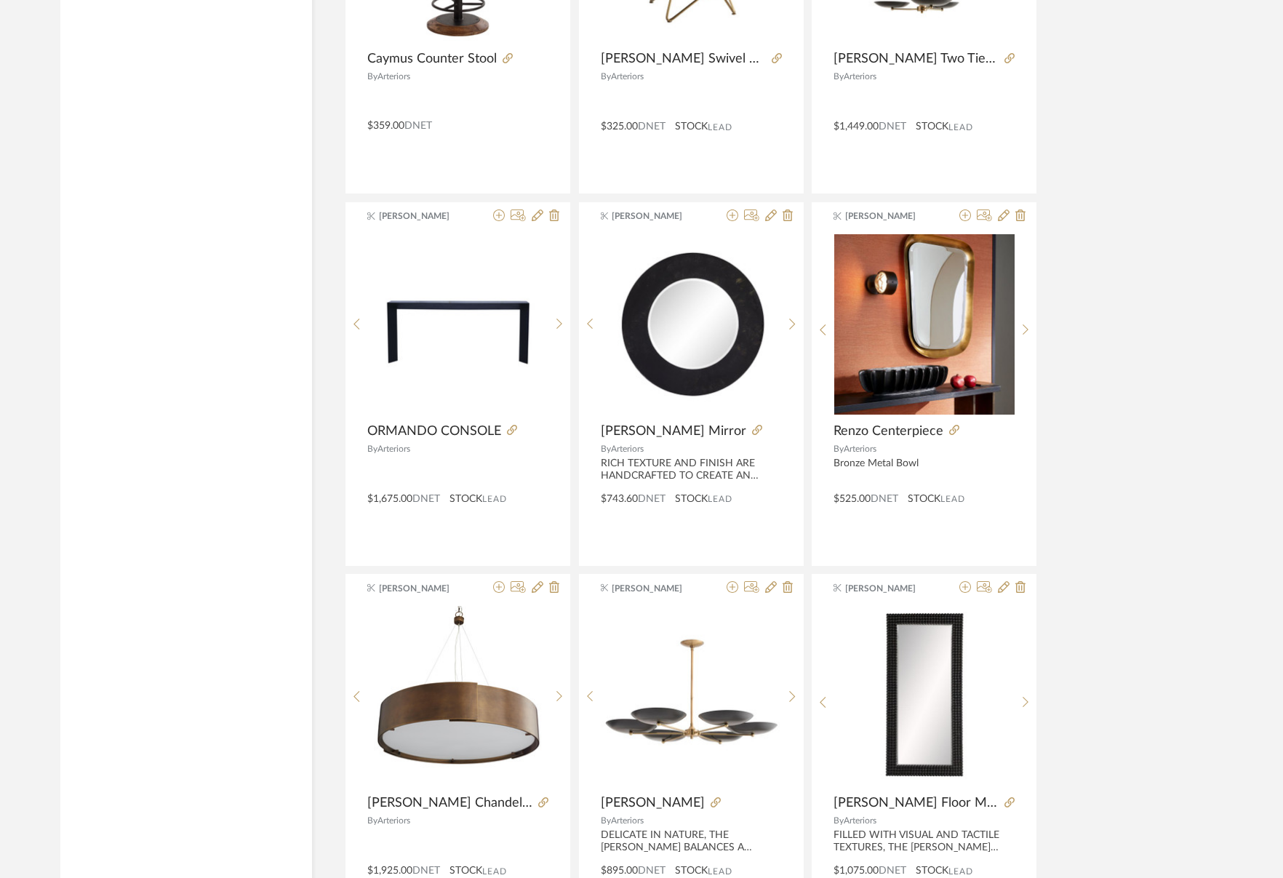
scroll to position [5065, 0]
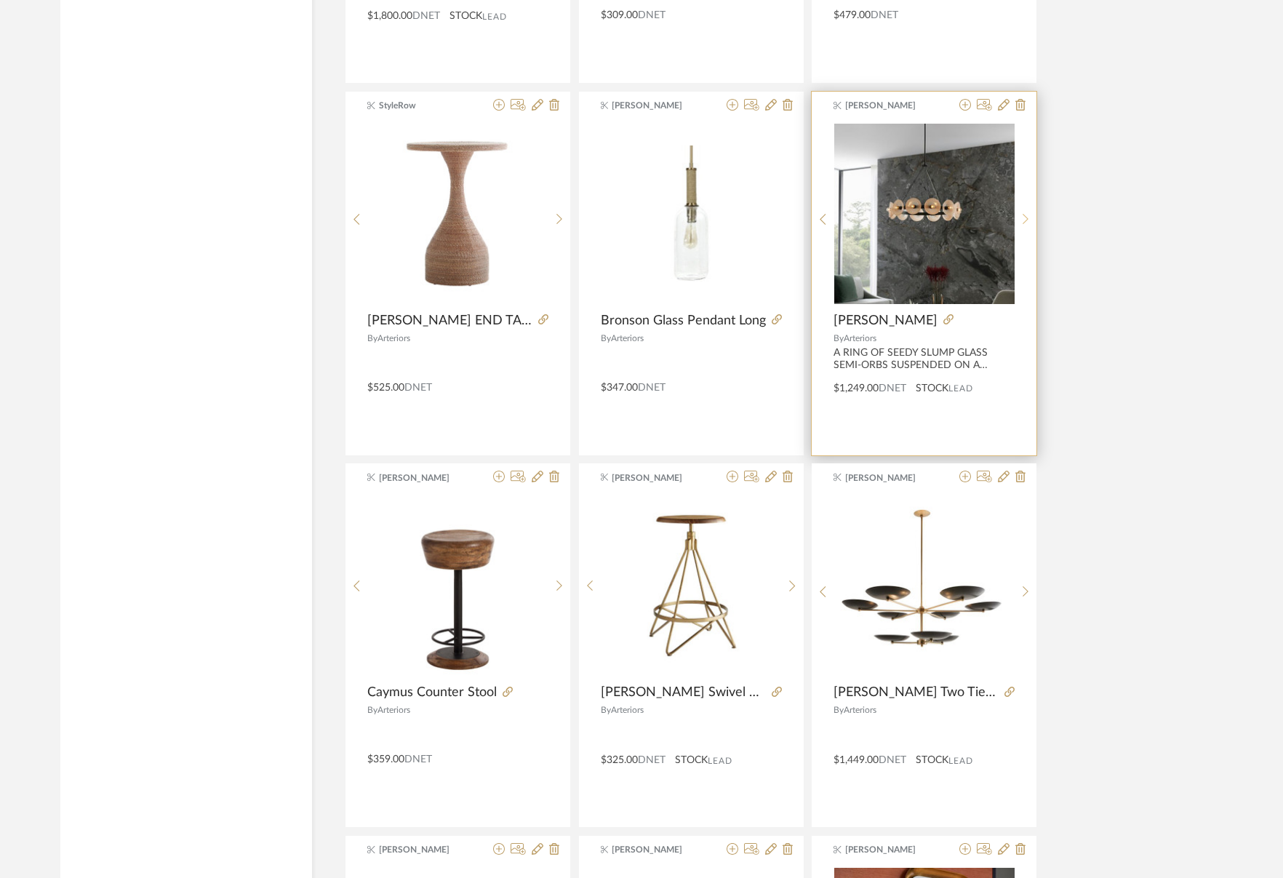
click at [1028, 221] on sr-next-btn at bounding box center [1025, 219] width 23 height 12
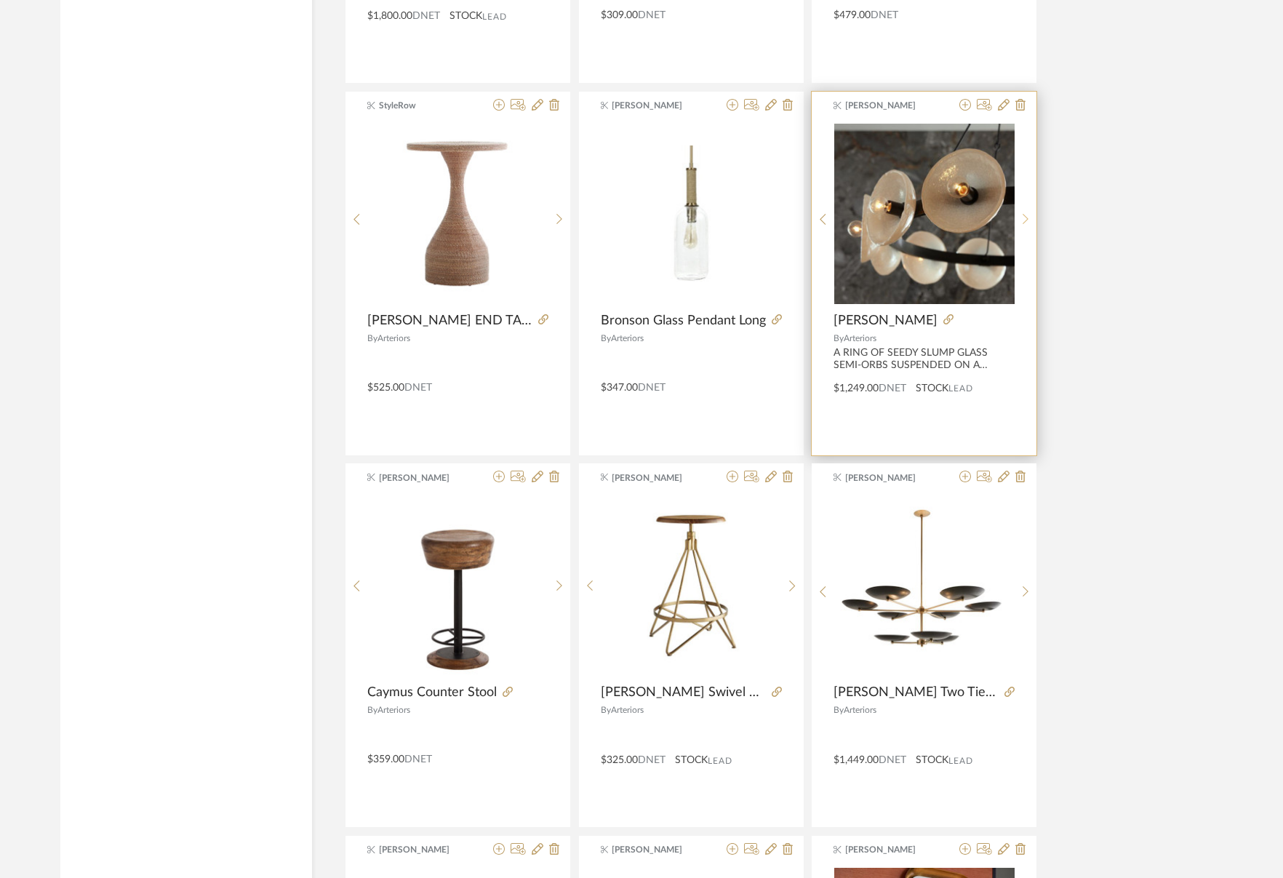
click at [1028, 221] on sr-next-btn at bounding box center [1025, 219] width 23 height 12
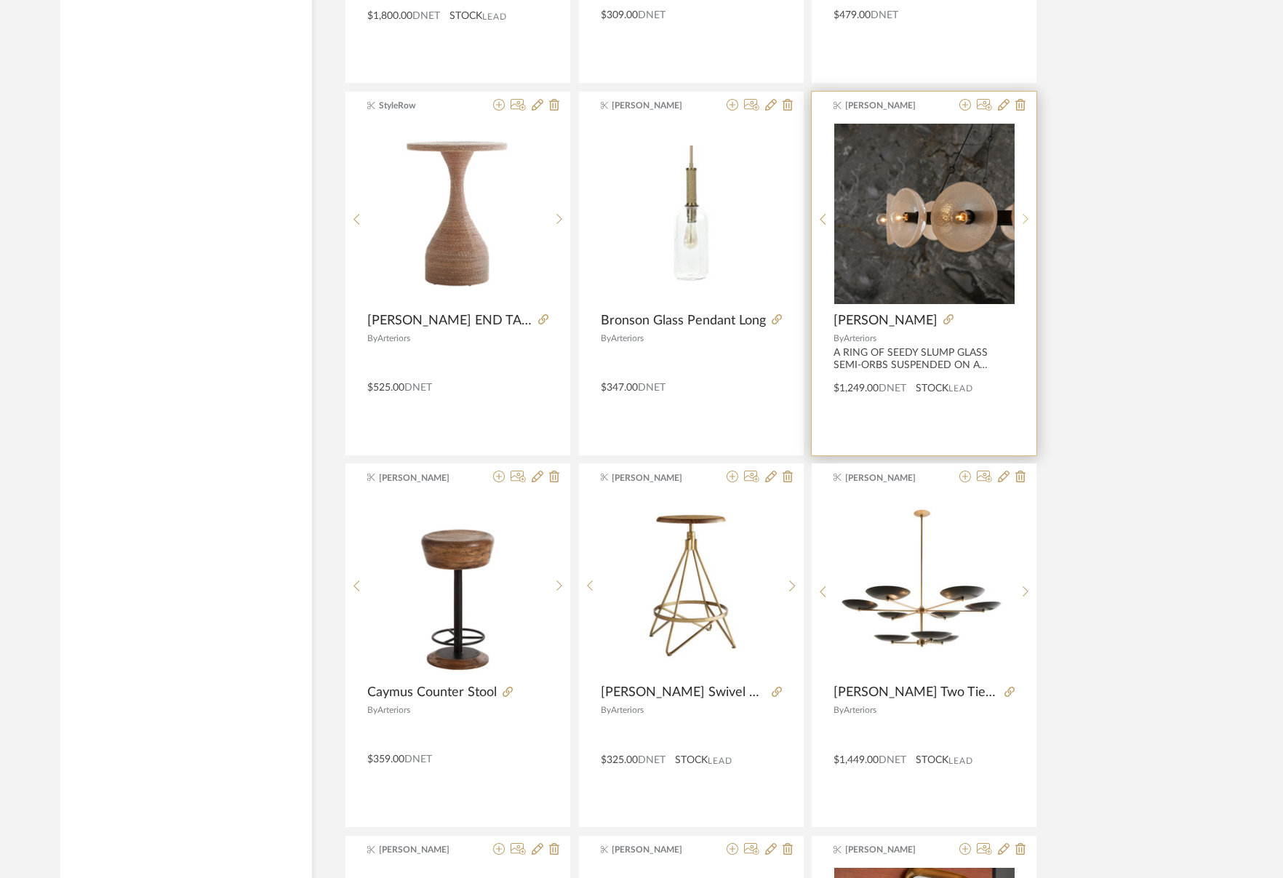
click at [1028, 221] on sr-next-btn at bounding box center [1025, 219] width 23 height 12
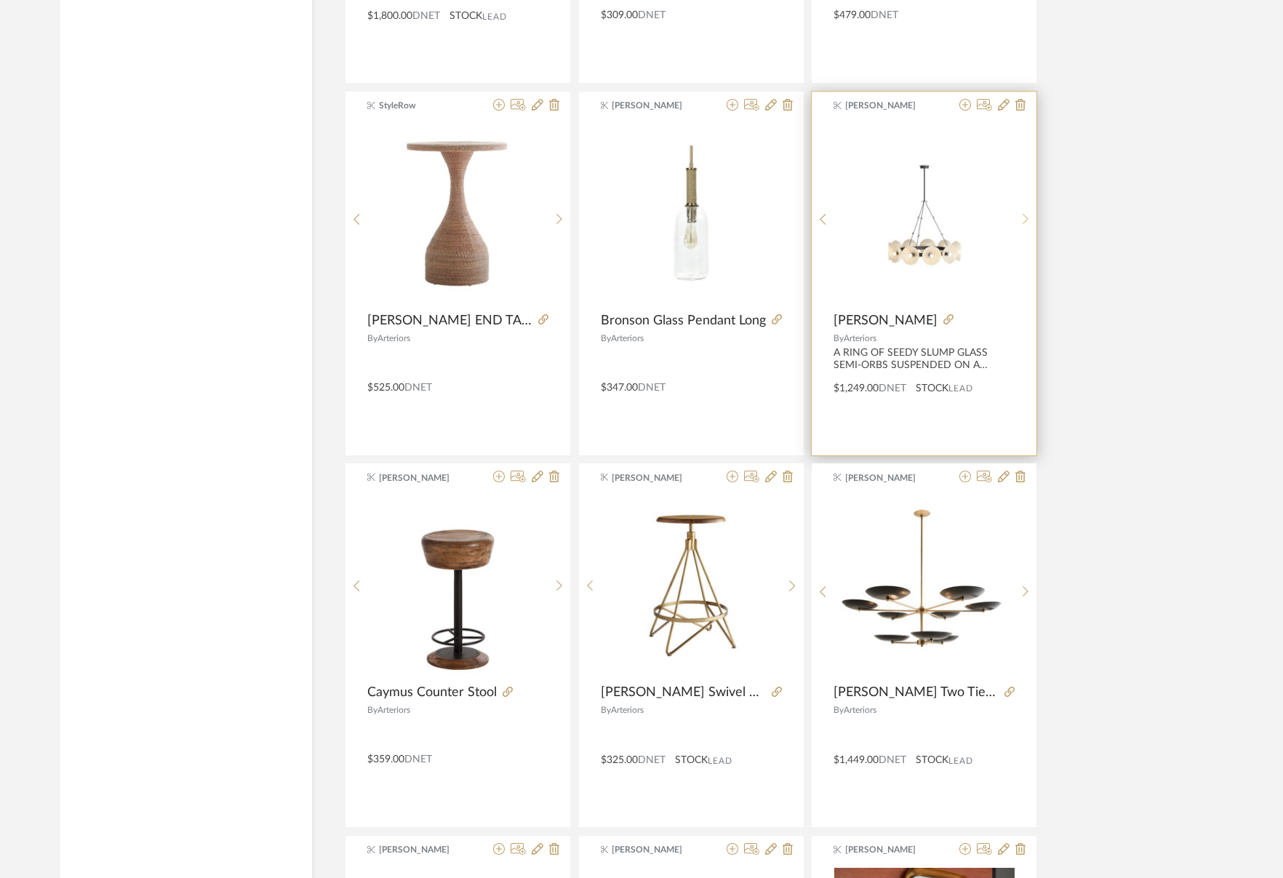
click at [1028, 221] on sr-next-btn at bounding box center [1025, 219] width 23 height 12
